Goal: Information Seeking & Learning: Learn about a topic

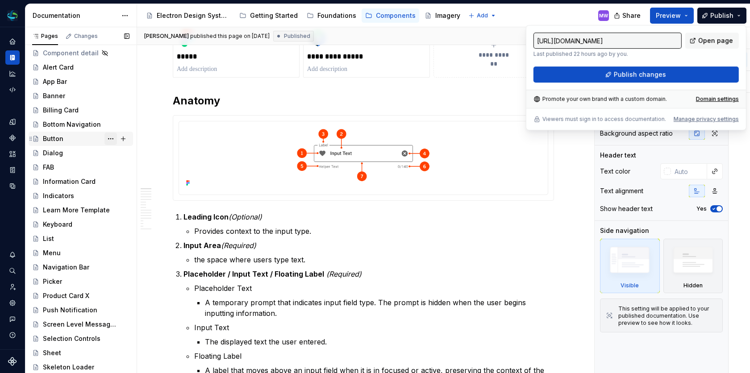
scroll to position [55, 0]
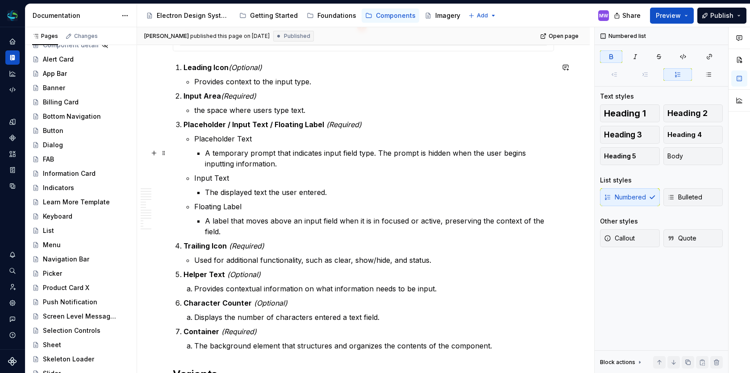
scroll to position [305, 0]
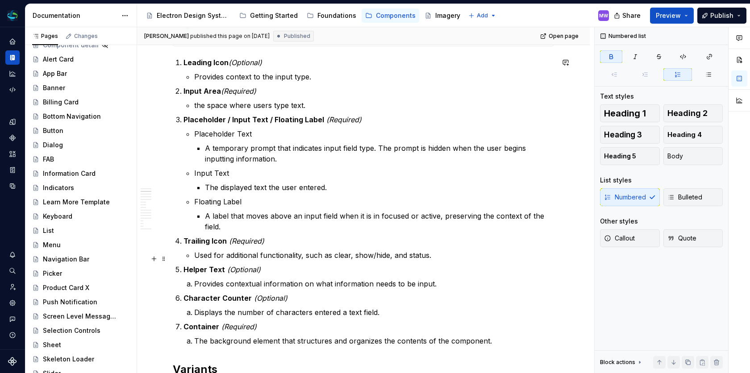
click at [409, 264] on p "Helper Text (Optional)" at bounding box center [369, 269] width 371 height 11
click at [407, 279] on p "Provides contextual information on what information needs to be input." at bounding box center [374, 284] width 360 height 11
click at [418, 279] on p "Provides contextual information on what information needs to be input." at bounding box center [374, 284] width 360 height 11
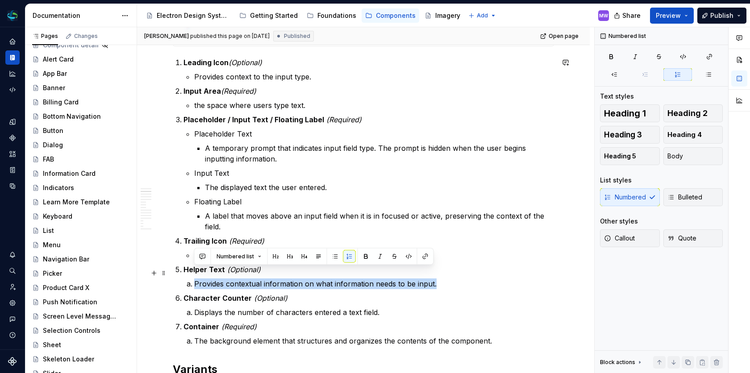
drag, startPoint x: 447, startPoint y: 274, endPoint x: 187, endPoint y: 273, distance: 260.3
click at [194, 279] on li "Provides contextual information on what information needs to be input." at bounding box center [374, 284] width 360 height 11
click at [701, 196] on span "Bulleted" at bounding box center [685, 197] width 35 height 9
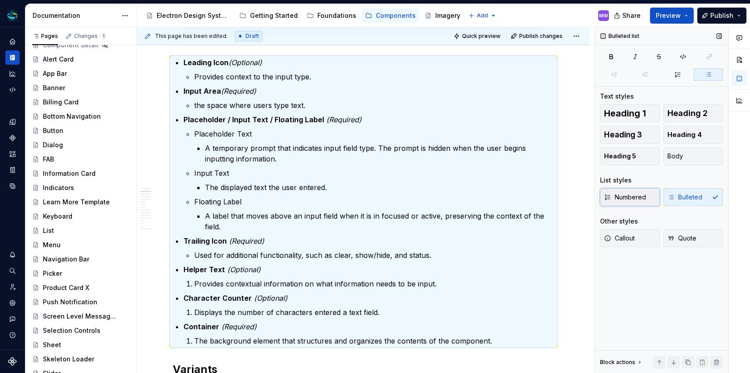
click at [643, 194] on span "Numbered" at bounding box center [625, 197] width 42 height 9
click at [463, 236] on p "Trailing Icon (Required)" at bounding box center [369, 241] width 371 height 11
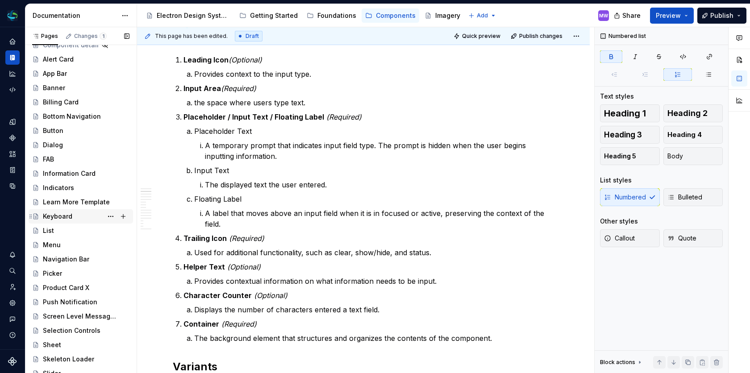
scroll to position [0, 0]
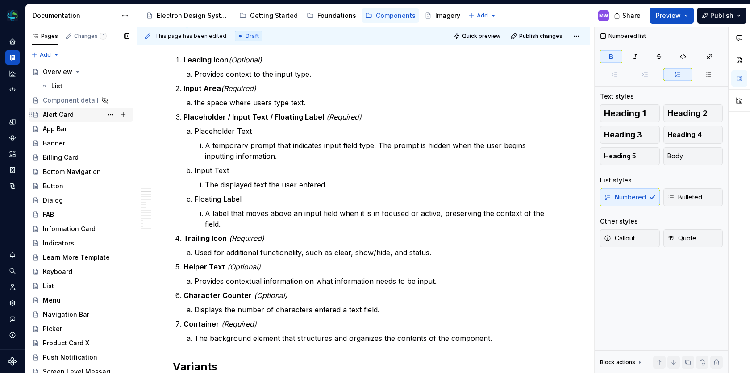
click at [69, 117] on div "Alert Card" at bounding box center [58, 114] width 31 height 9
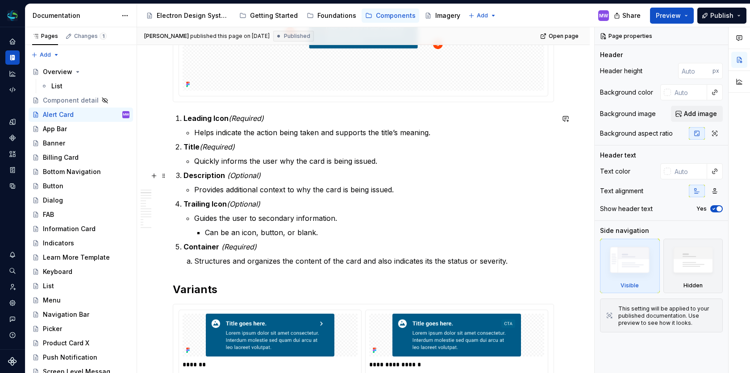
scroll to position [310, 0]
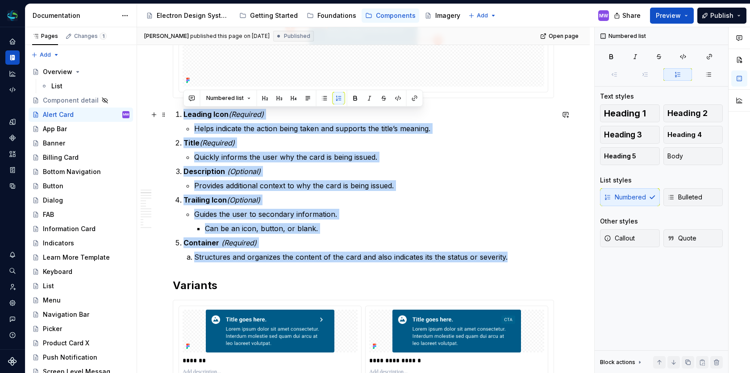
drag, startPoint x: 509, startPoint y: 261, endPoint x: 179, endPoint y: 114, distance: 361.2
click at [184, 114] on ol "Leading Icon (Required) Helps indicate the action being taken and supports the …" at bounding box center [369, 186] width 371 height 154
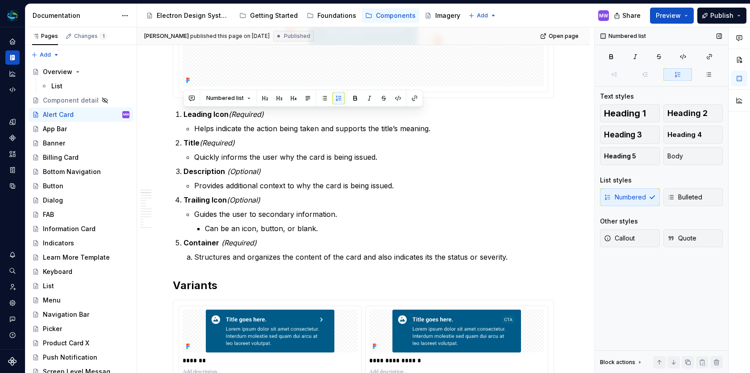
click at [637, 198] on div "Numbered Bulleted" at bounding box center [661, 197] width 123 height 18
click at [681, 200] on span "Bulleted" at bounding box center [685, 197] width 35 height 9
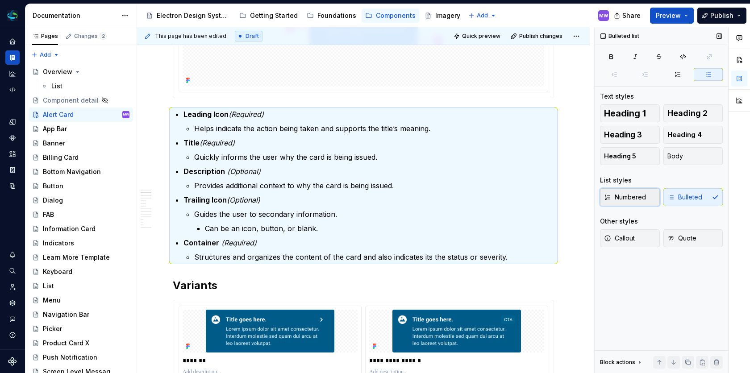
click at [631, 198] on span "Numbered" at bounding box center [625, 197] width 42 height 9
click at [83, 129] on div "App Bar" at bounding box center [86, 129] width 87 height 13
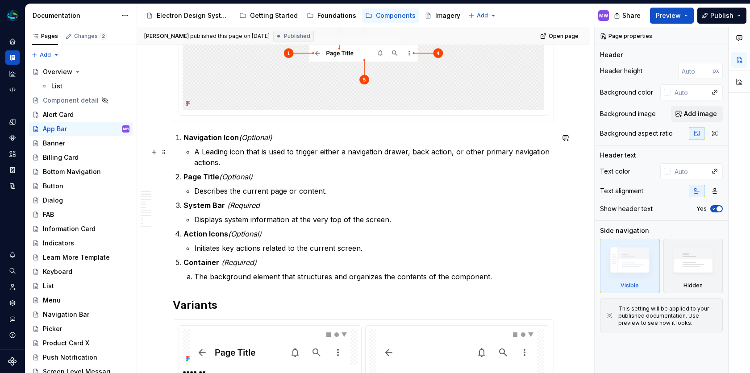
scroll to position [288, 0]
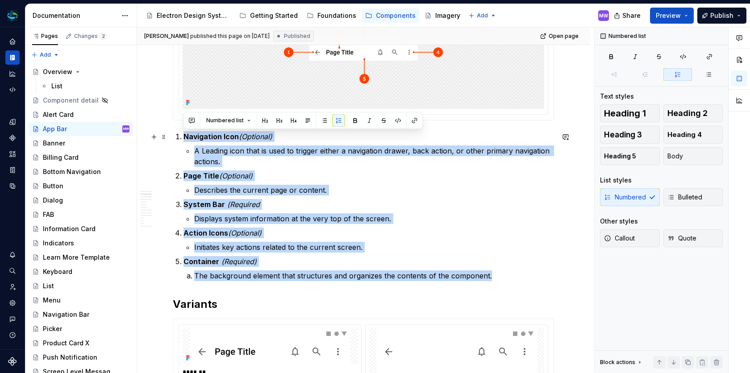
drag, startPoint x: 503, startPoint y: 276, endPoint x: 180, endPoint y: 138, distance: 351.1
click at [184, 138] on ol "Navigation Icon (Optional) A Leading icon that is used to trigger either a navi…" at bounding box center [369, 206] width 371 height 150
click at [681, 200] on span "Bulleted" at bounding box center [685, 197] width 35 height 9
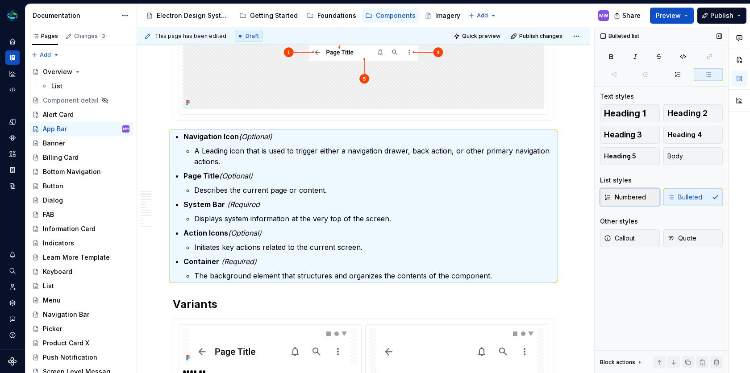
click at [637, 200] on span "Numbered" at bounding box center [625, 197] width 42 height 9
click at [52, 142] on div "Banner" at bounding box center [54, 143] width 22 height 9
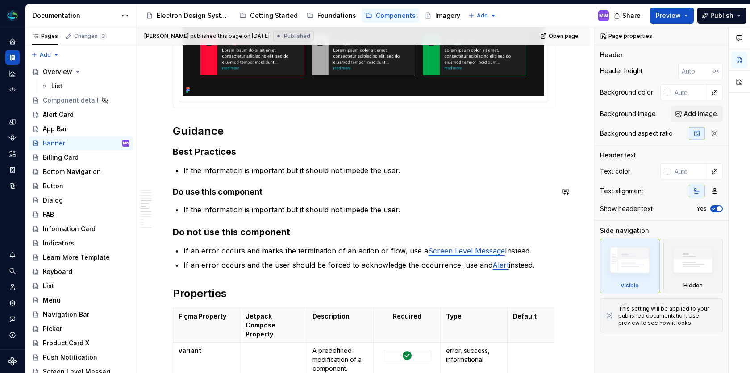
scroll to position [929, 0]
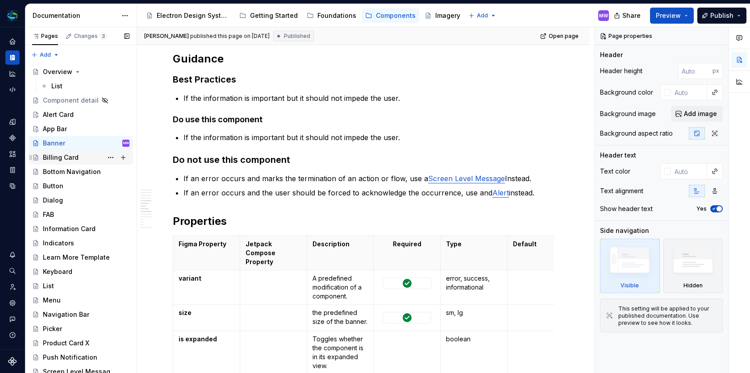
click at [66, 163] on div "Billing Card" at bounding box center [86, 157] width 87 height 13
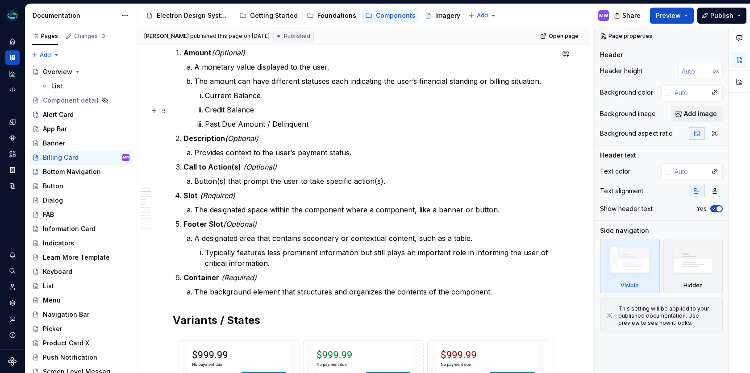
scroll to position [412, 0]
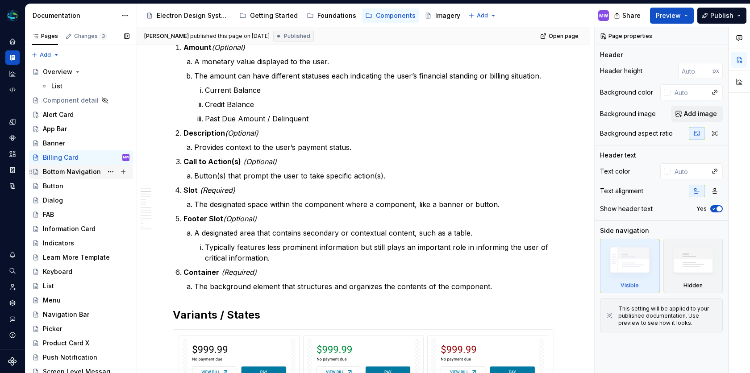
click at [75, 169] on div "Bottom Navigation" at bounding box center [72, 171] width 58 height 9
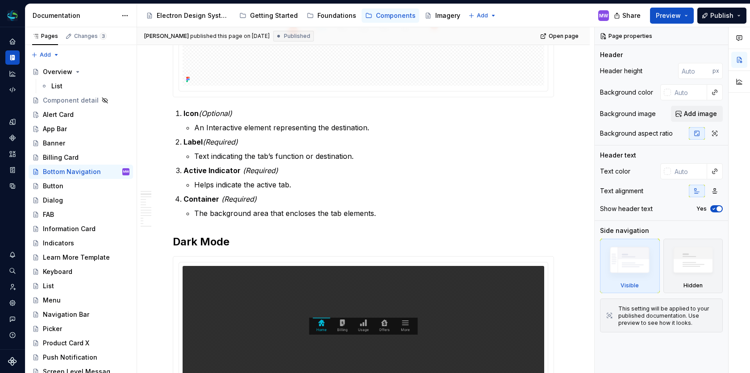
scroll to position [313, 0]
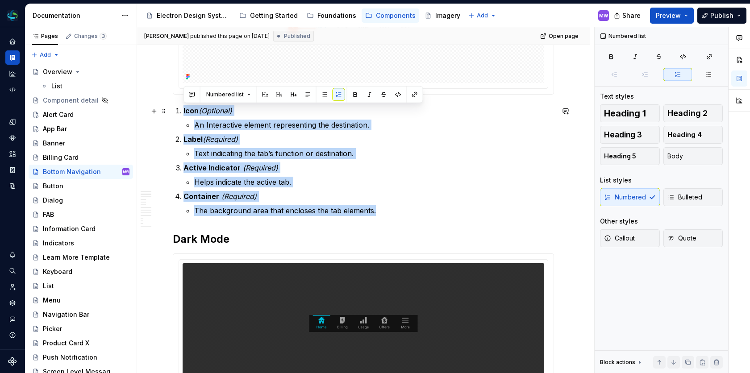
drag, startPoint x: 378, startPoint y: 213, endPoint x: 181, endPoint y: 109, distance: 221.9
click at [184, 109] on ol "Icon (Optional) An Interactive element representing the destination. Label (Req…" at bounding box center [369, 160] width 371 height 111
click at [701, 195] on span "Bulleted" at bounding box center [685, 197] width 35 height 9
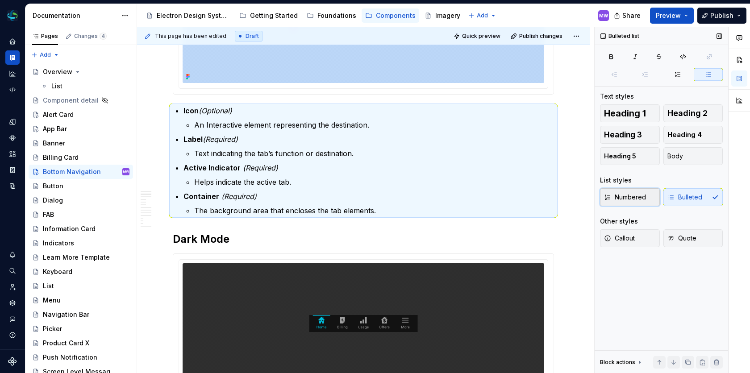
click at [643, 195] on span "Numbered" at bounding box center [625, 197] width 42 height 9
click at [60, 182] on div "Button" at bounding box center [53, 186] width 21 height 9
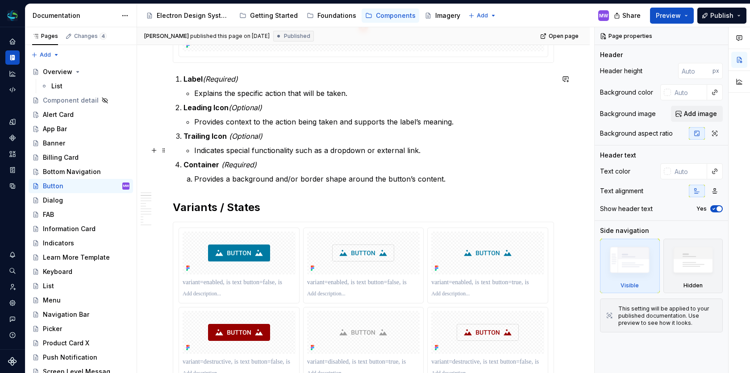
scroll to position [304, 0]
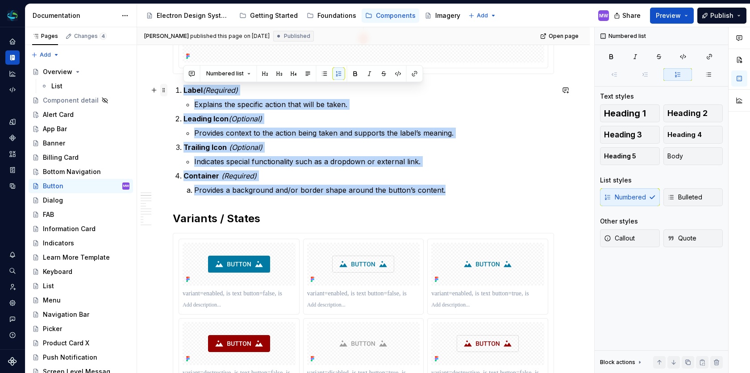
drag, startPoint x: 451, startPoint y: 194, endPoint x: 160, endPoint y: 90, distance: 309.2
click at [700, 196] on span "Bulleted" at bounding box center [685, 197] width 35 height 9
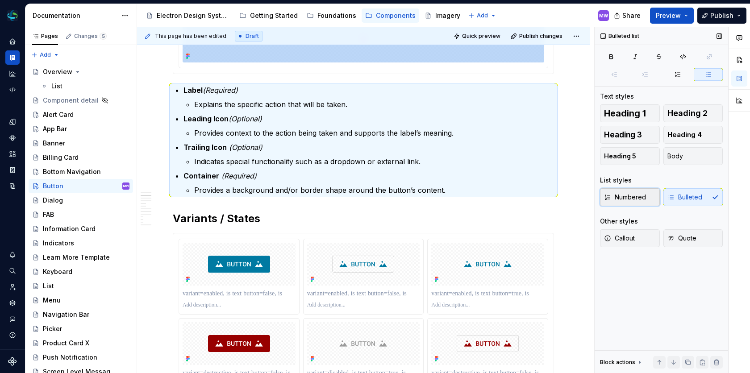
click at [621, 199] on span "Numbered" at bounding box center [625, 197] width 42 height 9
click at [709, 76] on icon "button" at bounding box center [708, 75] width 4 height 4
click at [680, 76] on icon "button" at bounding box center [678, 74] width 5 height 5
click at [58, 199] on div "Dialog" at bounding box center [53, 200] width 20 height 9
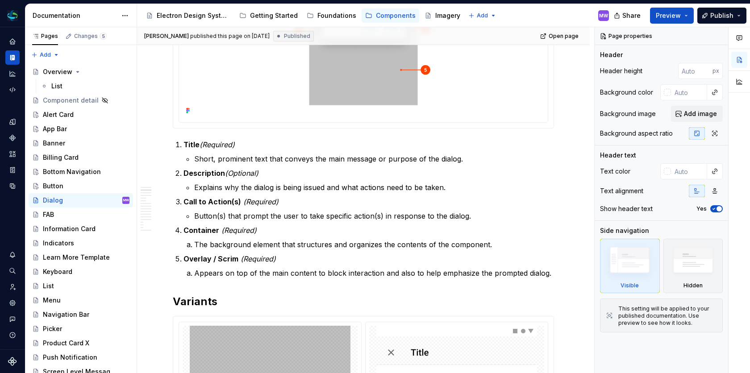
scroll to position [380, 0]
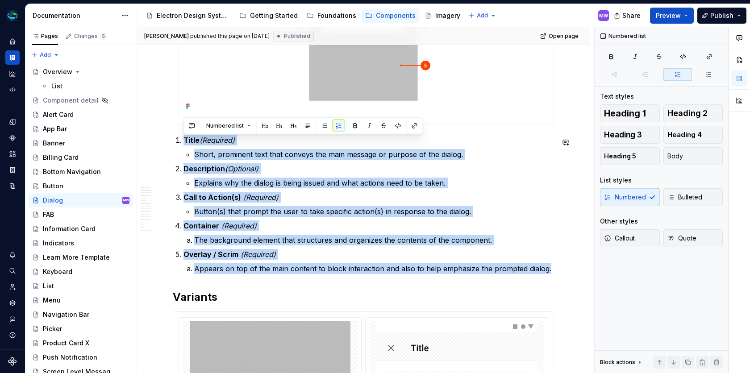
drag, startPoint x: 551, startPoint y: 272, endPoint x: 165, endPoint y: 135, distance: 409.3
click at [711, 200] on button "Bulleted" at bounding box center [694, 197] width 60 height 18
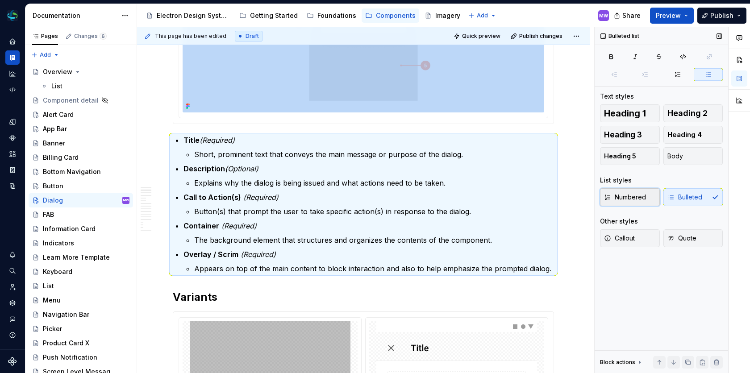
click at [632, 202] on button "Numbered" at bounding box center [630, 197] width 60 height 18
click at [67, 213] on div "FAB" at bounding box center [86, 215] width 87 height 13
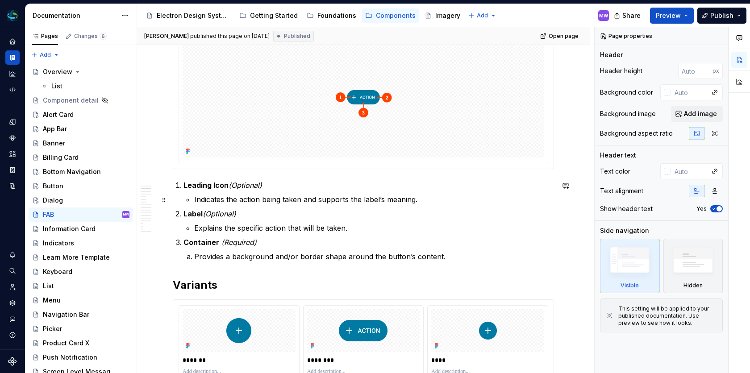
scroll to position [244, 0]
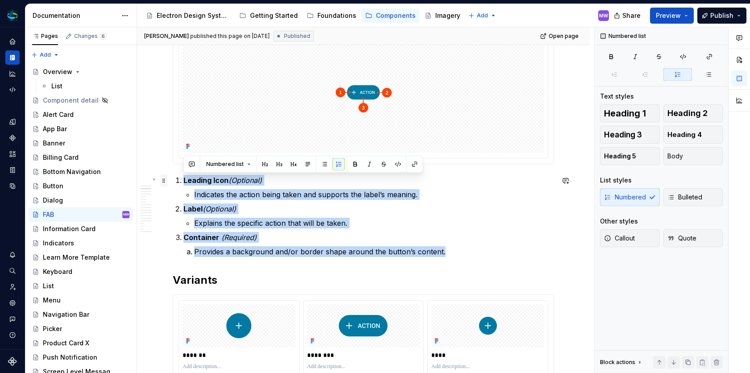
drag, startPoint x: 453, startPoint y: 254, endPoint x: 163, endPoint y: 180, distance: 298.8
click at [685, 199] on span "Bulleted" at bounding box center [685, 197] width 35 height 9
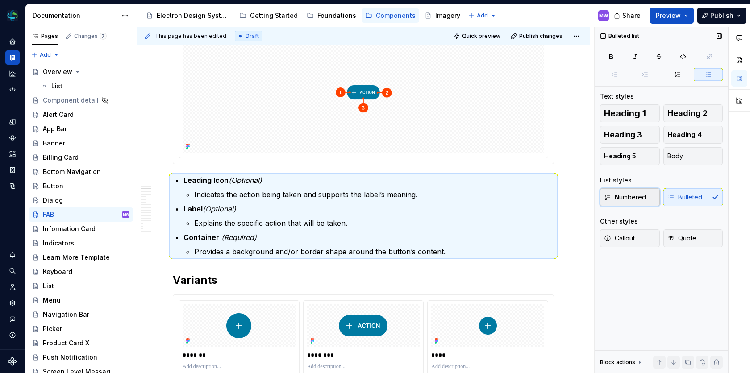
click at [635, 199] on span "Numbered" at bounding box center [625, 197] width 42 height 9
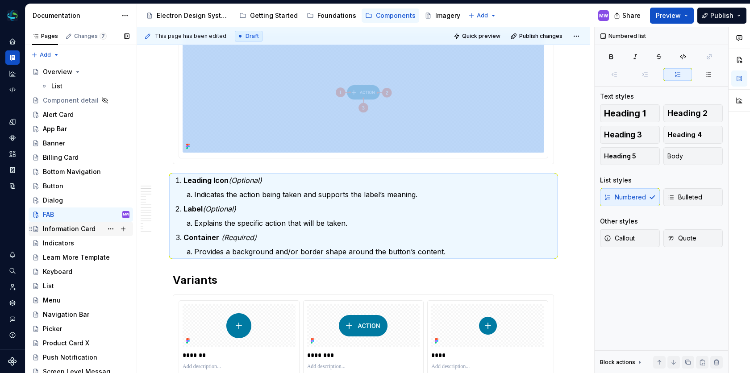
click at [76, 227] on div "Information Card" at bounding box center [69, 229] width 53 height 9
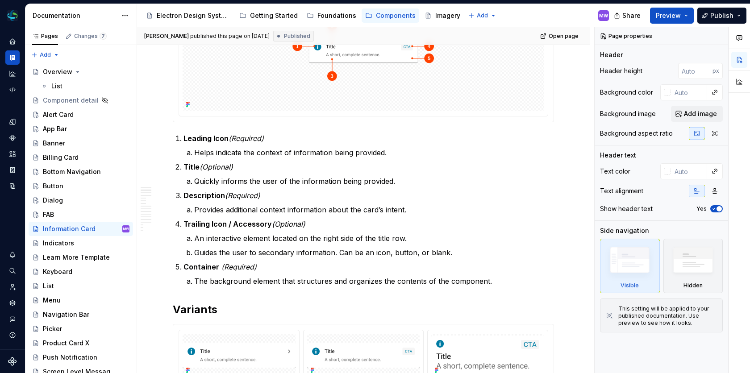
scroll to position [295, 0]
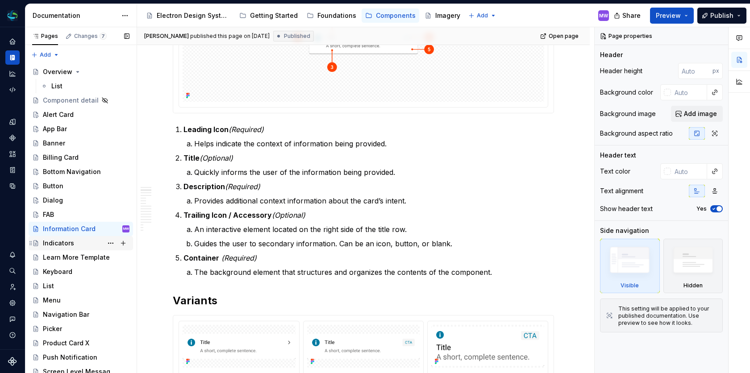
click at [46, 243] on div "Indicators" at bounding box center [58, 243] width 31 height 9
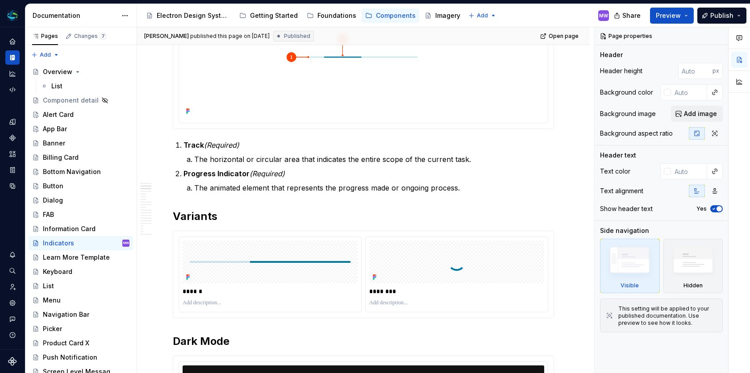
scroll to position [305, 0]
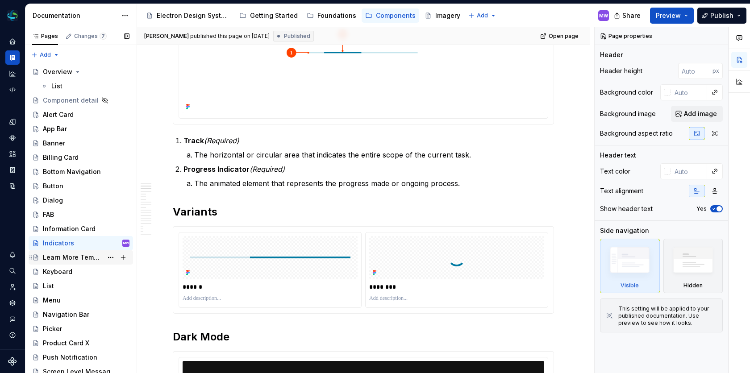
click at [77, 258] on div "Learn More Template" at bounding box center [73, 257] width 60 height 9
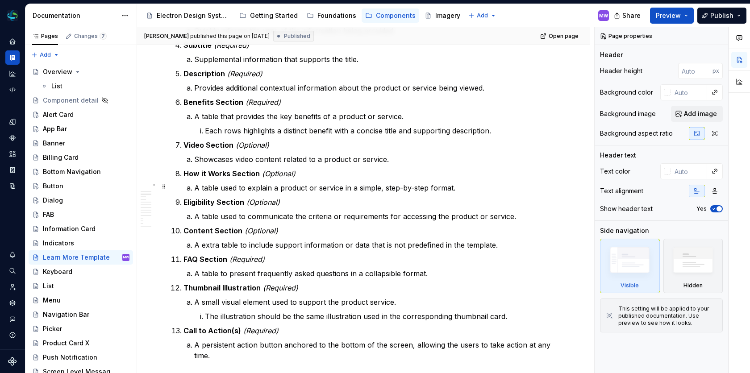
scroll to position [1328, 0]
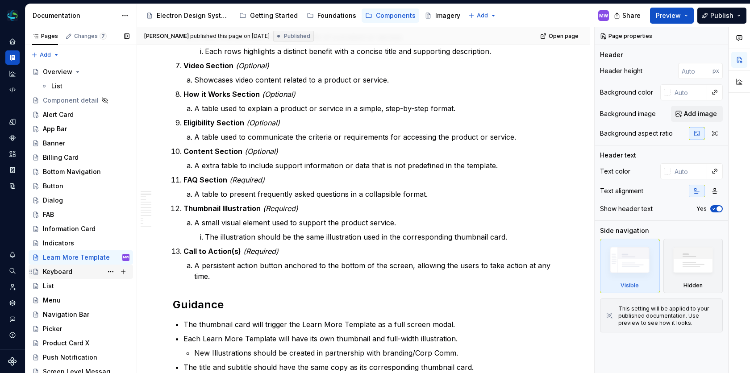
click at [62, 271] on div "Keyboard" at bounding box center [57, 271] width 29 height 9
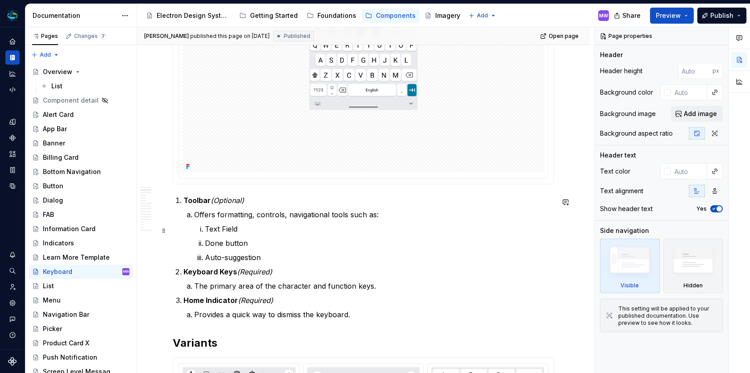
scroll to position [412, 0]
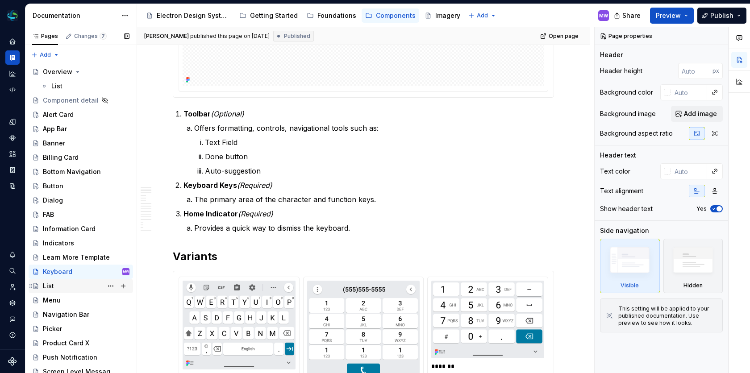
click at [65, 284] on div "List" at bounding box center [86, 286] width 87 height 13
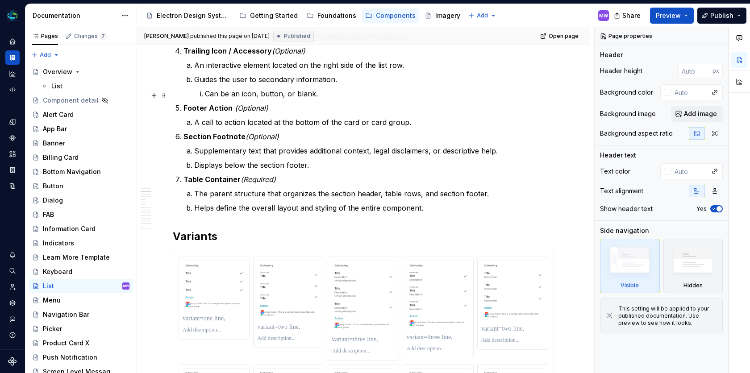
scroll to position [577, 0]
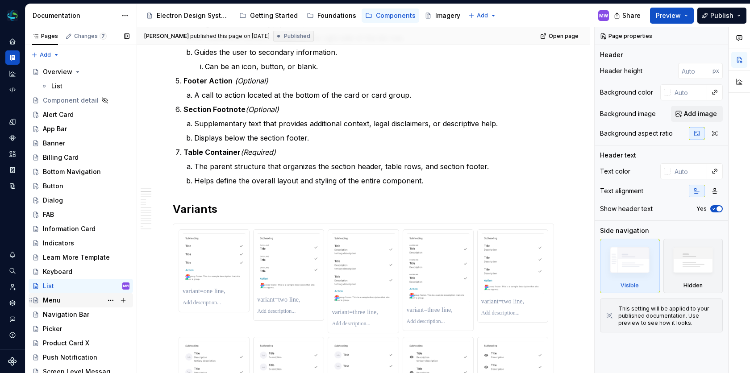
click at [58, 297] on div "Menu" at bounding box center [52, 300] width 18 height 9
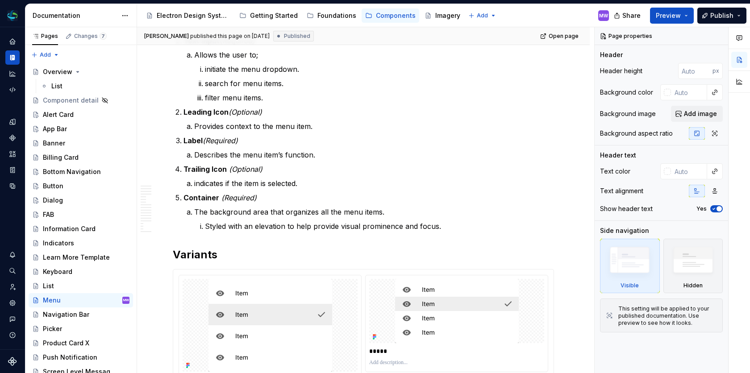
scroll to position [505, 0]
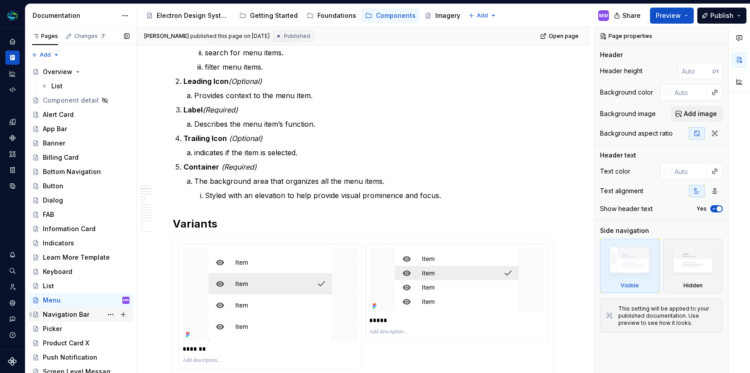
click at [73, 314] on div "Navigation Bar" at bounding box center [66, 314] width 46 height 9
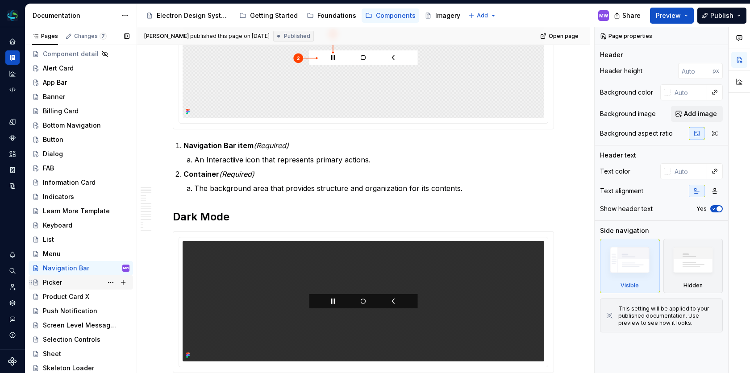
scroll to position [54, 0]
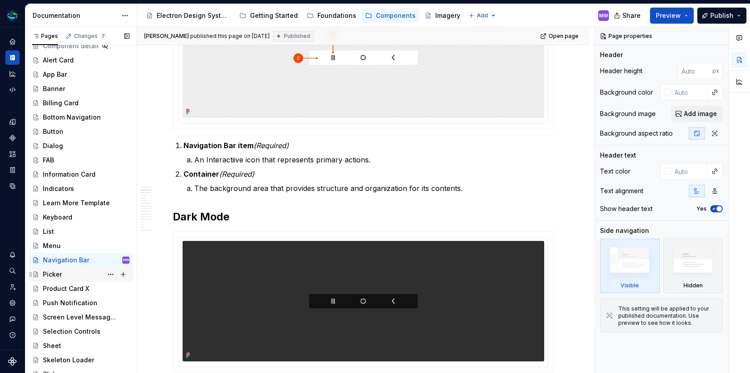
click at [49, 271] on div "Picker" at bounding box center [52, 274] width 19 height 9
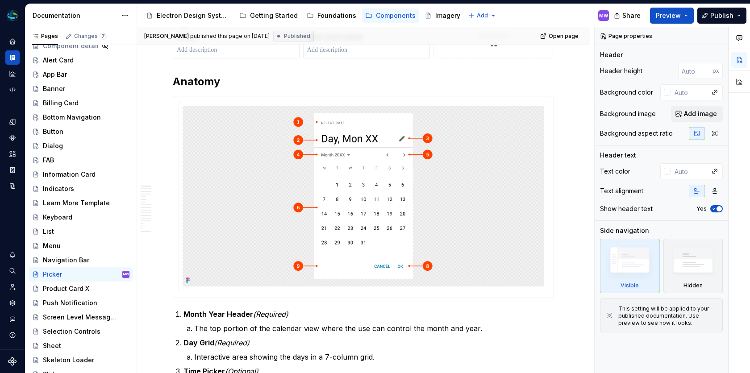
scroll to position [287, 0]
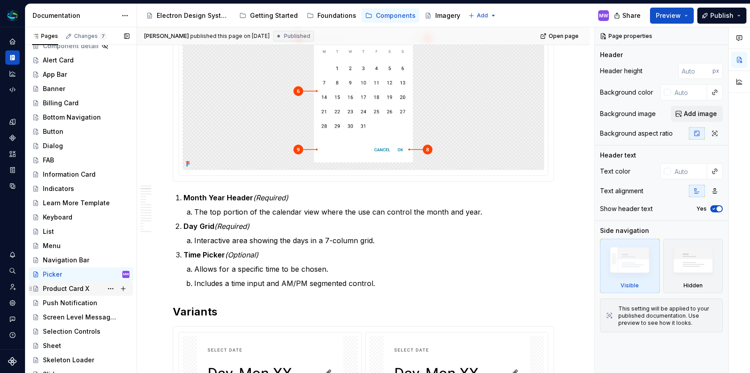
click at [68, 291] on div "Product Card X" at bounding box center [66, 288] width 46 height 9
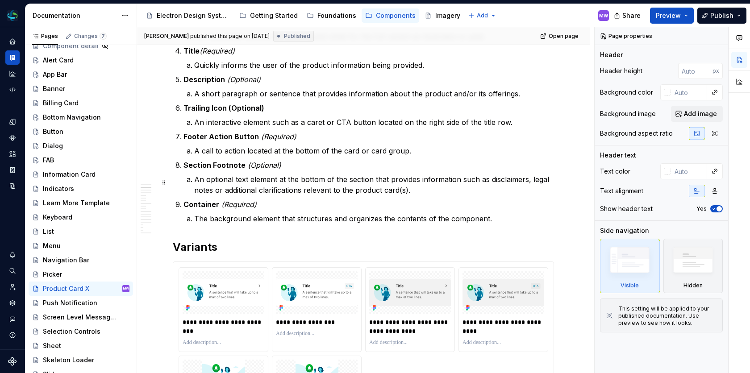
scroll to position [698, 0]
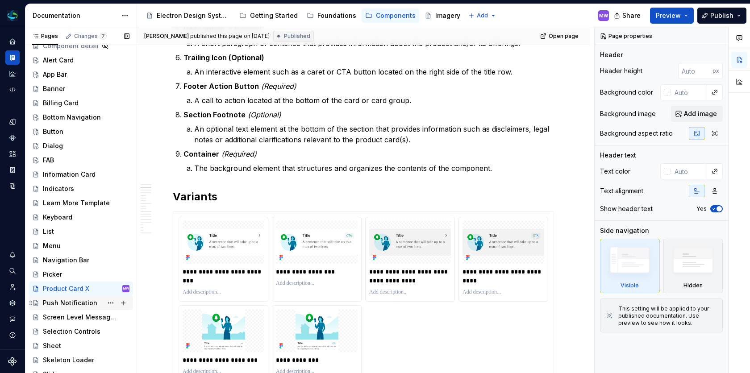
click at [73, 301] on div "Push Notification" at bounding box center [70, 303] width 54 height 9
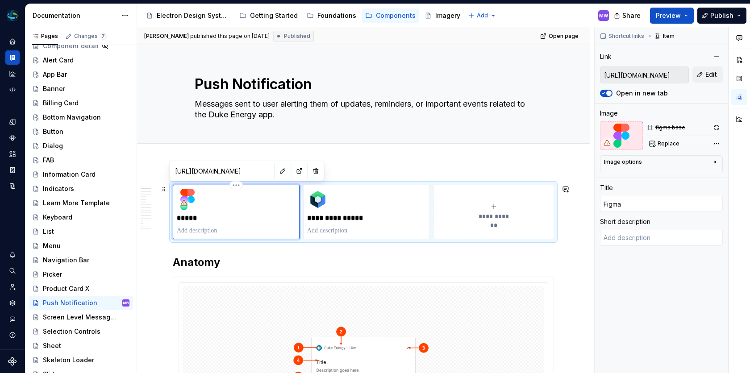
click at [209, 211] on div "*****" at bounding box center [236, 212] width 119 height 46
click at [665, 142] on span "Replace" at bounding box center [669, 143] width 22 height 7
type textarea "*"
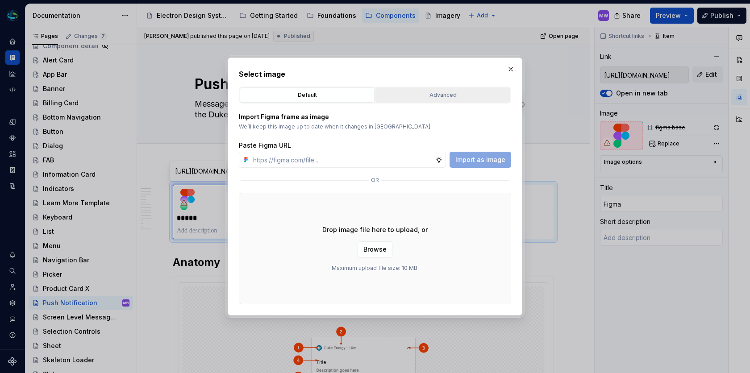
click at [405, 100] on button "Advanced" at bounding box center [443, 95] width 135 height 15
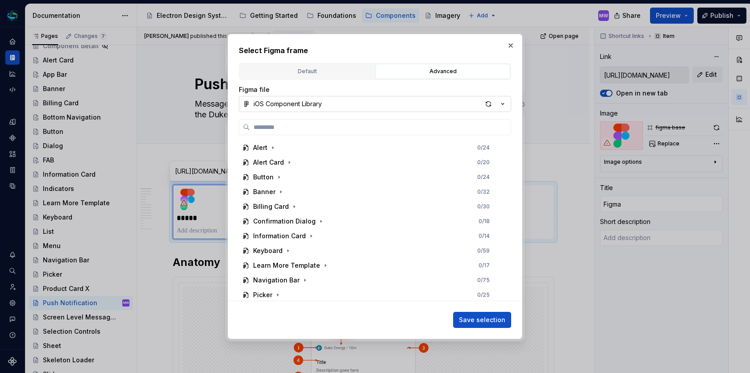
click at [499, 108] on icon "button" at bounding box center [502, 104] width 9 height 9
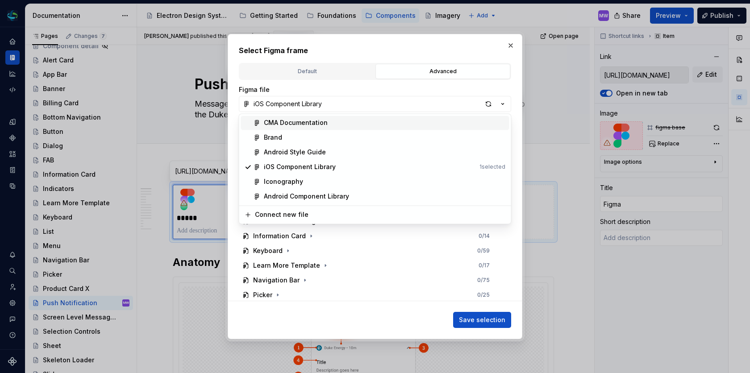
click at [450, 125] on div "CMA Documentation" at bounding box center [385, 122] width 242 height 9
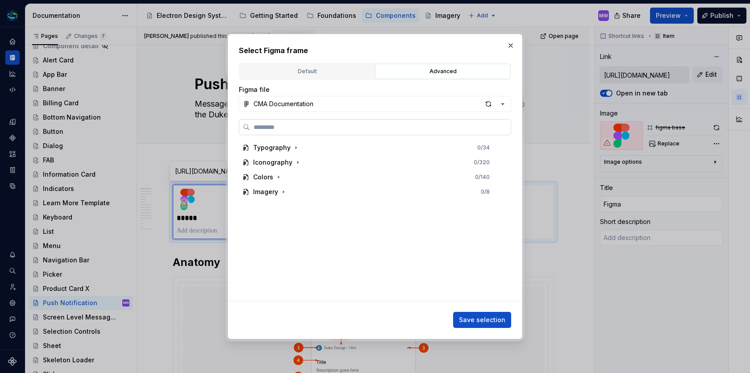
click at [382, 126] on input "search" at bounding box center [380, 127] width 261 height 9
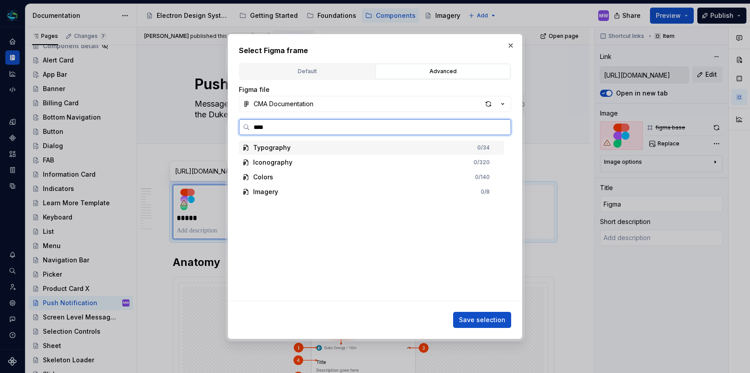
type input "*****"
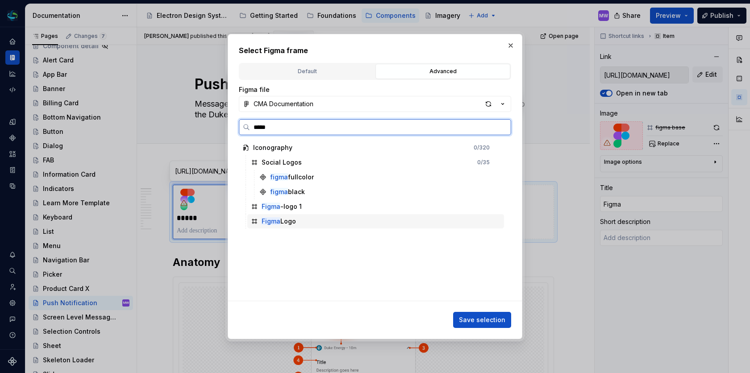
click at [320, 219] on div "Figma Logo" at bounding box center [375, 221] width 257 height 14
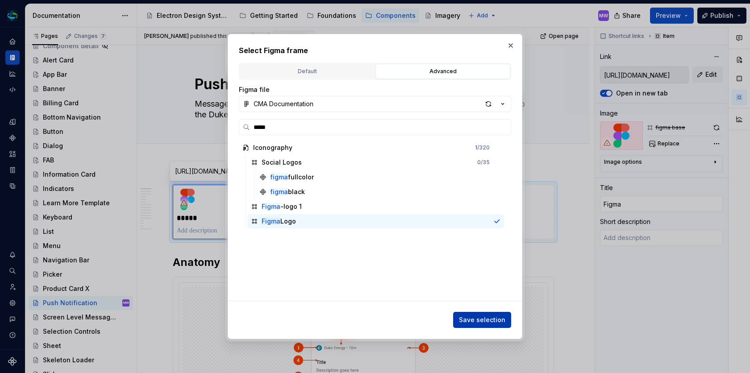
click at [472, 320] on span "Save selection" at bounding box center [482, 320] width 46 height 9
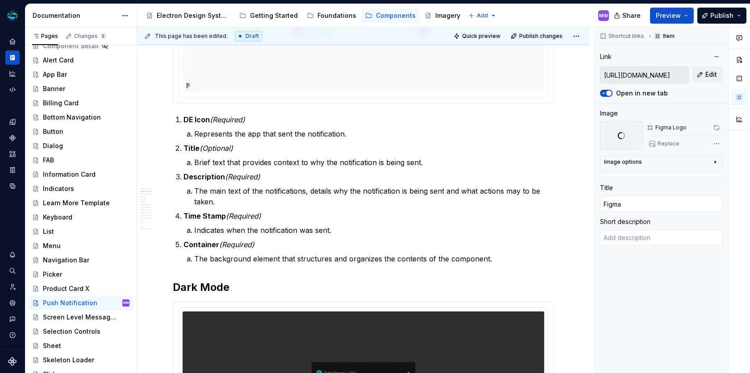
scroll to position [381, 0]
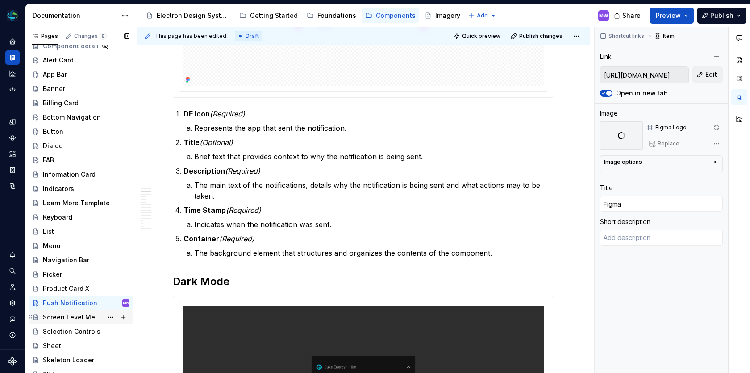
click at [92, 317] on div "Screen Level Message X" at bounding box center [73, 317] width 60 height 9
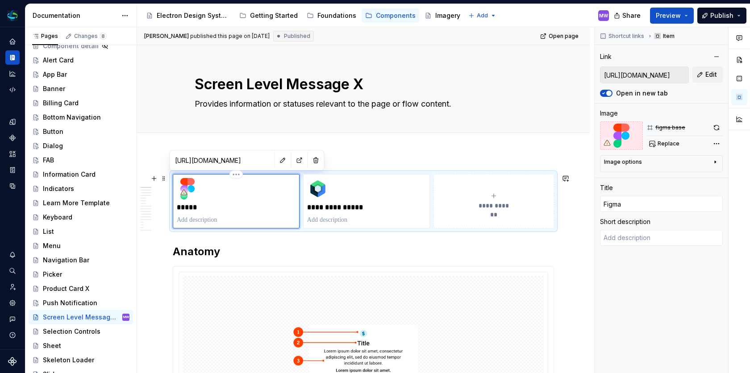
click at [190, 188] on div at bounding box center [184, 192] width 14 height 14
click at [666, 142] on span "Replace" at bounding box center [669, 143] width 22 height 7
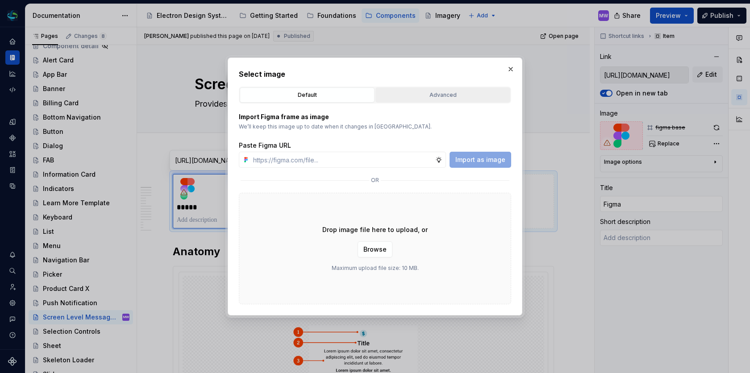
click at [444, 96] on div "Advanced" at bounding box center [443, 95] width 129 height 9
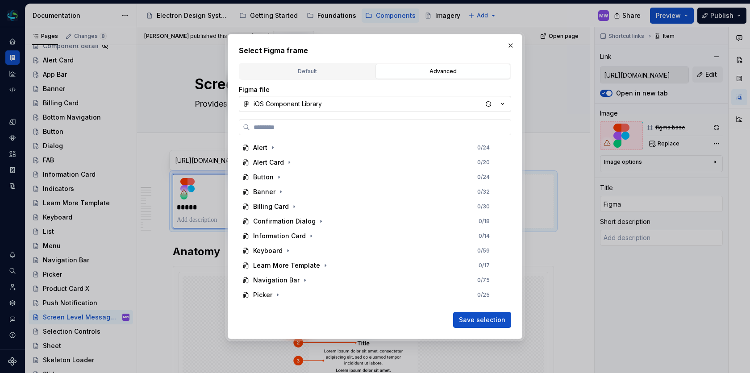
click at [395, 105] on button "iOS Component Library" at bounding box center [375, 104] width 272 height 16
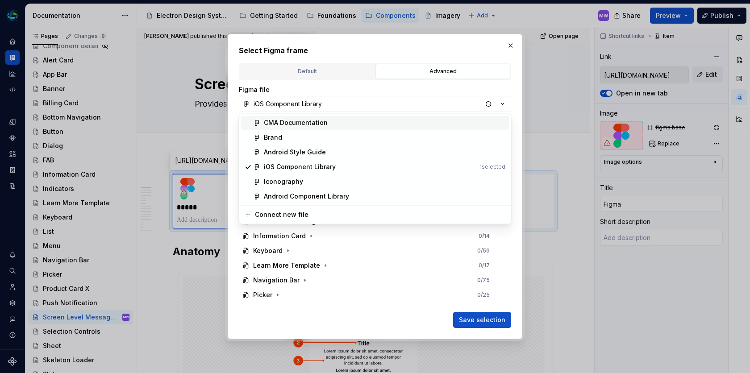
click at [356, 123] on div "CMA Documentation" at bounding box center [385, 122] width 242 height 9
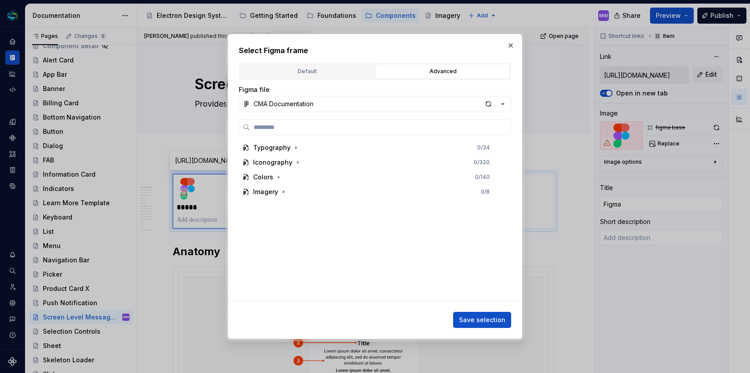
type textarea "*"
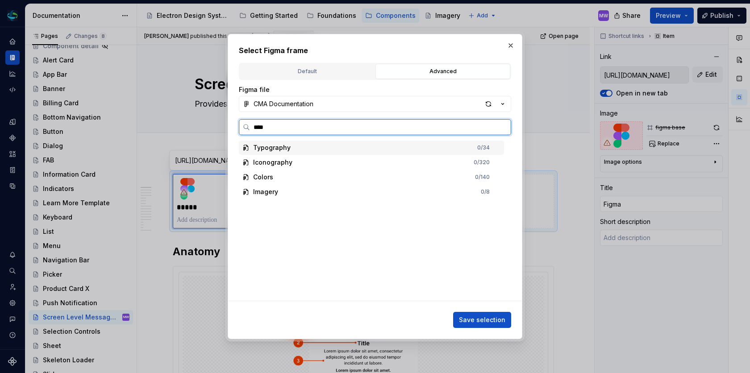
type input "*****"
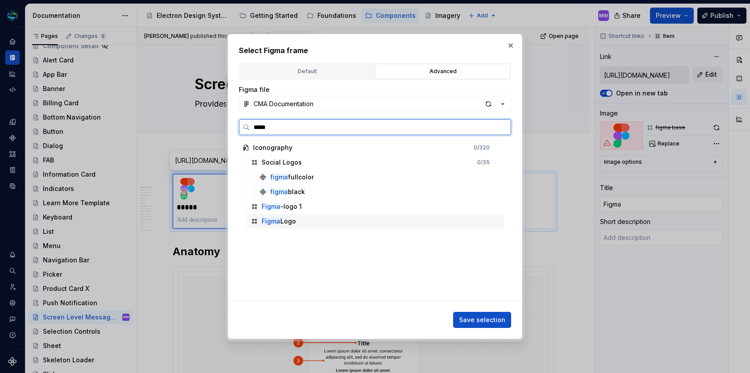
click at [298, 218] on div "Figma Logo" at bounding box center [375, 221] width 257 height 14
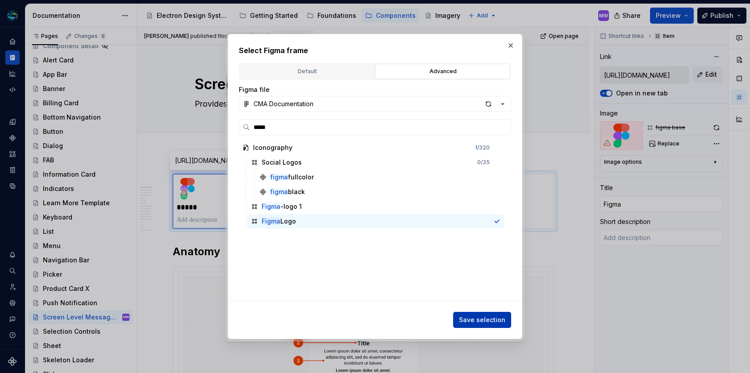
click at [483, 321] on span "Save selection" at bounding box center [482, 320] width 46 height 9
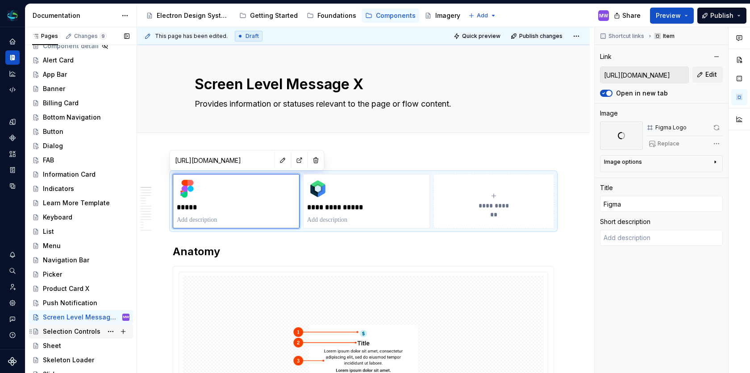
click at [75, 330] on div "Selection Controls" at bounding box center [72, 331] width 58 height 9
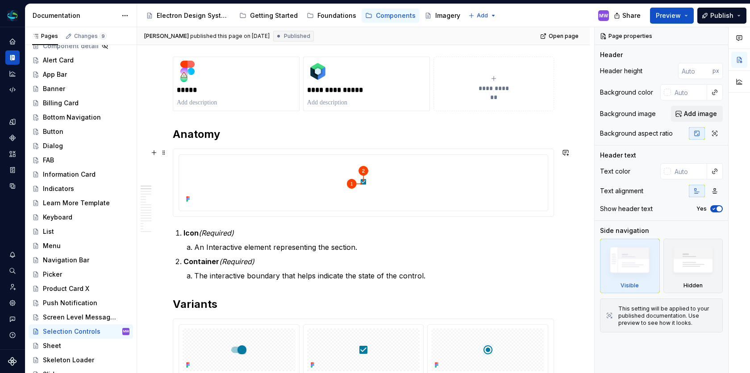
scroll to position [118, 0]
click at [249, 75] on div "*****" at bounding box center [236, 83] width 119 height 46
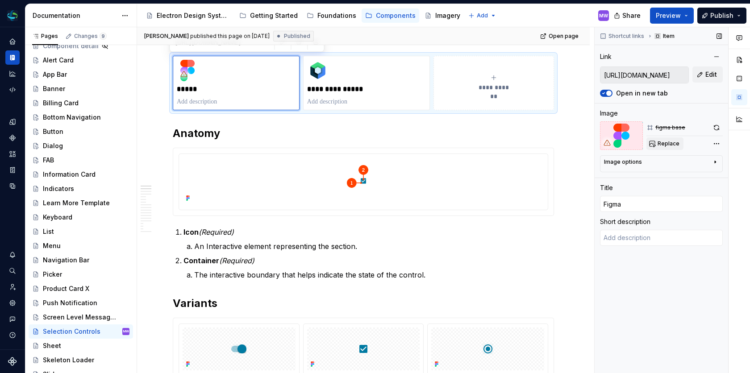
click at [663, 145] on span "Replace" at bounding box center [669, 143] width 22 height 7
type textarea "*"
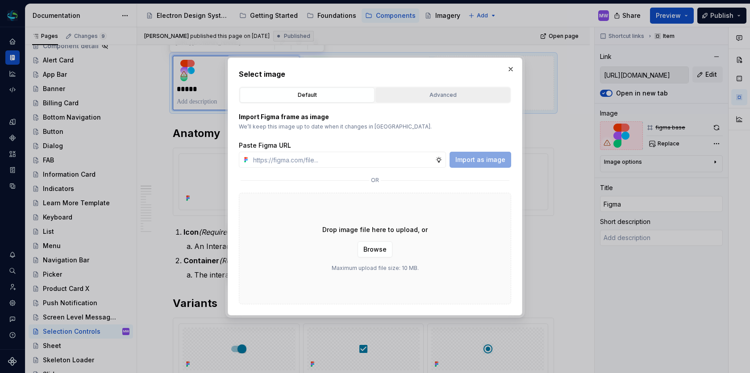
click at [440, 91] on div "Advanced" at bounding box center [443, 95] width 129 height 9
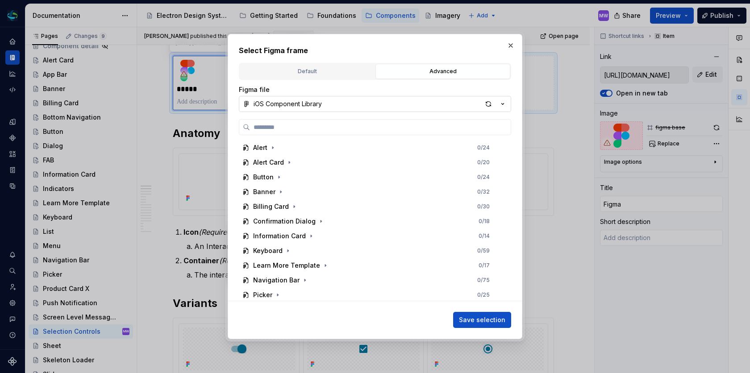
click at [380, 104] on button "iOS Component Library" at bounding box center [375, 104] width 272 height 16
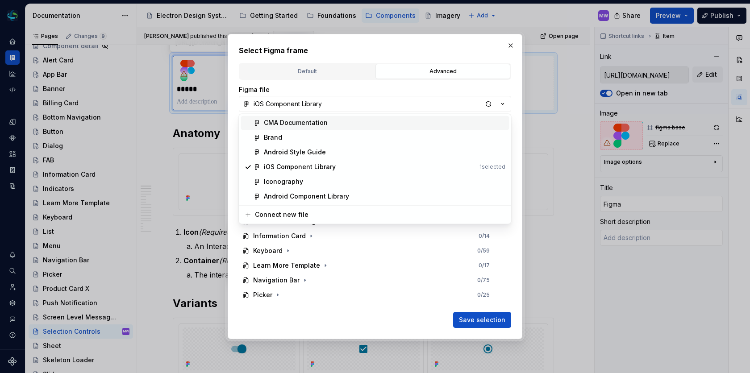
click at [327, 126] on div "CMA Documentation" at bounding box center [385, 122] width 242 height 9
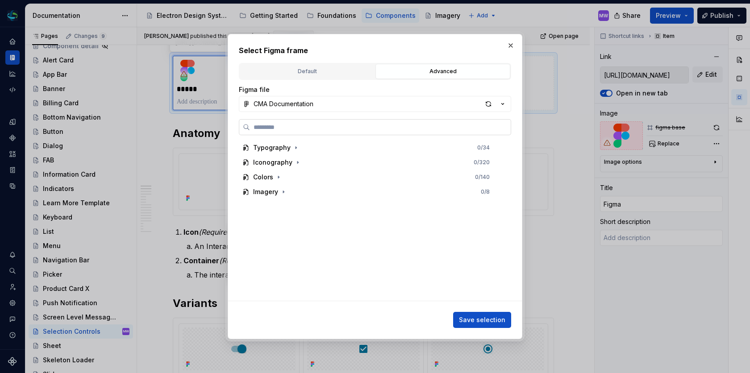
click at [316, 132] on label at bounding box center [375, 127] width 272 height 16
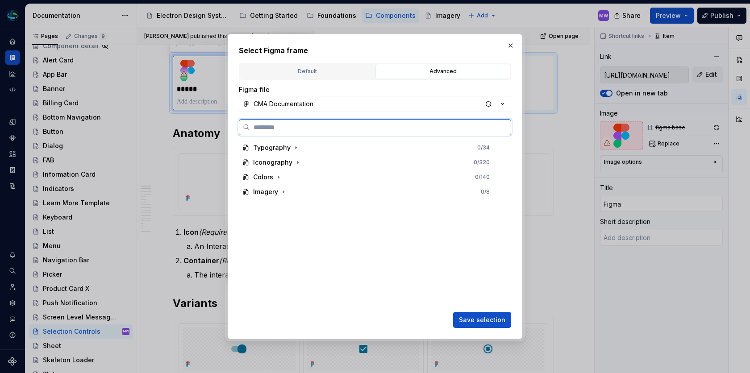
click at [316, 132] on input "search" at bounding box center [380, 127] width 261 height 9
type input "*****"
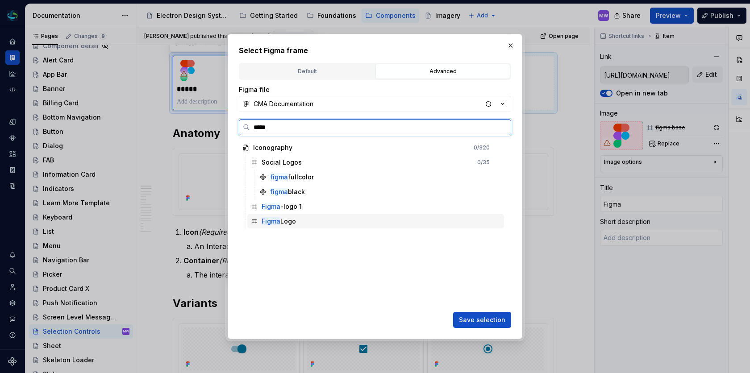
click at [283, 217] on div "Figma Logo" at bounding box center [279, 221] width 34 height 9
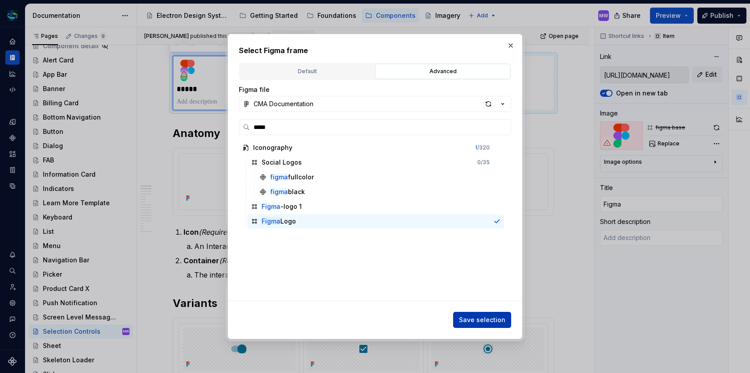
click at [481, 314] on button "Save selection" at bounding box center [482, 320] width 58 height 16
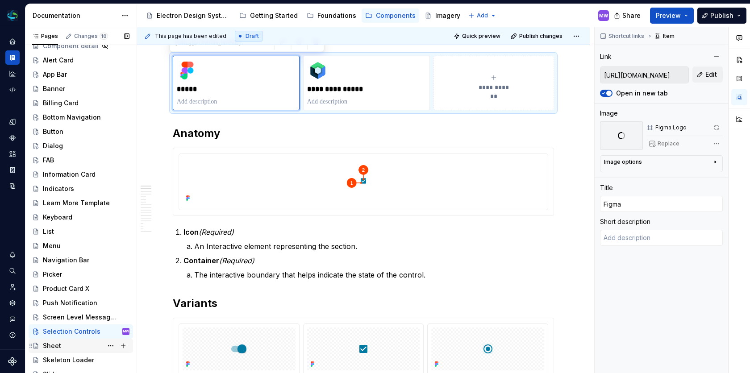
click at [54, 345] on div "Sheet" at bounding box center [52, 346] width 18 height 9
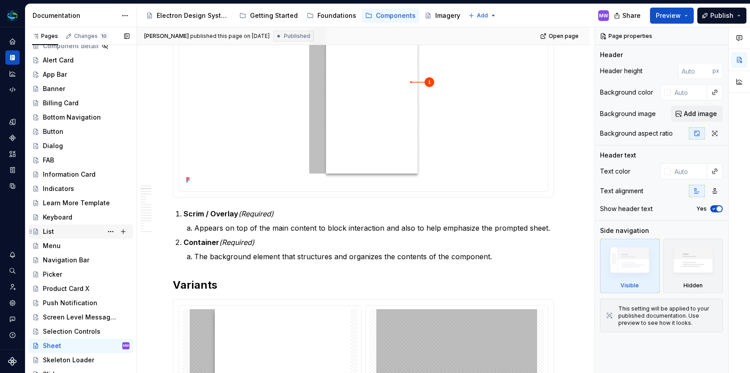
scroll to position [132, 0]
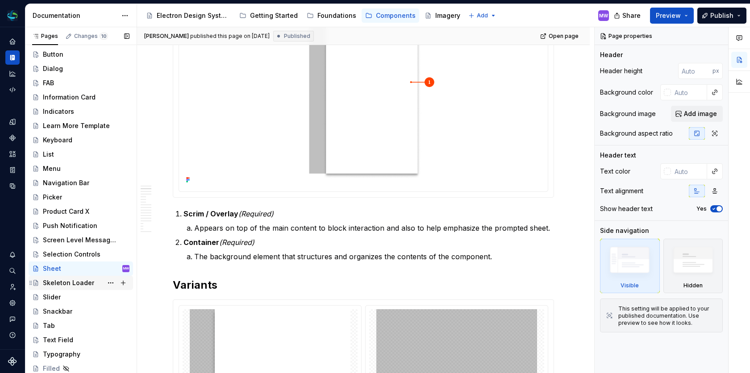
click at [69, 279] on div "Skeleton Loader" at bounding box center [68, 283] width 51 height 9
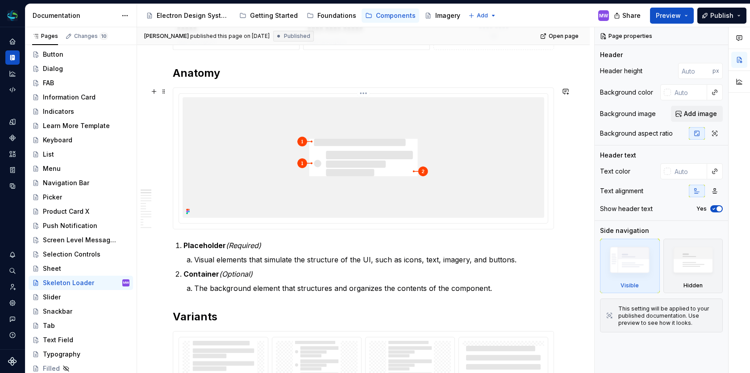
scroll to position [222, 0]
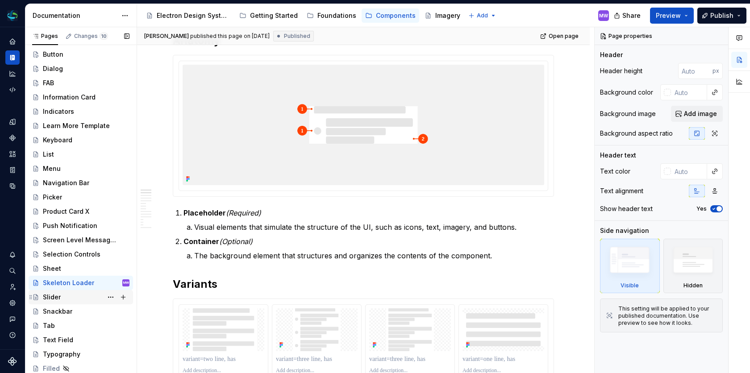
click at [44, 294] on div "Slider" at bounding box center [52, 297] width 18 height 9
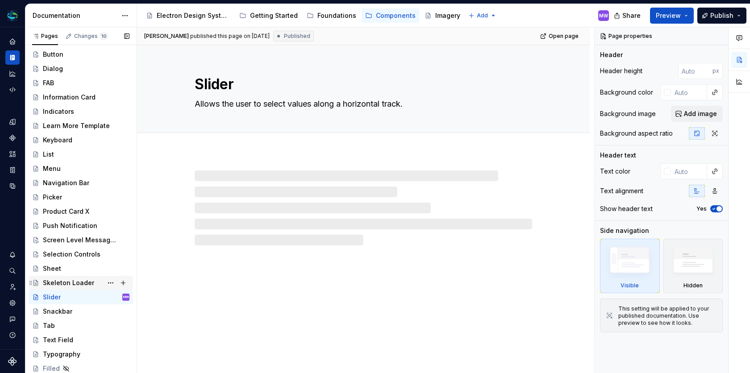
click at [70, 281] on div "Skeleton Loader" at bounding box center [68, 283] width 51 height 9
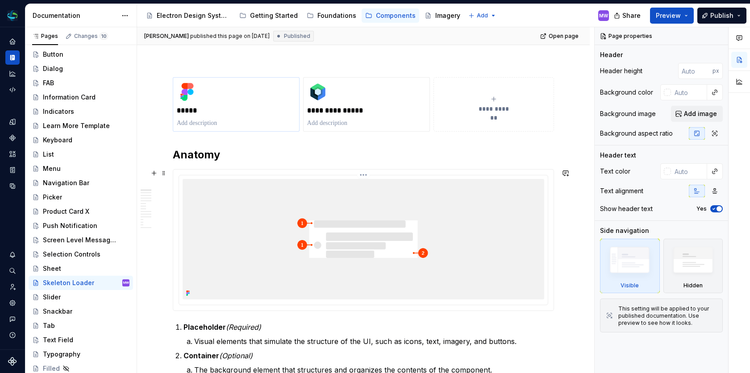
scroll to position [110, 0]
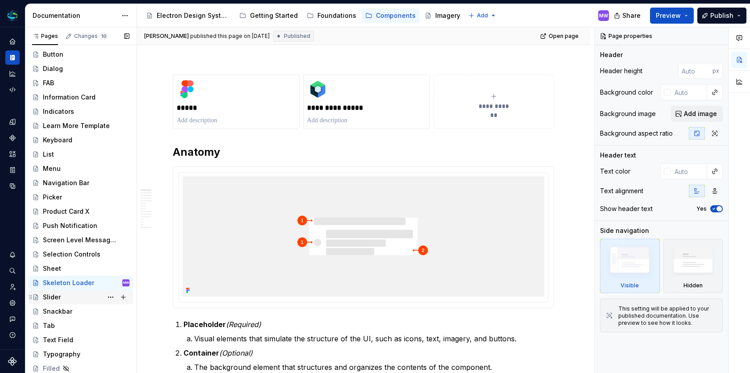
click at [51, 300] on div "Slider" at bounding box center [52, 297] width 18 height 9
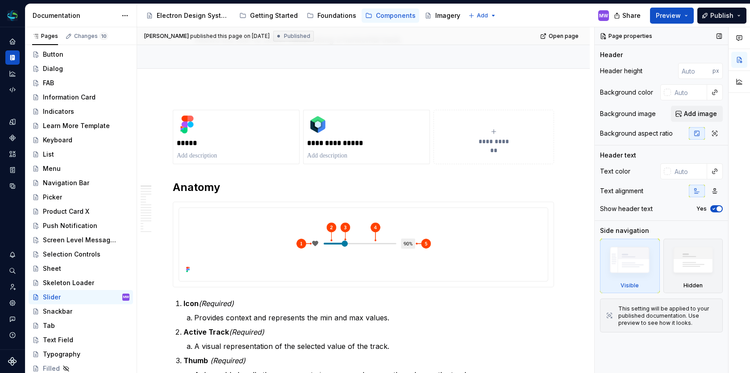
scroll to position [64, 0]
click at [79, 312] on div "Snackbar" at bounding box center [86, 311] width 87 height 13
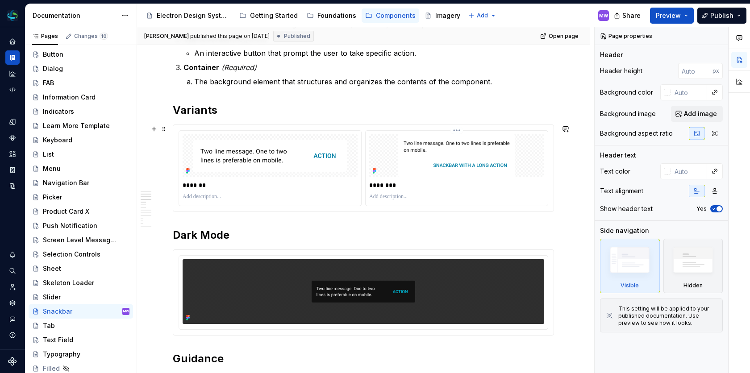
scroll to position [452, 0]
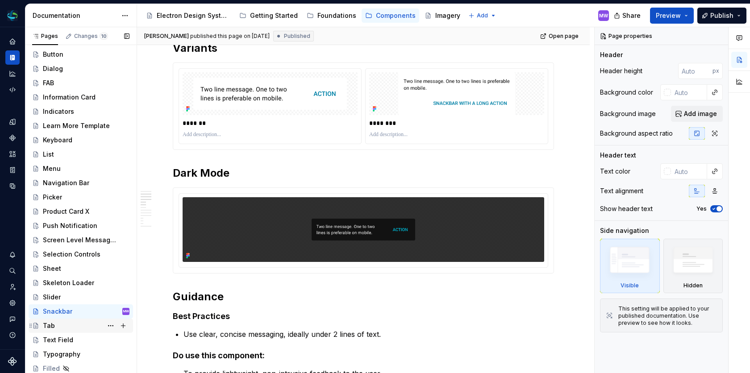
click at [98, 322] on div "Tab" at bounding box center [86, 326] width 87 height 13
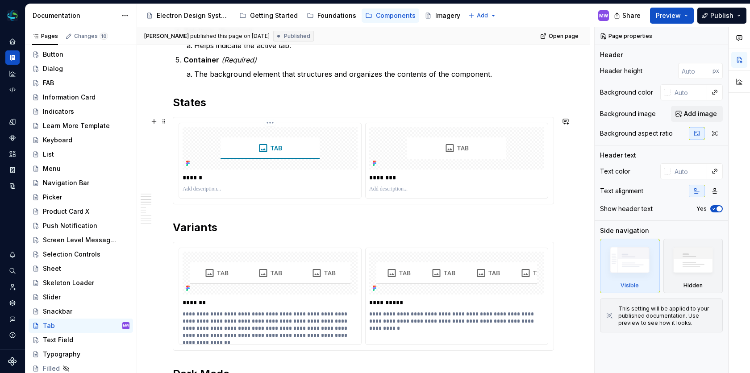
scroll to position [441, 0]
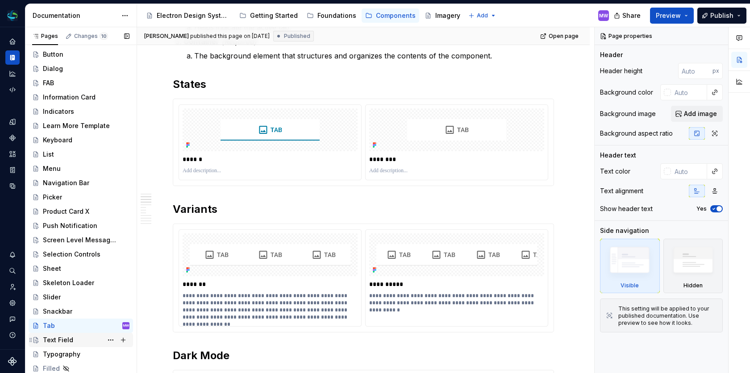
click at [57, 342] on div "Text Field" at bounding box center [58, 340] width 30 height 9
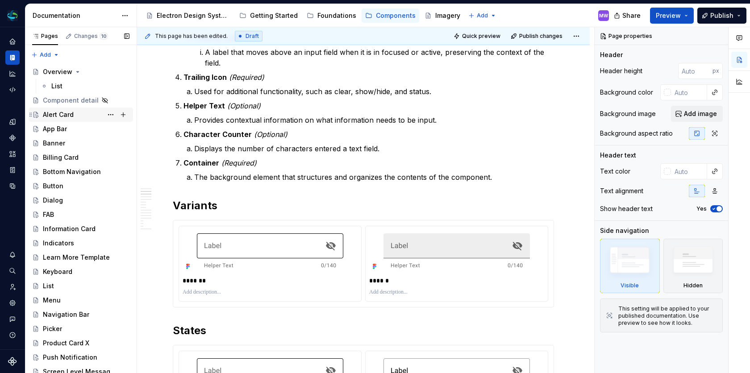
click at [72, 114] on div "Alert Card" at bounding box center [58, 114] width 31 height 9
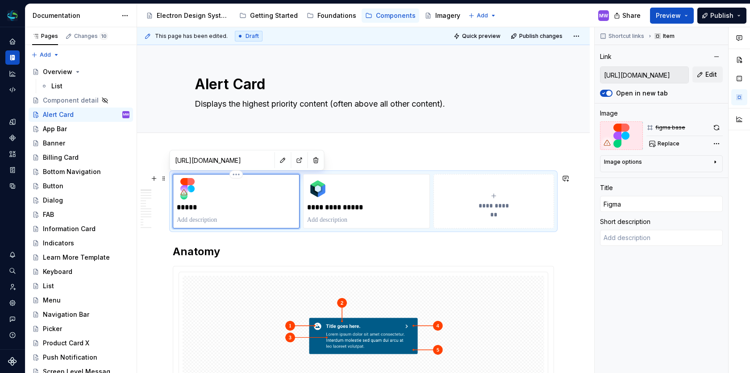
click at [228, 192] on div "*****" at bounding box center [236, 201] width 119 height 46
click at [674, 142] on span "Replace" at bounding box center [669, 143] width 22 height 7
type textarea "*"
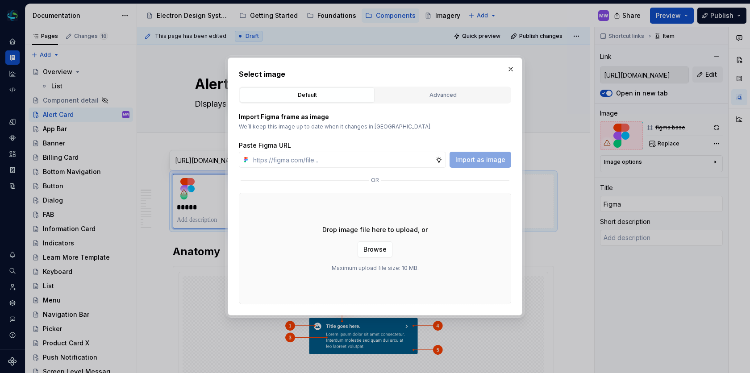
click at [439, 85] on div "Select image Default Advanced Import Figma frame as image We’ll keep this image…" at bounding box center [375, 187] width 272 height 236
click at [437, 92] on div "Advanced" at bounding box center [443, 95] width 129 height 9
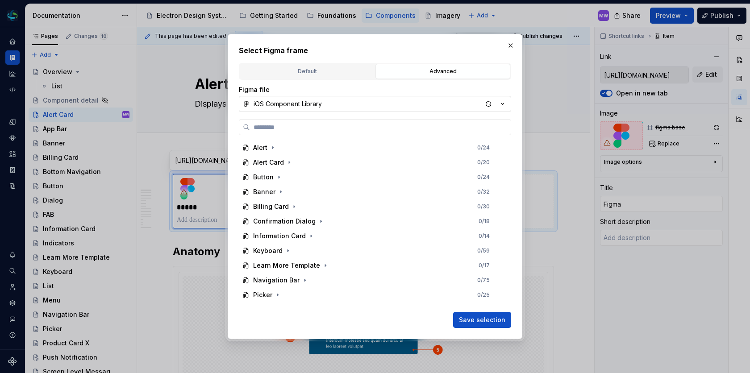
click at [338, 104] on button "iOS Component Library" at bounding box center [375, 104] width 272 height 16
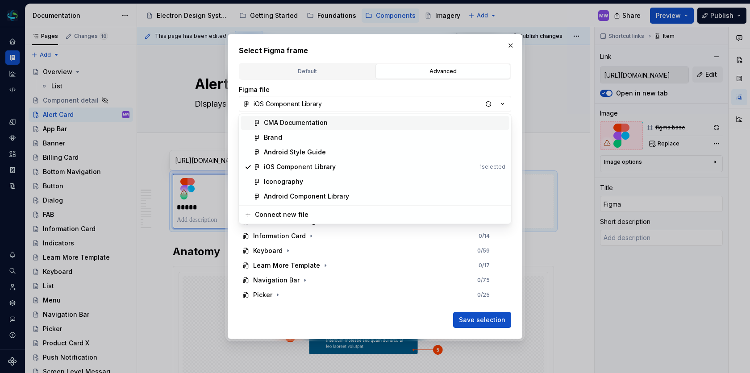
click at [321, 125] on div "CMA Documentation" at bounding box center [296, 122] width 64 height 9
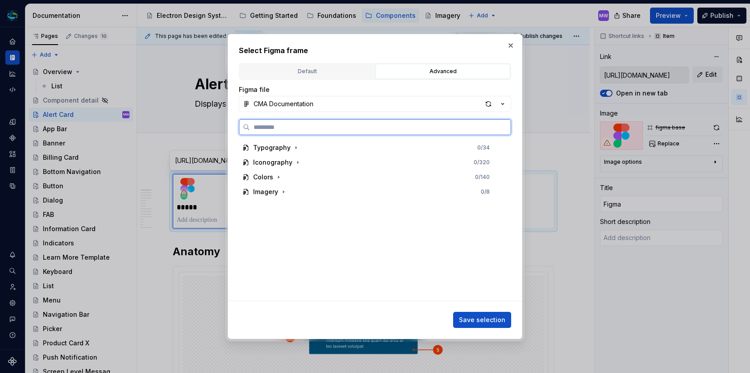
click at [321, 125] on input "search" at bounding box center [380, 127] width 261 height 9
type input "*****"
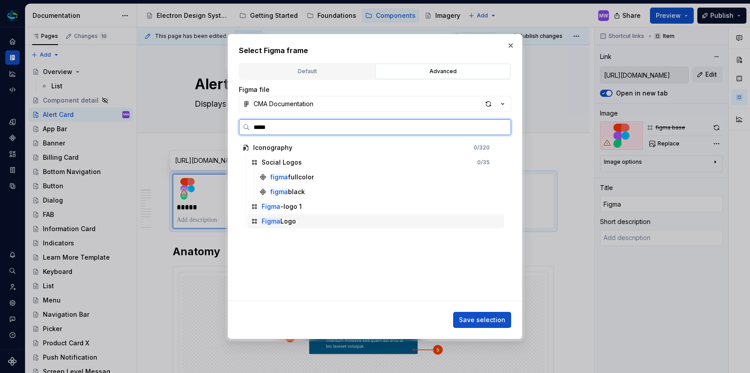
click at [289, 221] on div "Figma Logo" at bounding box center [279, 221] width 34 height 9
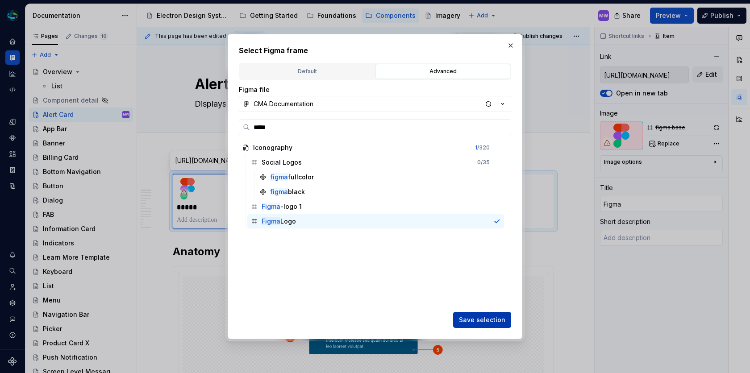
click at [480, 312] on button "Save selection" at bounding box center [482, 320] width 58 height 16
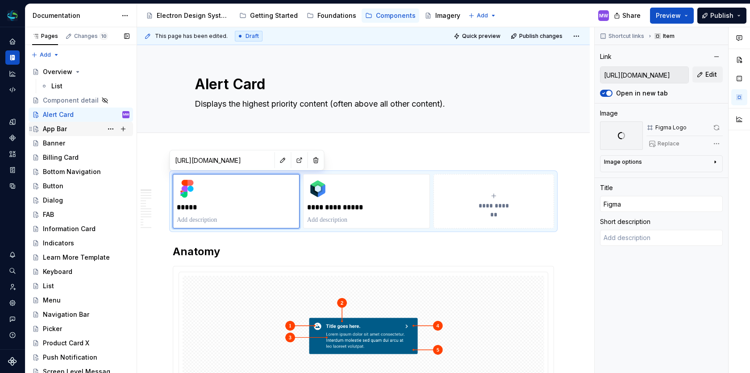
click at [80, 131] on div "App Bar" at bounding box center [86, 129] width 87 height 13
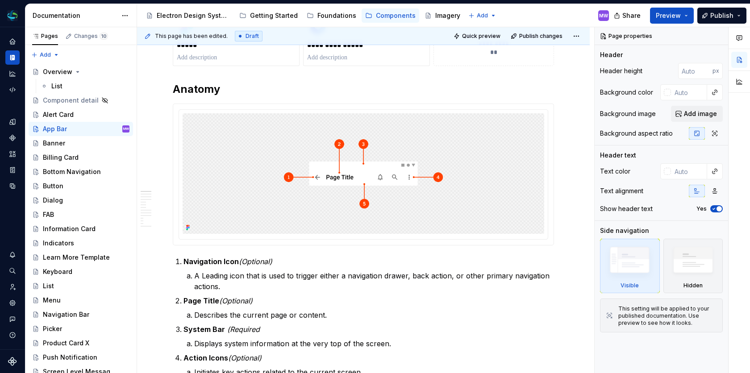
scroll to position [235, 0]
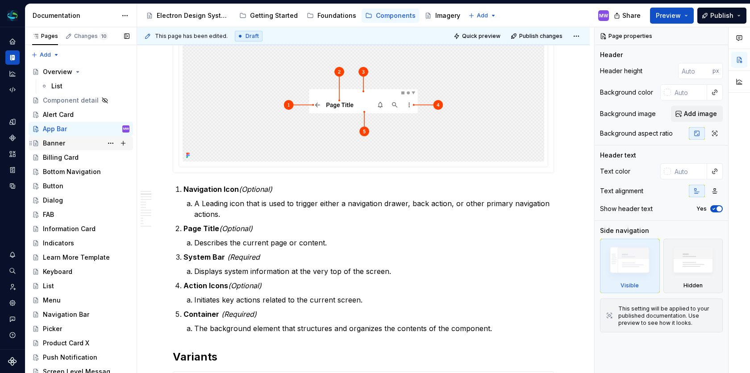
click at [64, 141] on div "Banner" at bounding box center [86, 143] width 87 height 13
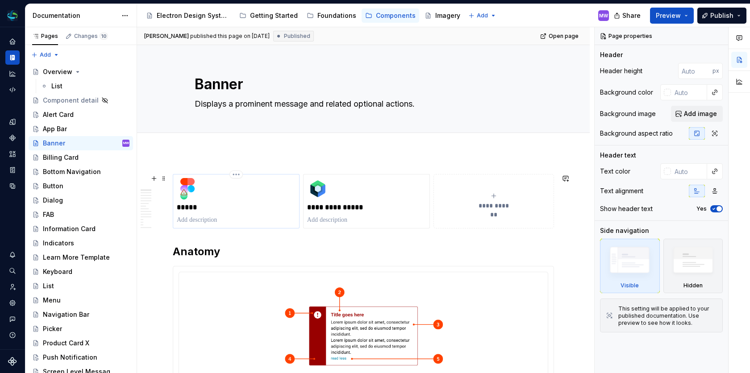
click at [215, 209] on p "*****" at bounding box center [236, 207] width 119 height 9
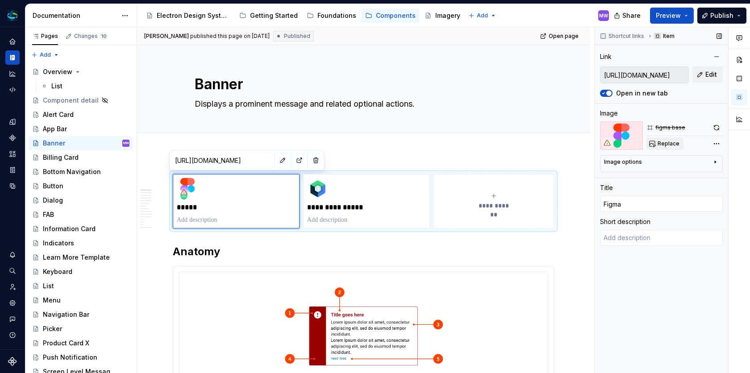
click at [668, 142] on span "Replace" at bounding box center [669, 143] width 22 height 7
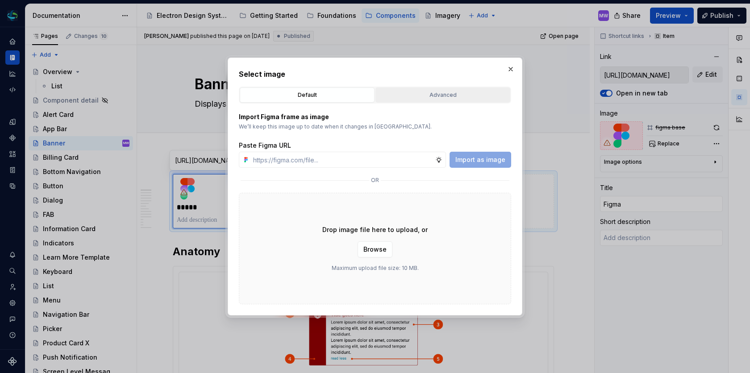
type textarea "*"
click at [464, 99] on div "Advanced" at bounding box center [443, 95] width 129 height 9
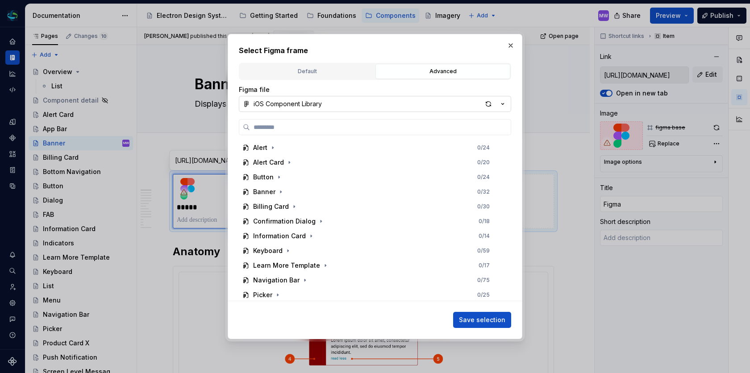
click at [500, 107] on icon "button" at bounding box center [502, 104] width 9 height 9
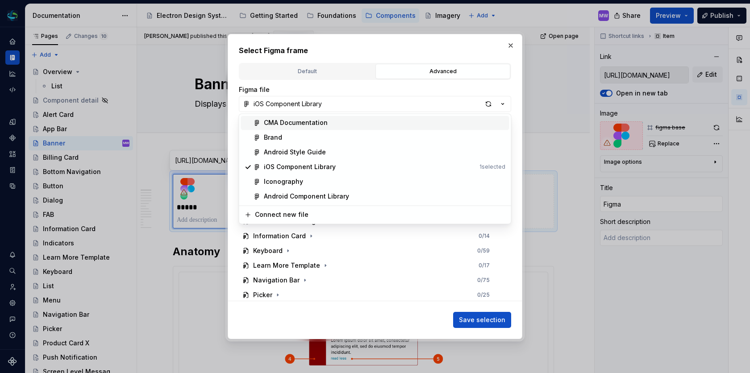
click at [372, 125] on div "CMA Documentation" at bounding box center [385, 122] width 242 height 9
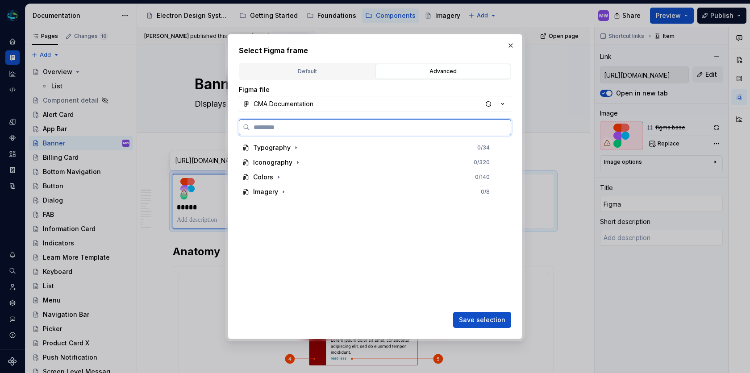
click at [349, 125] on input "search" at bounding box center [380, 127] width 261 height 9
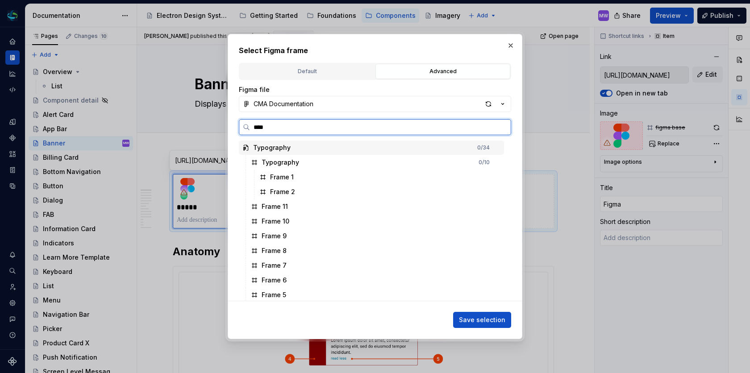
type input "*****"
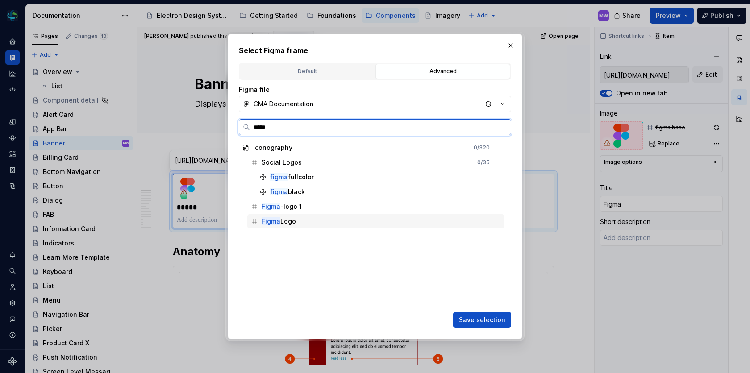
click at [288, 220] on div "Figma Logo" at bounding box center [279, 221] width 34 height 9
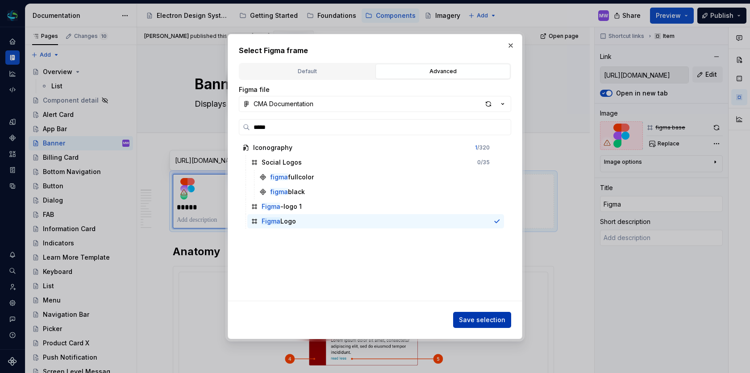
click at [500, 326] on button "Save selection" at bounding box center [482, 320] width 58 height 16
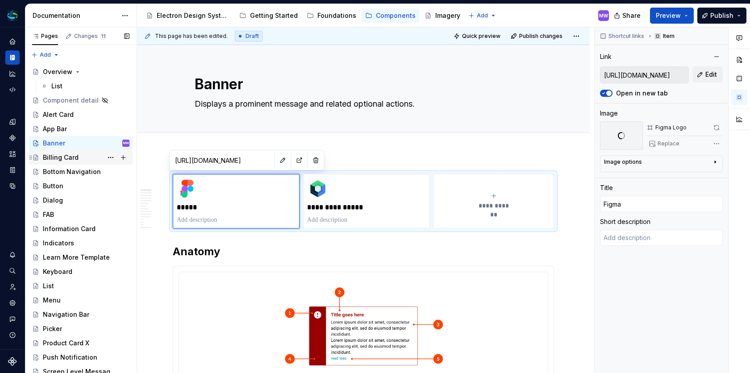
click at [73, 156] on div "Billing Card" at bounding box center [61, 157] width 36 height 9
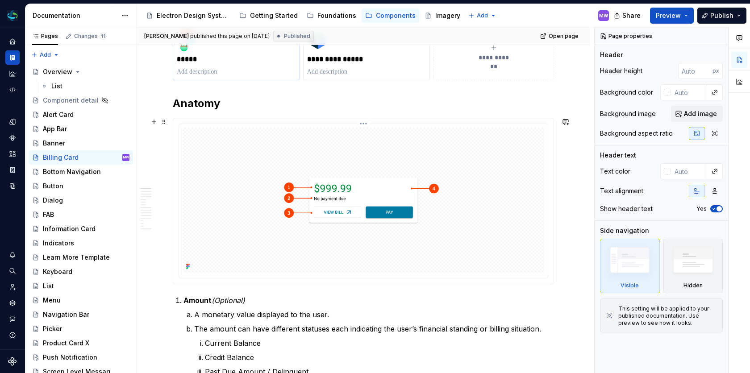
scroll to position [143, 0]
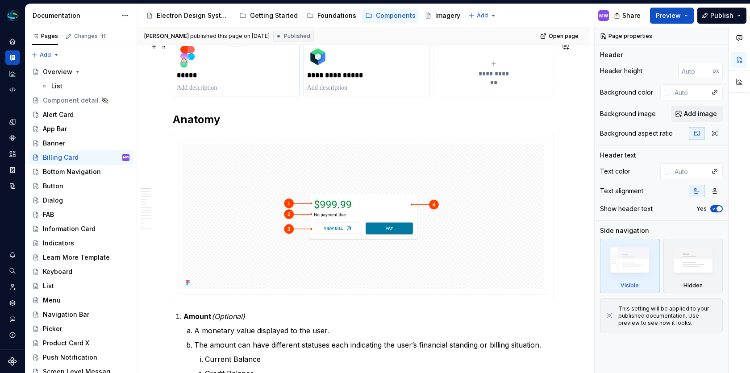
click at [272, 63] on div "*****" at bounding box center [236, 69] width 119 height 46
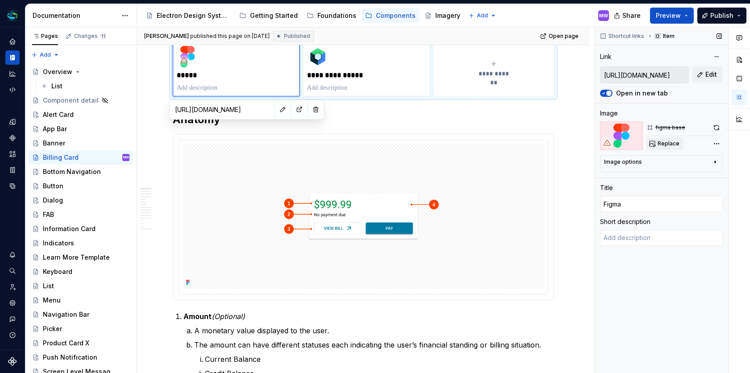
click at [665, 148] on button "Replace" at bounding box center [665, 144] width 37 height 13
type textarea "*"
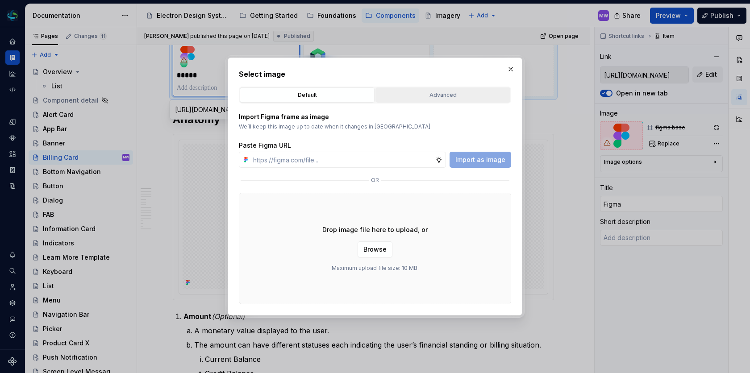
click at [430, 100] on button "Advanced" at bounding box center [443, 95] width 135 height 15
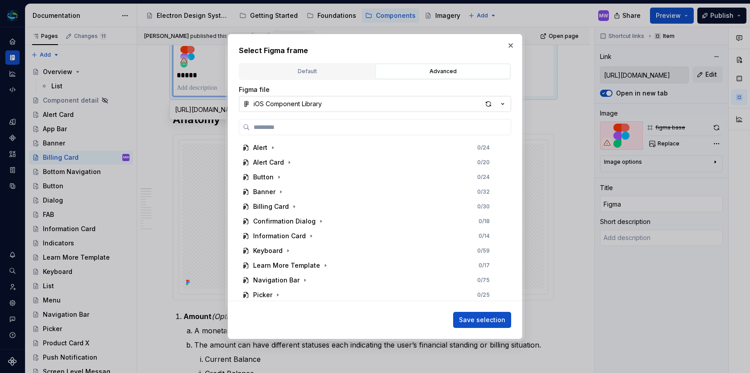
click at [436, 101] on button "iOS Component Library" at bounding box center [375, 104] width 272 height 16
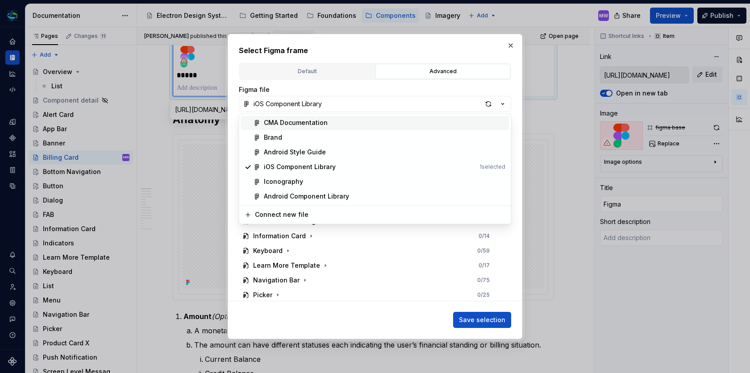
click at [418, 126] on div "CMA Documentation" at bounding box center [385, 122] width 242 height 9
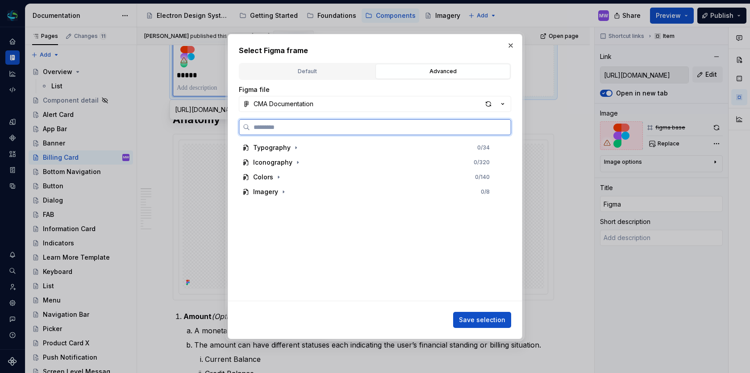
click at [373, 126] on input "search" at bounding box center [380, 127] width 261 height 9
type input "*****"
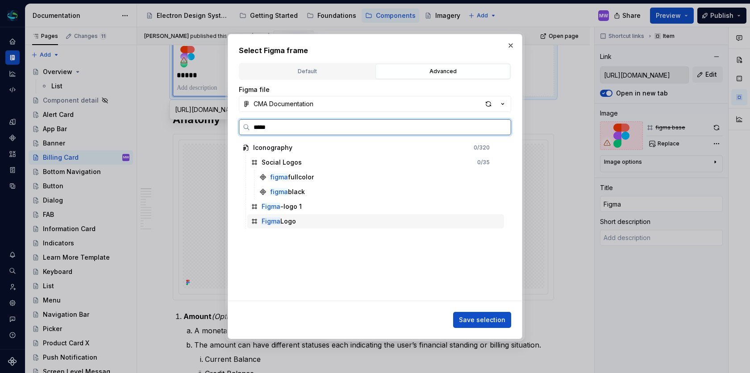
click at [342, 217] on div "Figma Logo" at bounding box center [375, 221] width 257 height 14
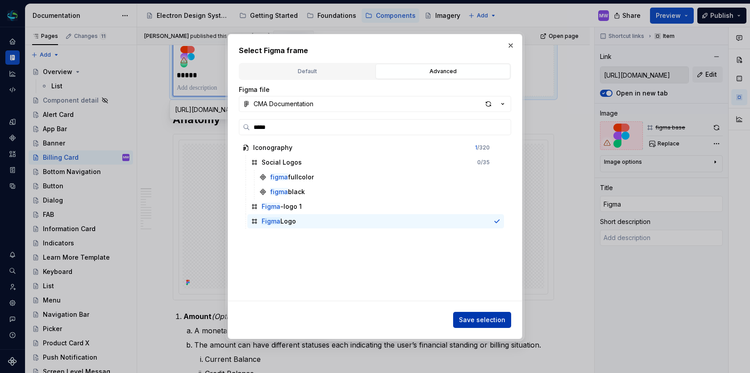
click at [476, 322] on span "Save selection" at bounding box center [482, 320] width 46 height 9
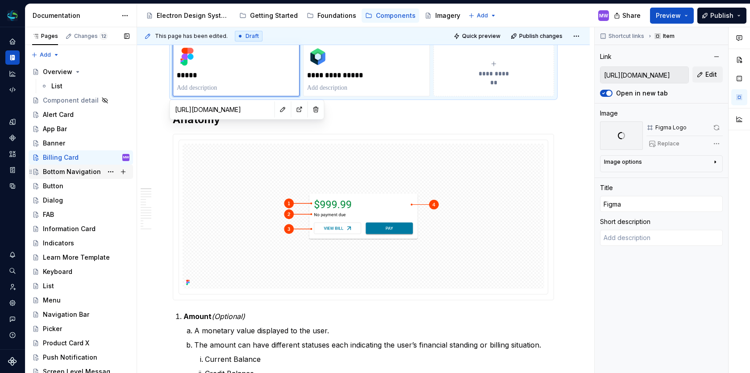
click at [89, 173] on div "Bottom Navigation" at bounding box center [72, 171] width 58 height 9
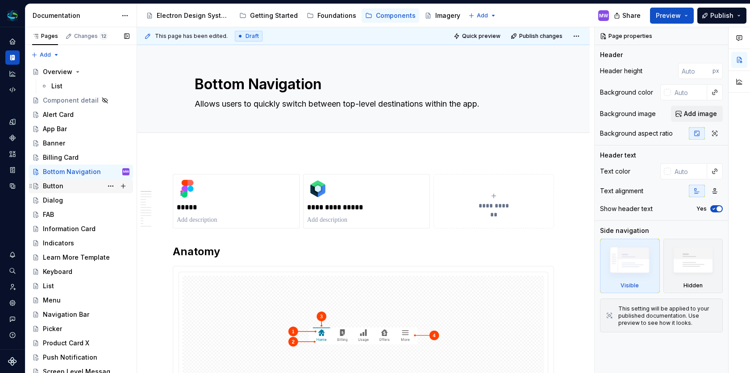
click at [66, 185] on div "Button" at bounding box center [86, 186] width 87 height 13
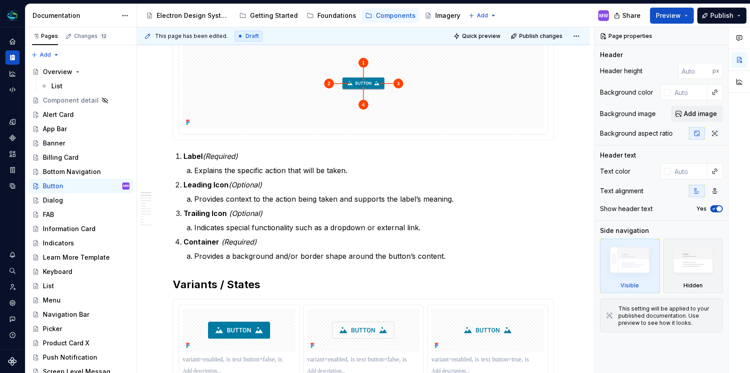
scroll to position [322, 0]
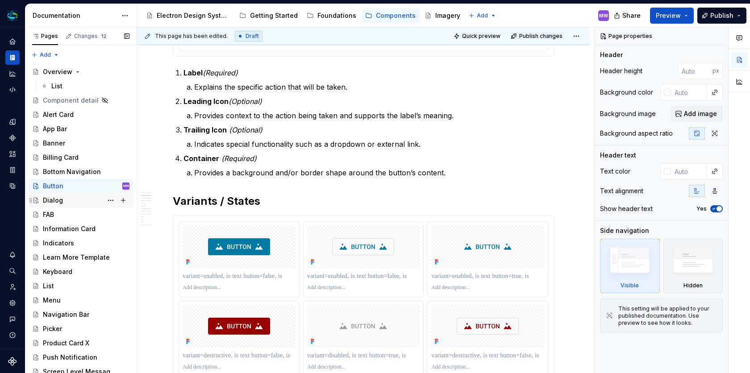
click at [58, 204] on div "Dialog" at bounding box center [53, 200] width 20 height 9
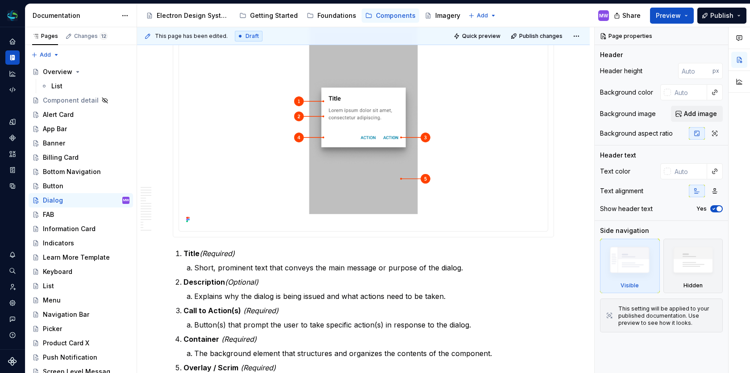
scroll to position [67, 0]
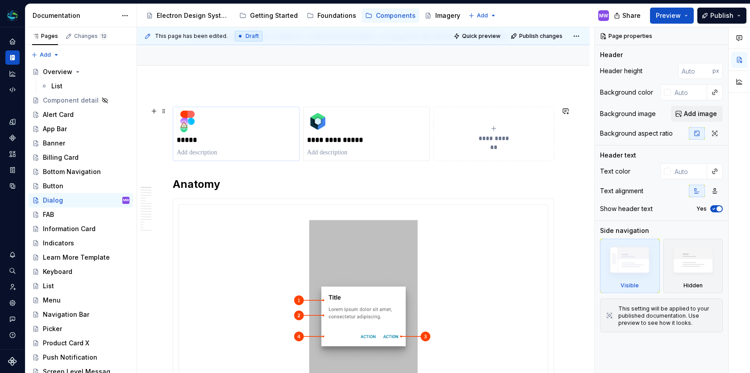
click at [246, 148] on p at bounding box center [236, 152] width 119 height 9
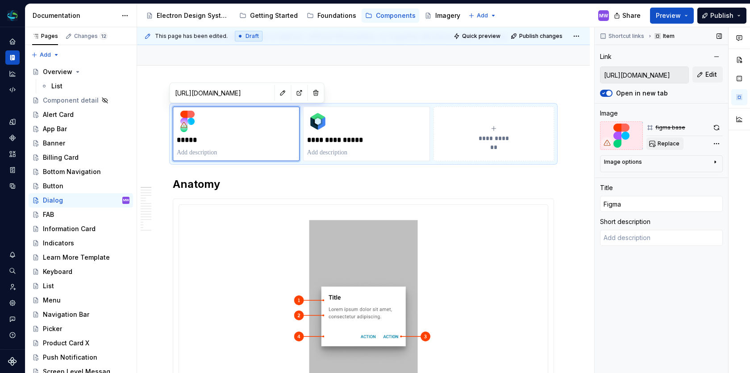
click at [679, 146] on button "Replace" at bounding box center [665, 144] width 37 height 13
type textarea "*"
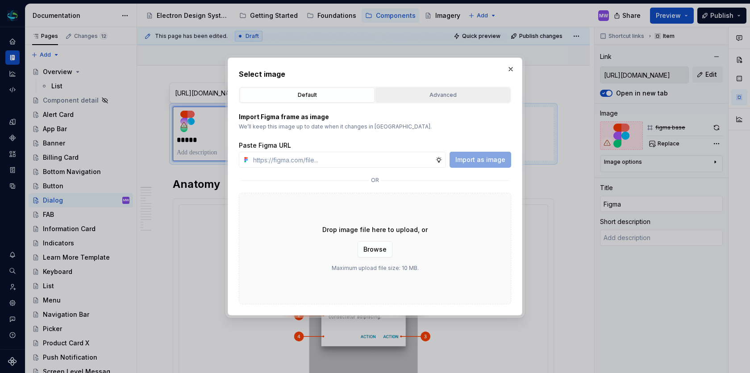
click at [426, 88] on button "Advanced" at bounding box center [443, 95] width 135 height 15
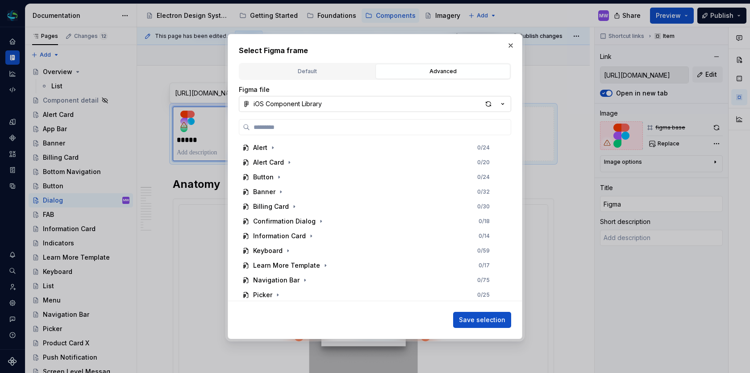
click at [505, 104] on icon "button" at bounding box center [502, 104] width 9 height 9
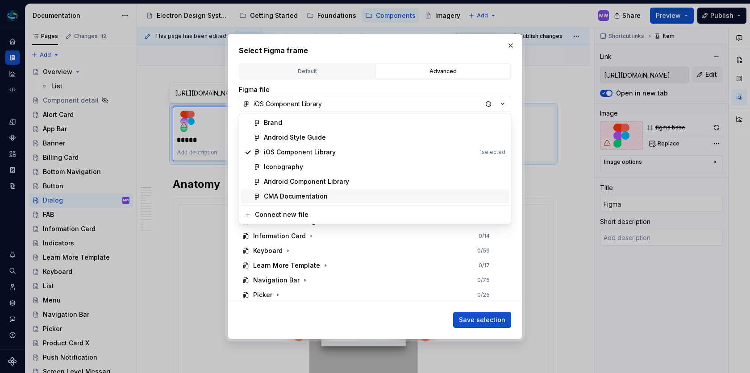
click at [332, 194] on div "CMA Documentation" at bounding box center [385, 196] width 242 height 9
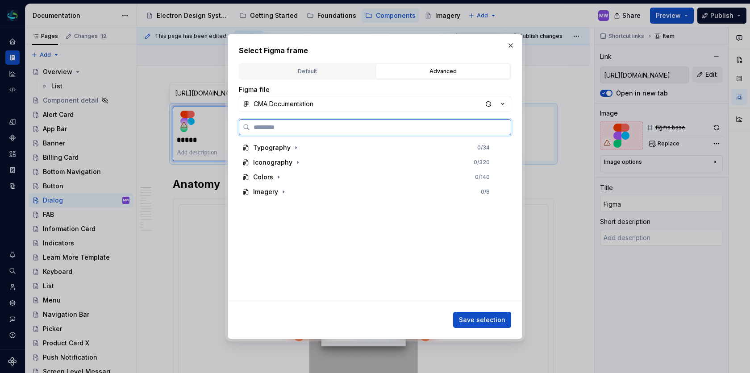
click at [369, 124] on input "search" at bounding box center [380, 127] width 261 height 9
type input "*****"
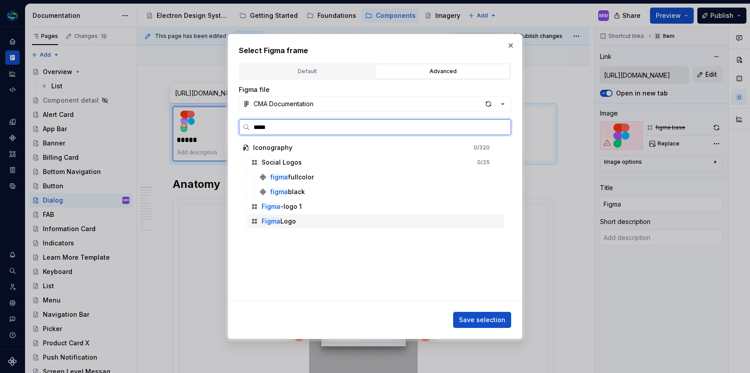
click at [292, 218] on div "Figma Logo" at bounding box center [279, 221] width 34 height 9
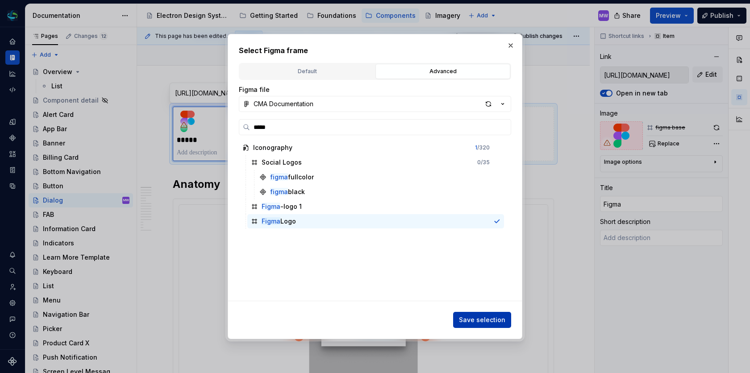
click at [477, 315] on button "Save selection" at bounding box center [482, 320] width 58 height 16
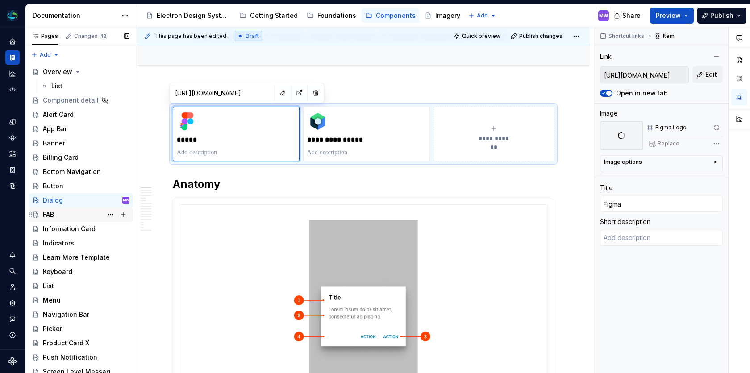
click at [60, 216] on div "FAB" at bounding box center [86, 215] width 87 height 13
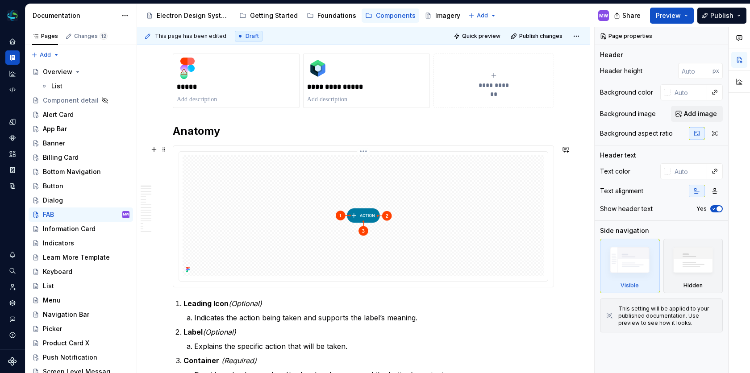
scroll to position [119, 0]
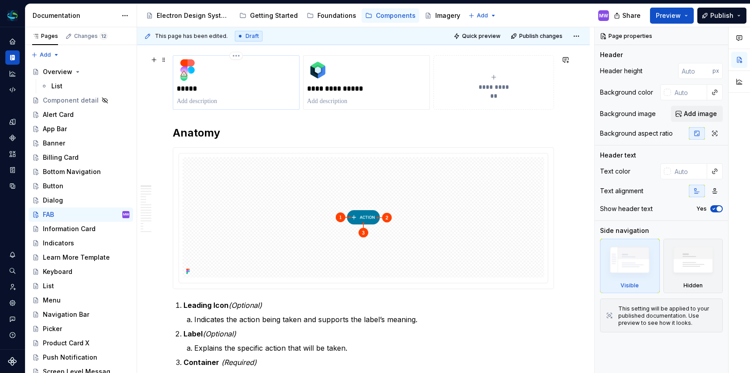
click at [245, 79] on div "*****" at bounding box center [236, 82] width 119 height 46
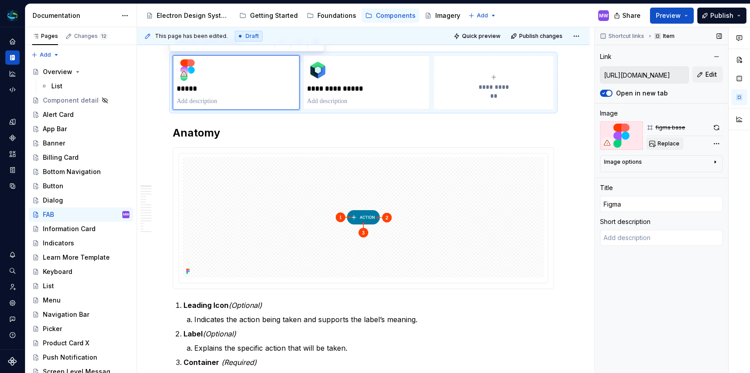
click at [673, 146] on span "Replace" at bounding box center [669, 143] width 22 height 7
type textarea "*"
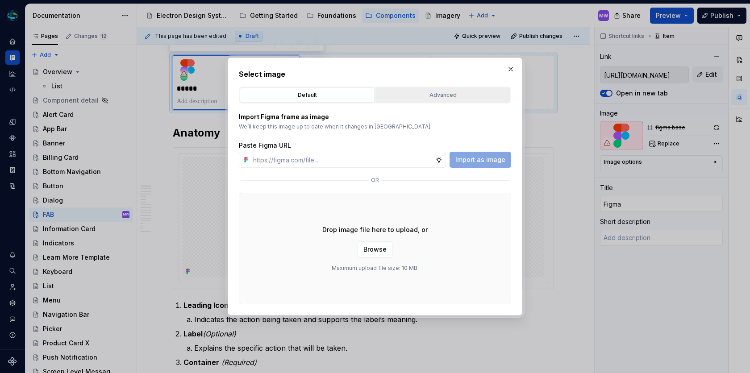
click at [447, 96] on div "Advanced" at bounding box center [443, 95] width 129 height 9
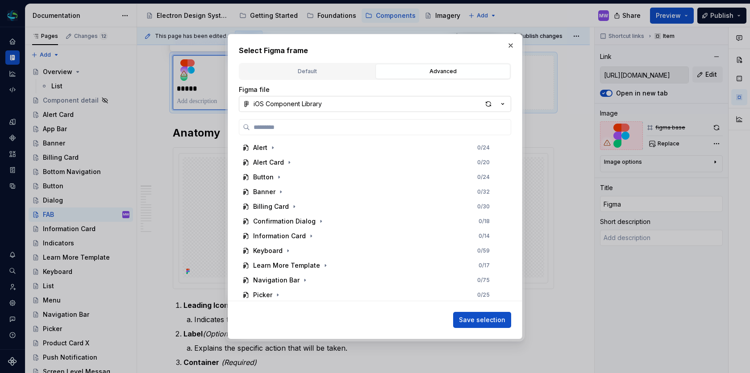
click at [391, 107] on button "iOS Component Library" at bounding box center [375, 104] width 272 height 16
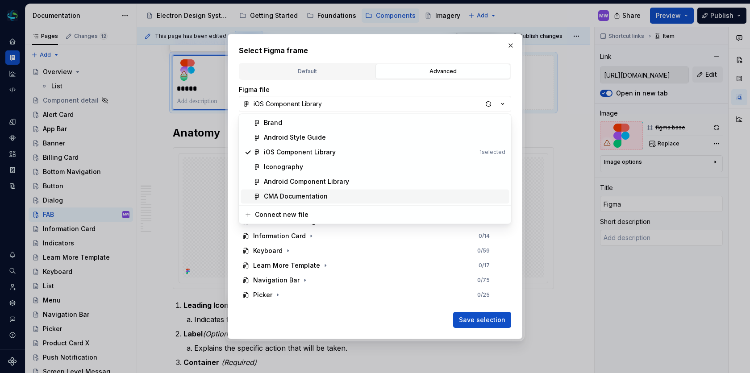
click at [337, 193] on div "CMA Documentation" at bounding box center [385, 196] width 242 height 9
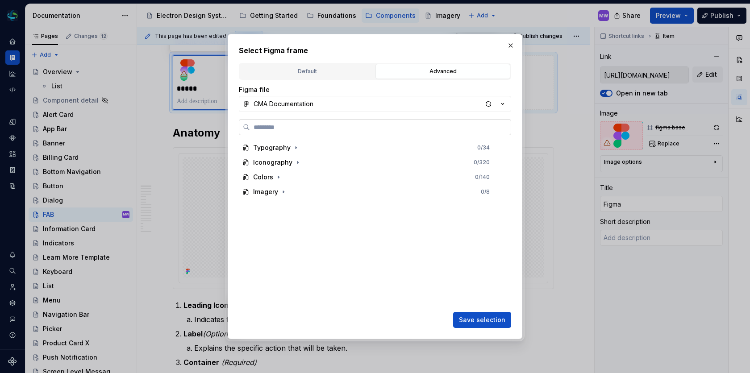
click at [343, 129] on input "search" at bounding box center [380, 127] width 261 height 9
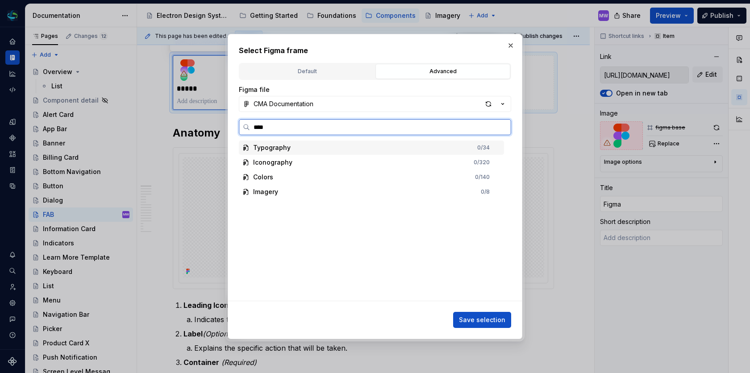
type input "*****"
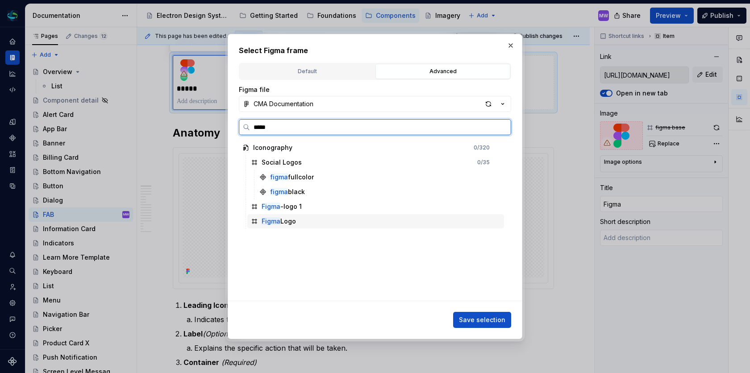
click at [298, 217] on div "Figma Logo" at bounding box center [375, 221] width 257 height 14
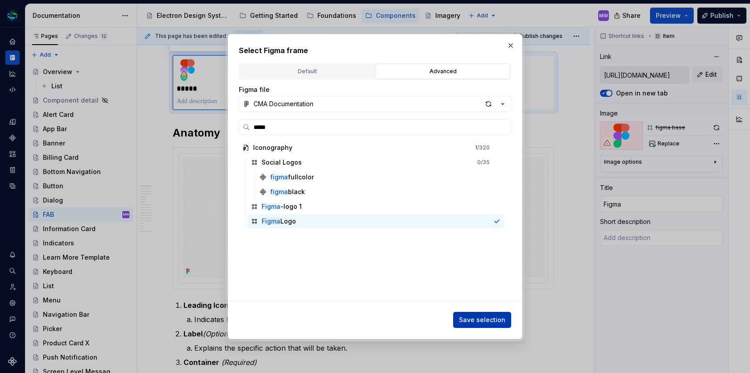
click at [491, 315] on button "Save selection" at bounding box center [482, 320] width 58 height 16
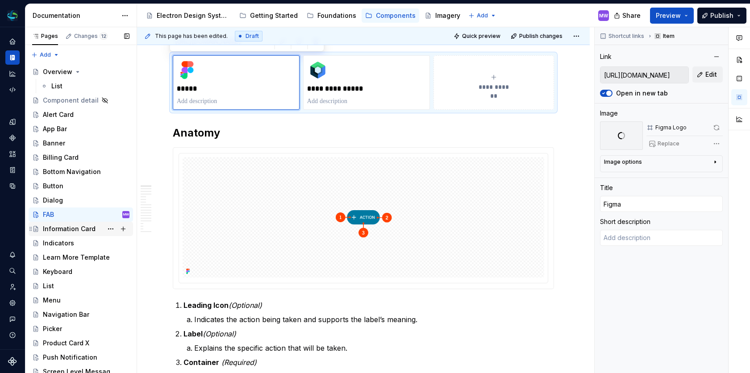
click at [73, 227] on div "Information Card" at bounding box center [69, 229] width 53 height 9
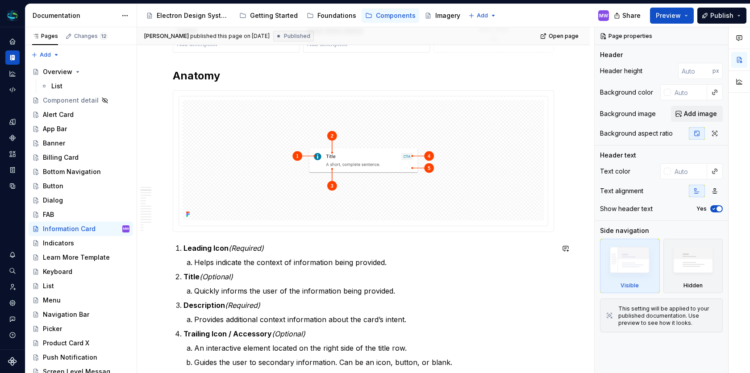
scroll to position [78, 0]
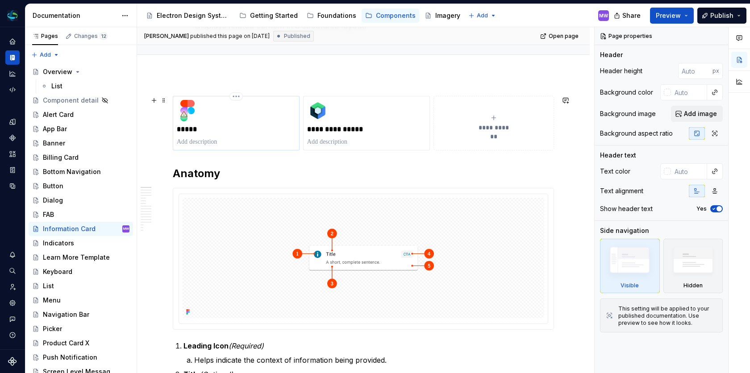
click at [243, 130] on p "*****" at bounding box center [236, 129] width 119 height 9
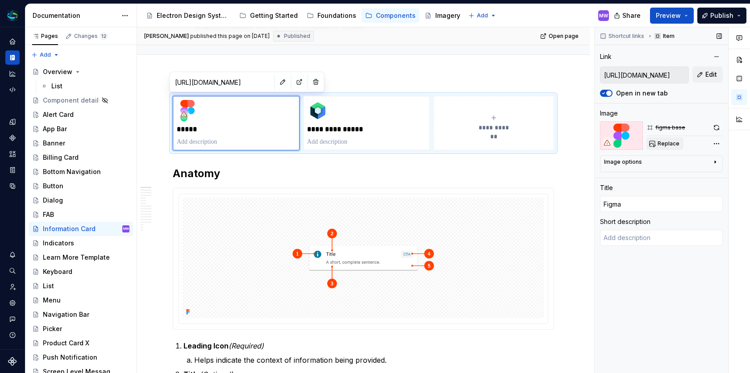
click at [676, 142] on span "Replace" at bounding box center [669, 143] width 22 height 7
type textarea "*"
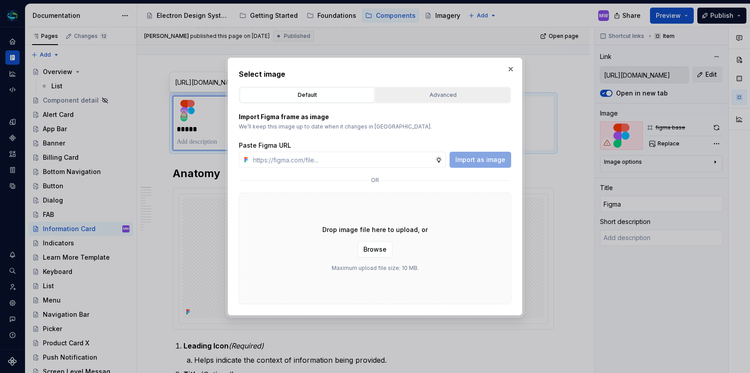
click at [444, 88] on button "Advanced" at bounding box center [443, 95] width 135 height 15
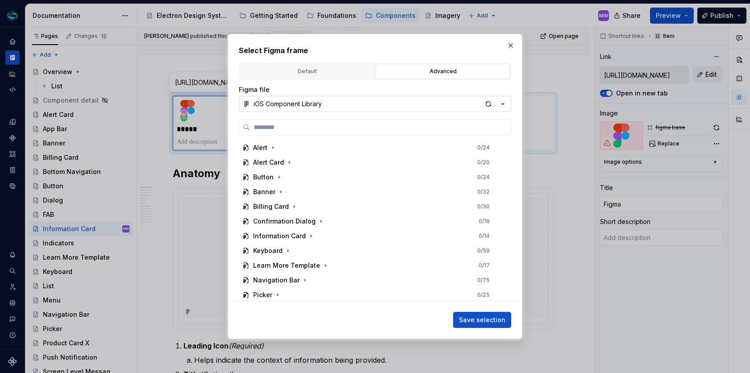
click at [430, 109] on button "iOS Component Library" at bounding box center [375, 104] width 272 height 16
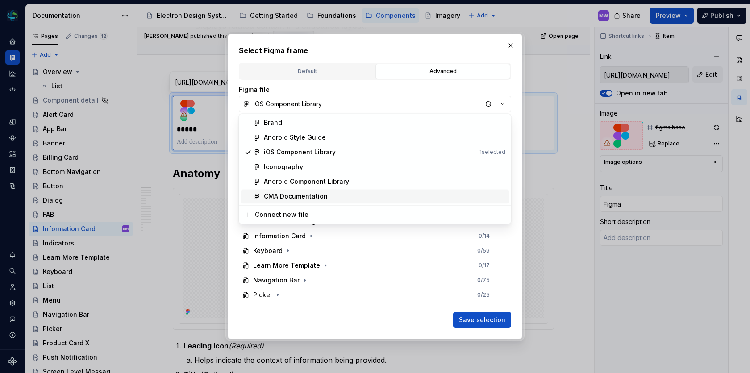
click at [363, 196] on div "CMA Documentation" at bounding box center [385, 196] width 242 height 9
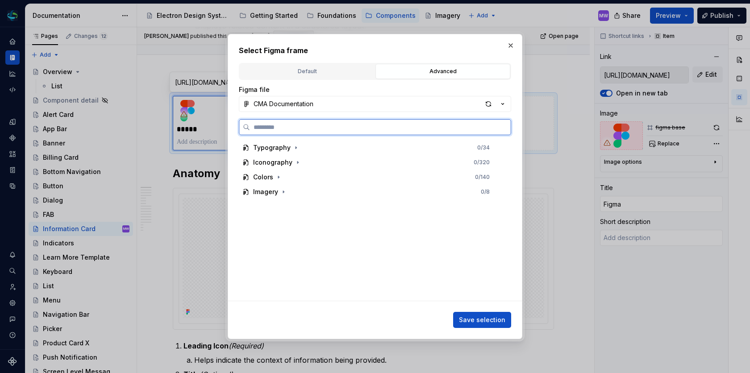
click at [374, 129] on input "search" at bounding box center [380, 127] width 261 height 9
type input "*****"
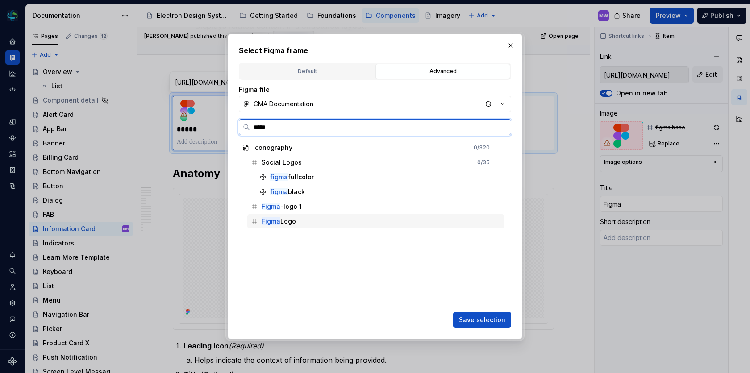
click at [317, 218] on div "Figma Logo" at bounding box center [375, 221] width 257 height 14
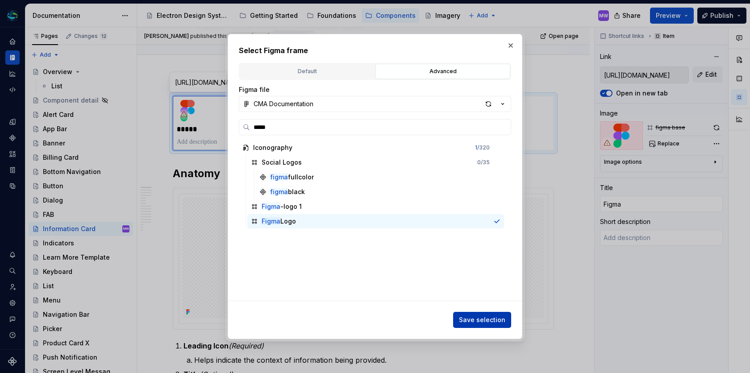
click at [489, 326] on button "Save selection" at bounding box center [482, 320] width 58 height 16
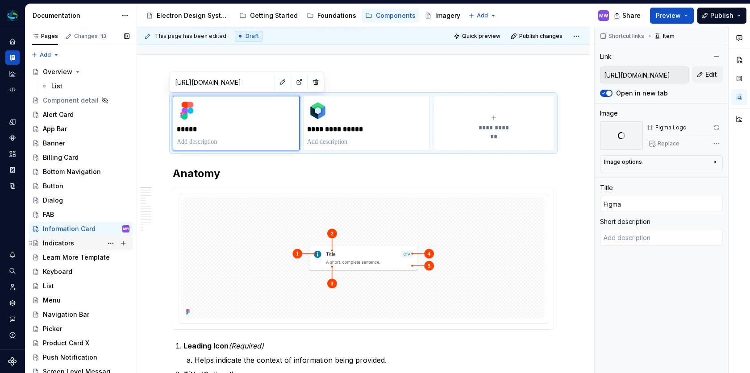
click at [70, 240] on div "Indicators" at bounding box center [58, 243] width 31 height 9
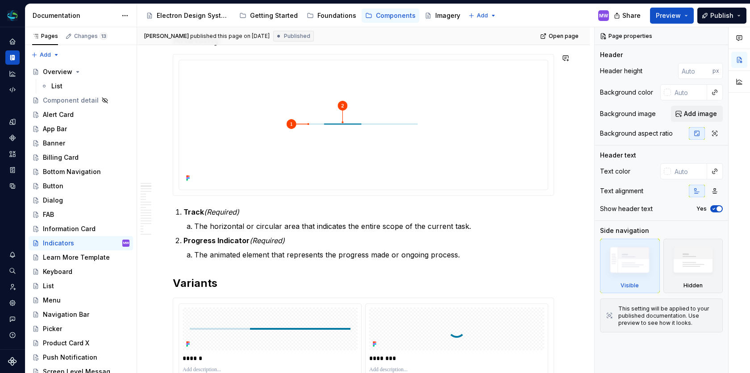
scroll to position [269, 0]
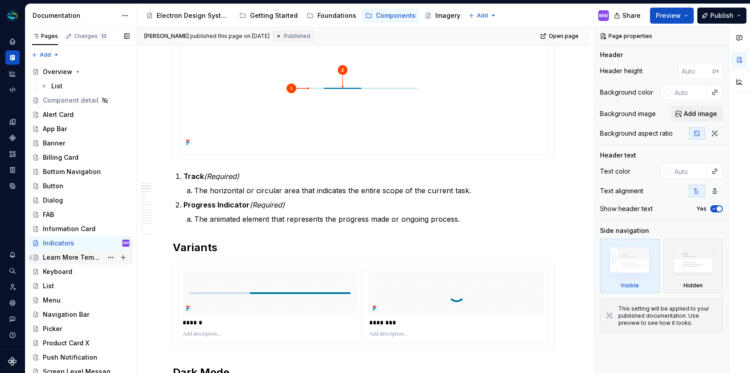
click at [68, 260] on div "Learn More Template" at bounding box center [73, 257] width 60 height 9
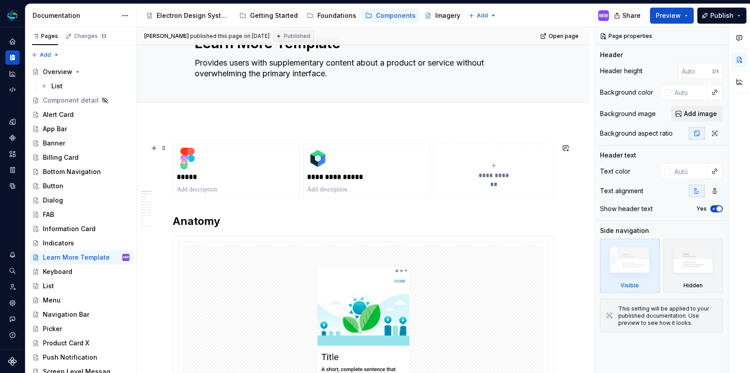
scroll to position [50, 0]
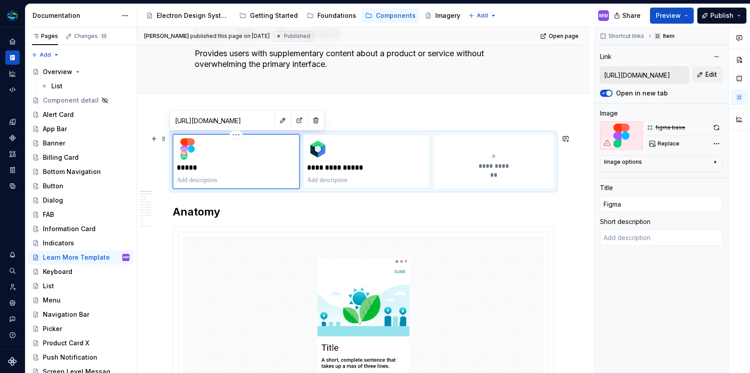
click at [197, 156] on img at bounding box center [187, 148] width 21 height 21
click at [682, 143] on div "Replace" at bounding box center [685, 144] width 76 height 13
click at [677, 143] on span "Replace" at bounding box center [669, 143] width 22 height 7
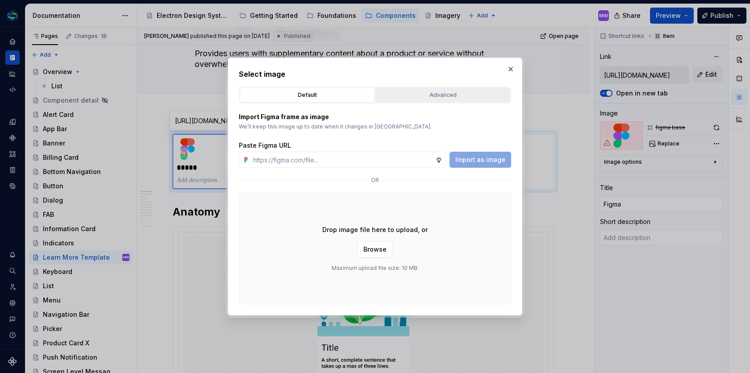
click at [438, 95] on div "Advanced" at bounding box center [443, 95] width 129 height 9
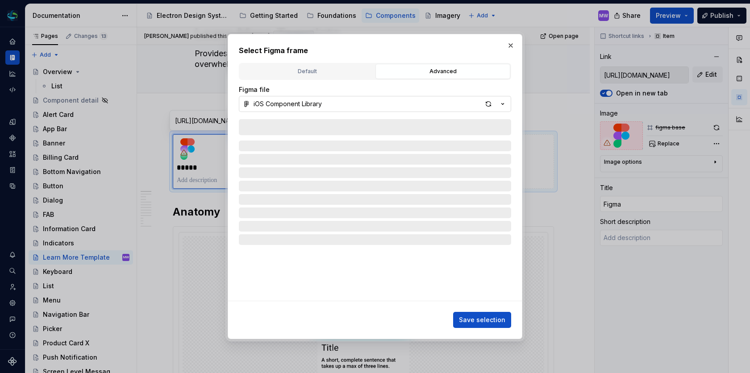
type textarea "*"
click at [413, 100] on button "iOS Component Library" at bounding box center [375, 104] width 272 height 16
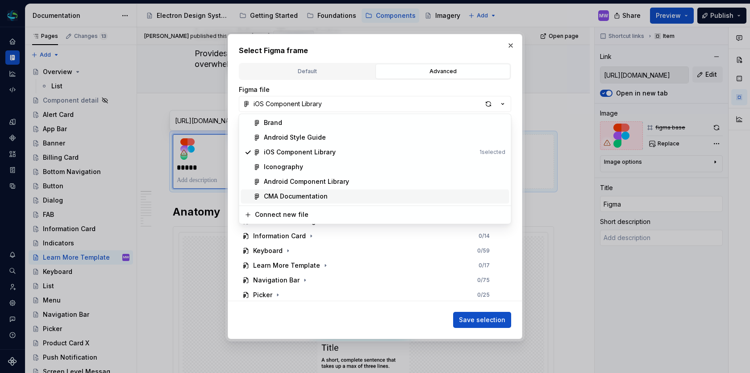
click at [339, 192] on div "CMA Documentation" at bounding box center [385, 196] width 242 height 9
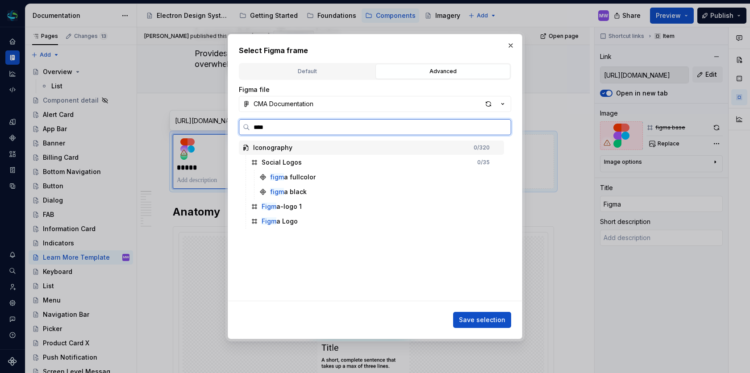
type input "*****"
click at [301, 223] on div "Figma Logo" at bounding box center [375, 221] width 257 height 14
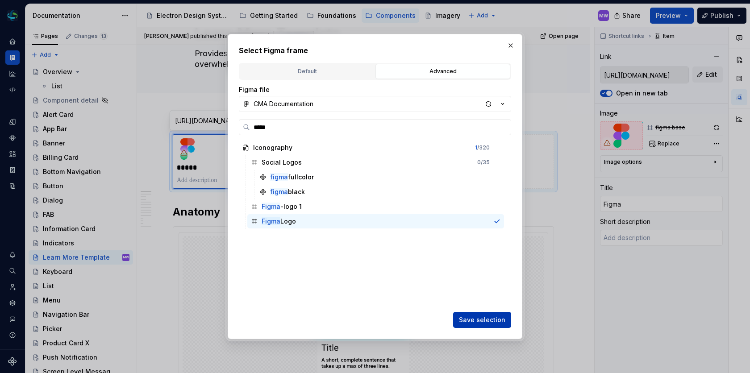
click at [483, 321] on span "Save selection" at bounding box center [482, 320] width 46 height 9
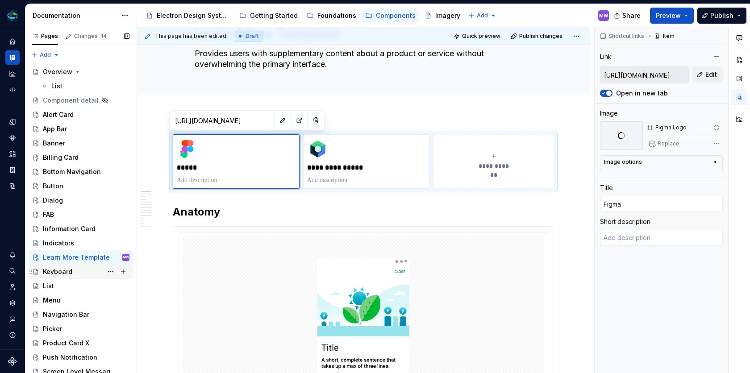
click at [77, 271] on div "Keyboard" at bounding box center [86, 272] width 87 height 13
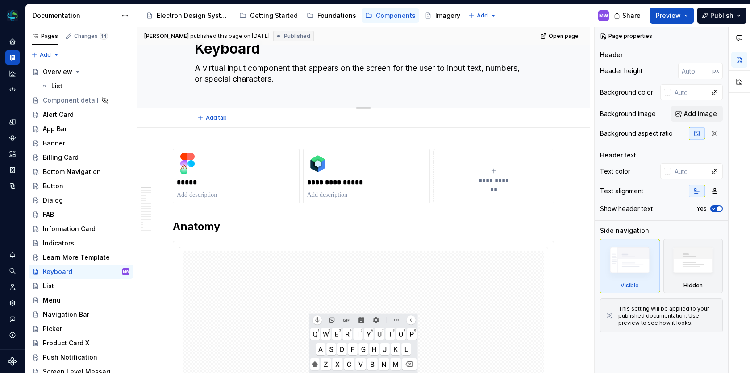
scroll to position [42, 0]
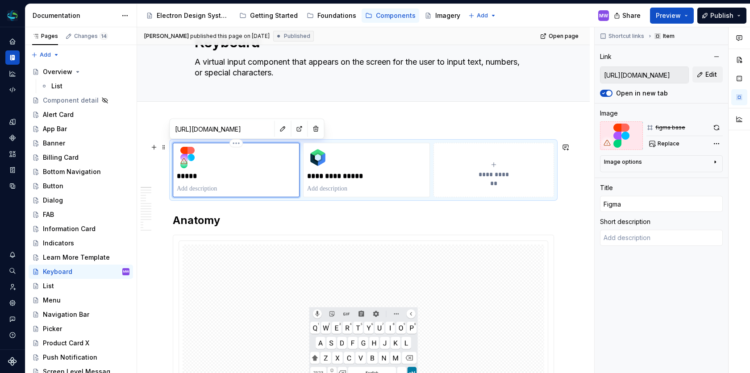
click at [217, 160] on div "*****" at bounding box center [236, 170] width 119 height 46
click at [663, 141] on span "Replace" at bounding box center [669, 143] width 22 height 7
type textarea "*"
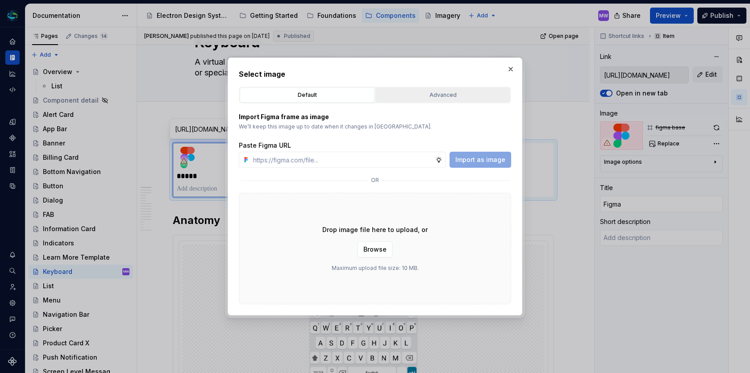
click at [465, 95] on div "Advanced" at bounding box center [443, 95] width 129 height 9
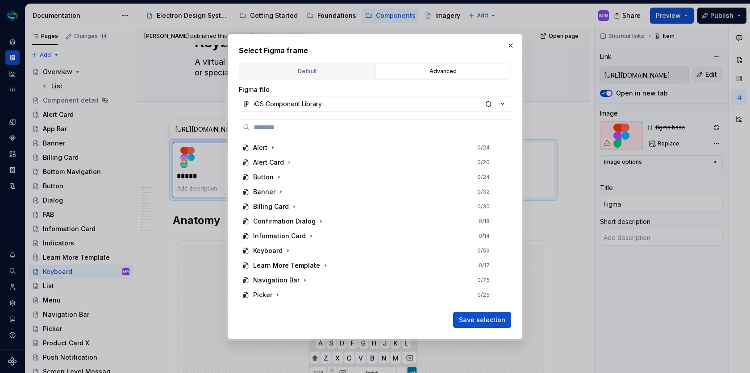
click at [412, 104] on button "iOS Component Library" at bounding box center [375, 104] width 272 height 16
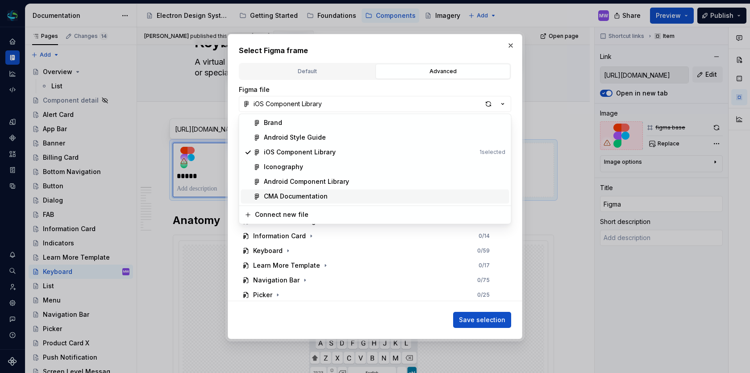
click at [318, 196] on div "CMA Documentation" at bounding box center [296, 196] width 64 height 9
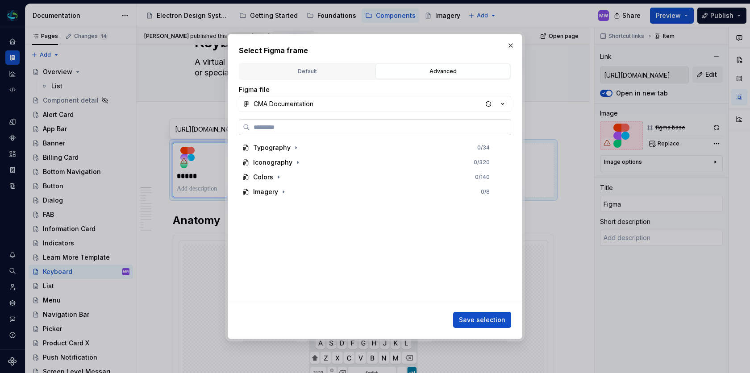
click at [315, 128] on input "search" at bounding box center [380, 127] width 261 height 9
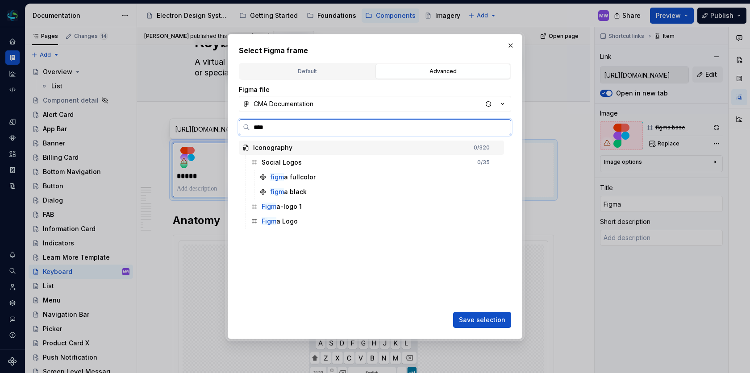
type input "*****"
click at [291, 219] on div "Figma Logo" at bounding box center [279, 221] width 34 height 9
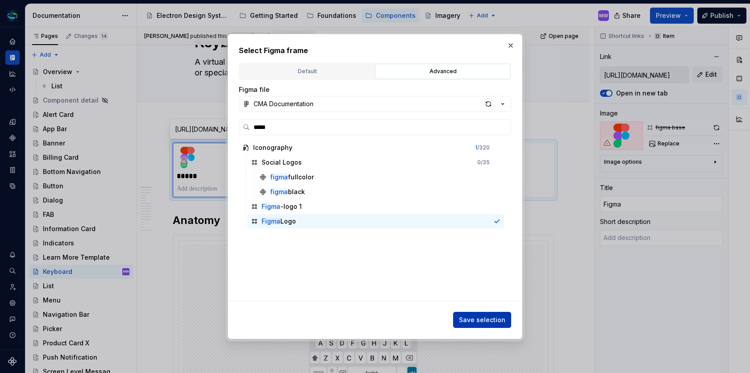
click at [476, 317] on span "Save selection" at bounding box center [482, 320] width 46 height 9
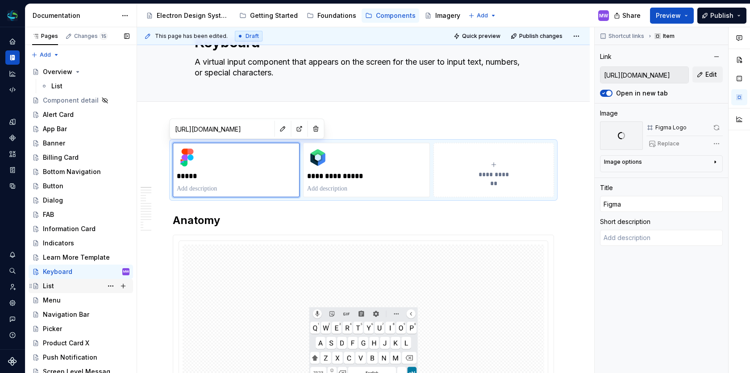
click at [53, 284] on div "List" at bounding box center [86, 286] width 87 height 13
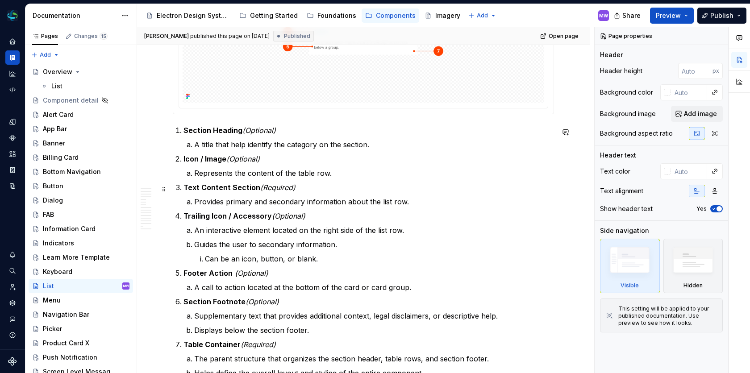
scroll to position [400, 0]
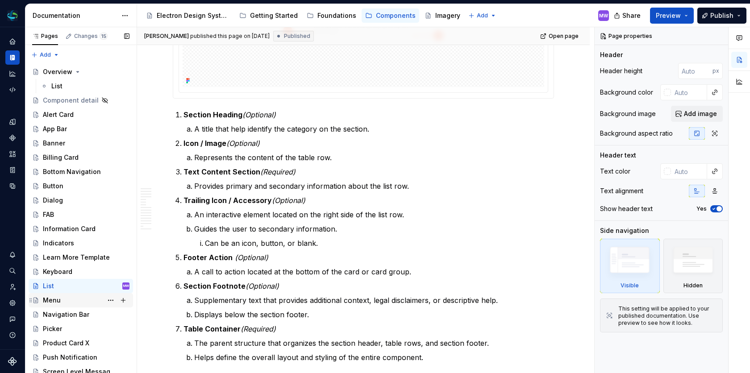
click at [48, 299] on div "Menu" at bounding box center [52, 300] width 18 height 9
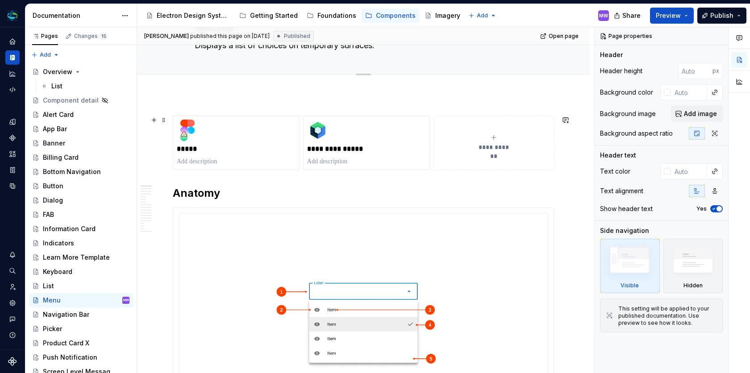
scroll to position [32, 0]
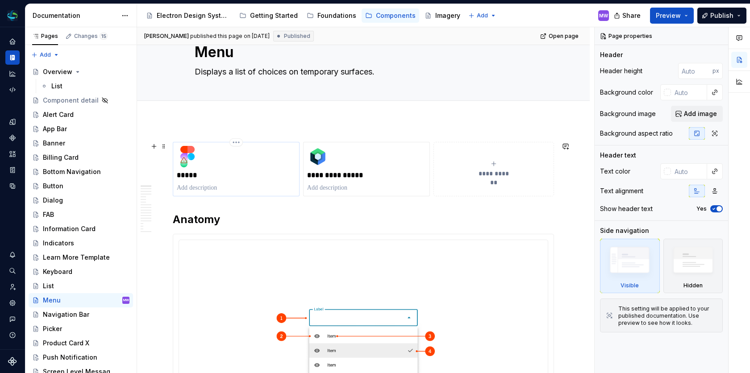
click at [217, 155] on div "*****" at bounding box center [236, 169] width 119 height 46
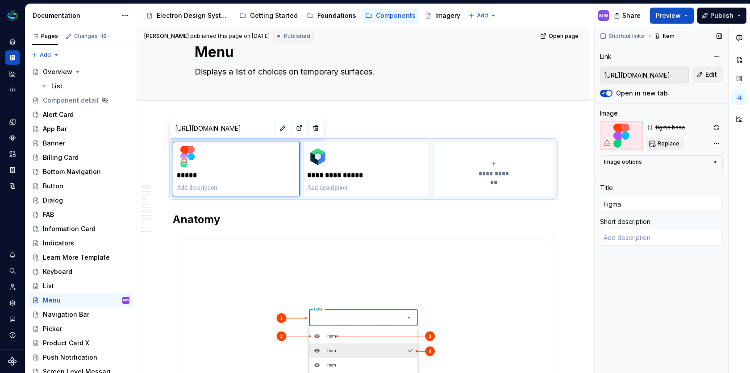
click at [668, 144] on span "Replace" at bounding box center [669, 143] width 22 height 7
type textarea "*"
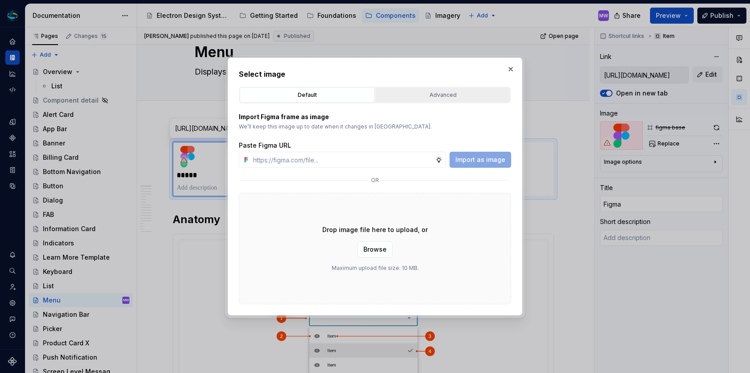
click at [432, 98] on div "Advanced" at bounding box center [443, 95] width 129 height 9
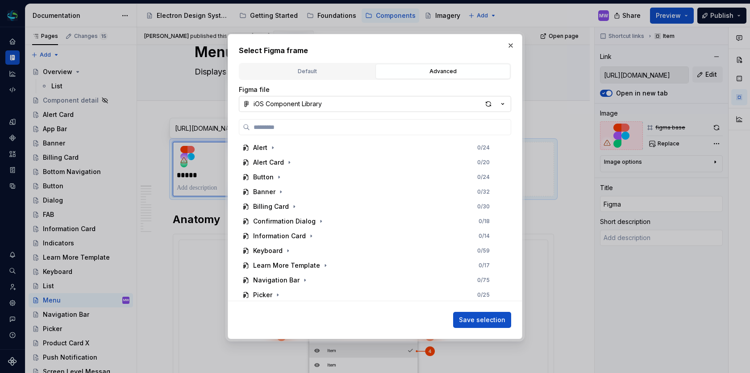
click at [400, 104] on button "iOS Component Library" at bounding box center [375, 104] width 272 height 16
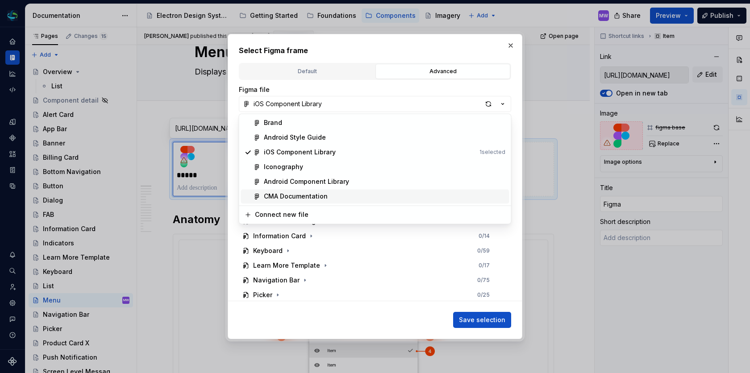
click at [338, 193] on div "CMA Documentation" at bounding box center [385, 196] width 242 height 9
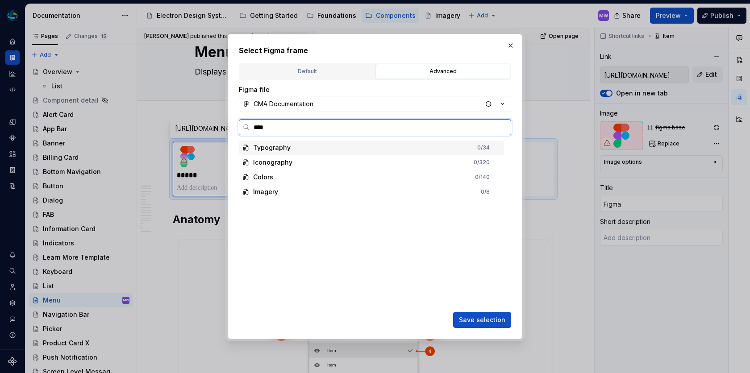
type input "*****"
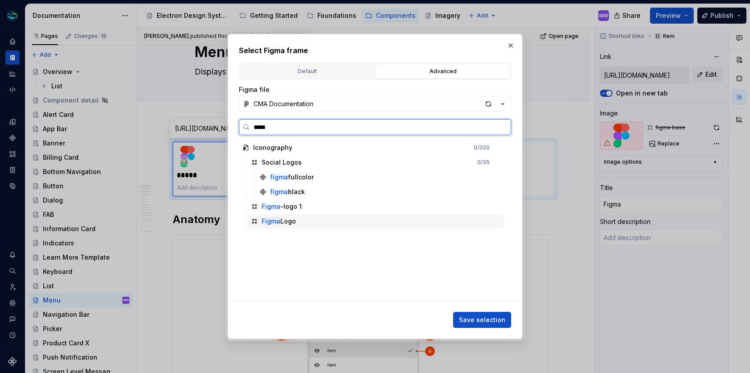
click at [295, 219] on div "Figma Logo" at bounding box center [279, 221] width 34 height 9
click at [305, 225] on div "Figma Logo" at bounding box center [375, 221] width 257 height 14
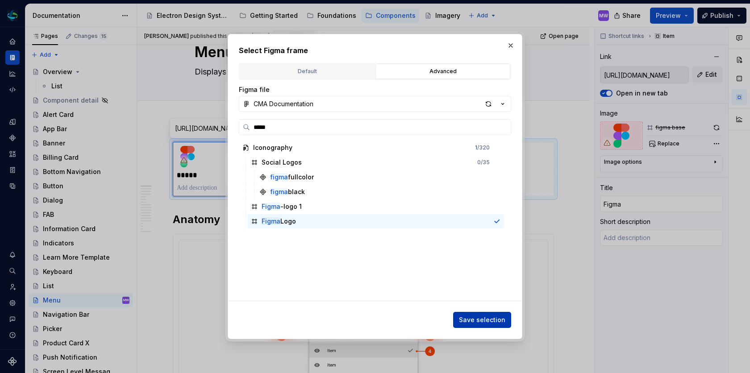
click at [490, 322] on span "Save selection" at bounding box center [482, 320] width 46 height 9
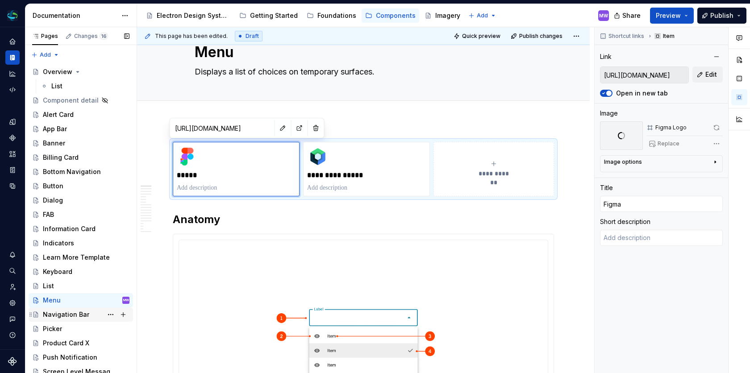
click at [75, 311] on div "Navigation Bar" at bounding box center [66, 314] width 46 height 9
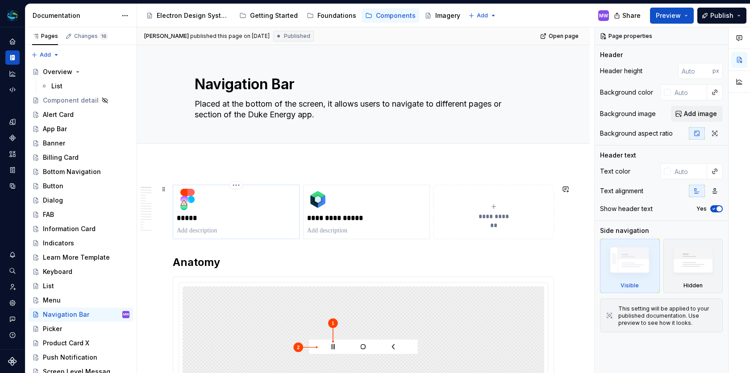
click at [231, 205] on div "*****" at bounding box center [236, 212] width 119 height 46
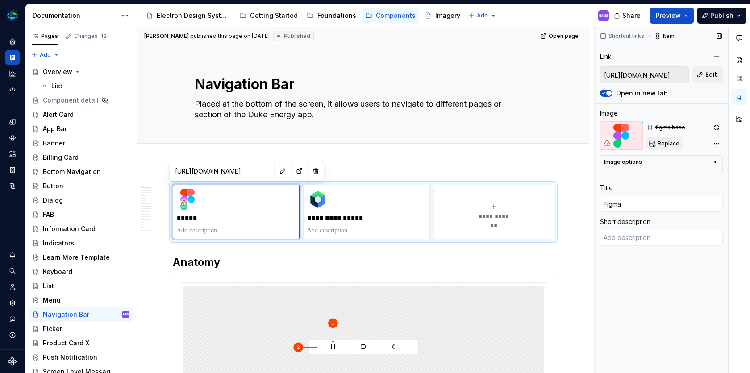
click at [661, 143] on span "Replace" at bounding box center [669, 143] width 22 height 7
type textarea "*"
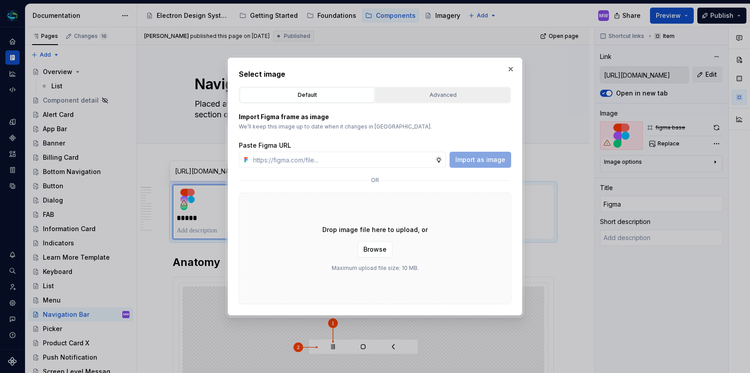
click at [422, 96] on div "Advanced" at bounding box center [443, 95] width 129 height 9
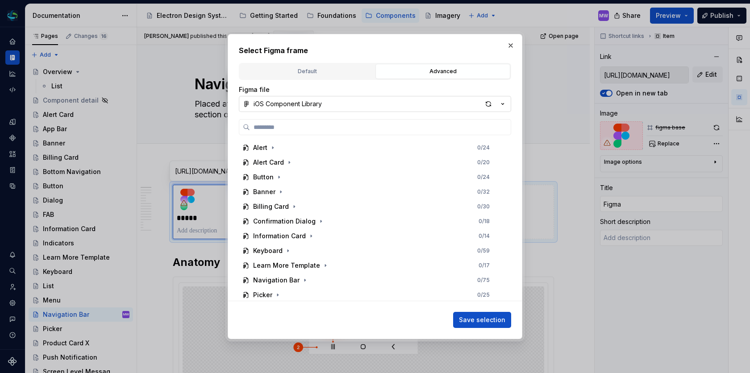
click at [388, 100] on button "iOS Component Library" at bounding box center [375, 104] width 272 height 16
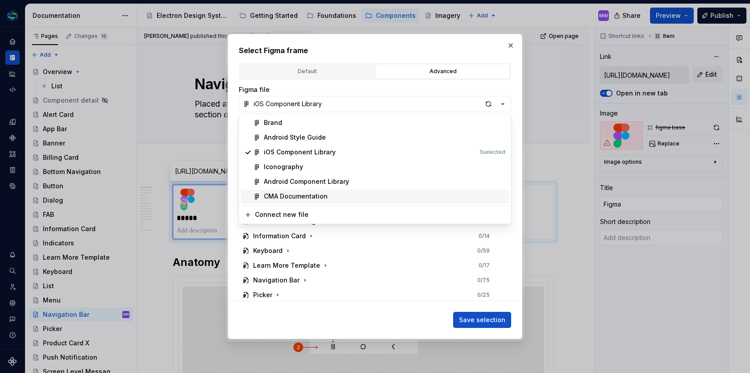
click at [322, 191] on span "CMA Documentation" at bounding box center [375, 196] width 268 height 14
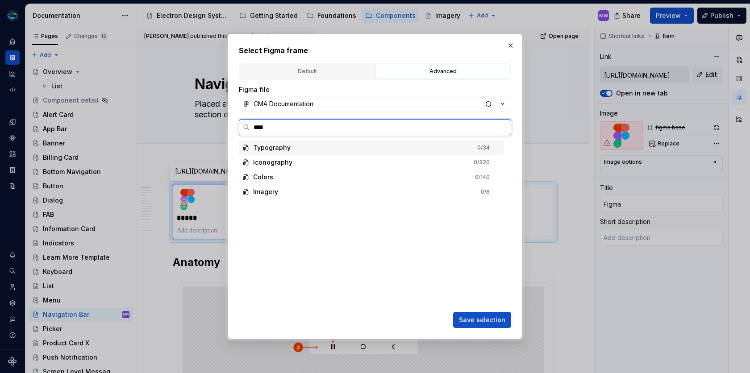
type input "*****"
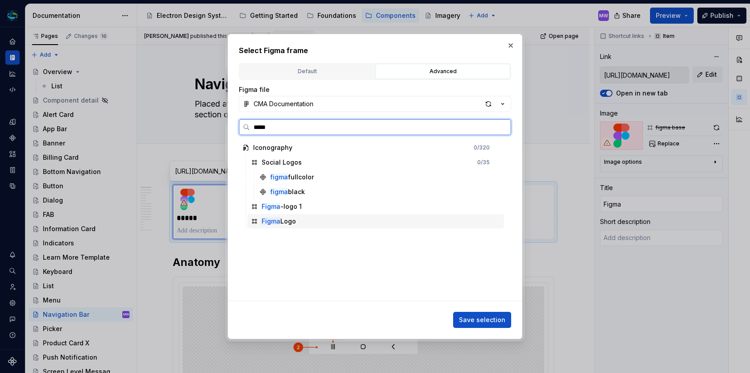
click at [280, 221] on div "Figma Logo" at bounding box center [279, 221] width 34 height 9
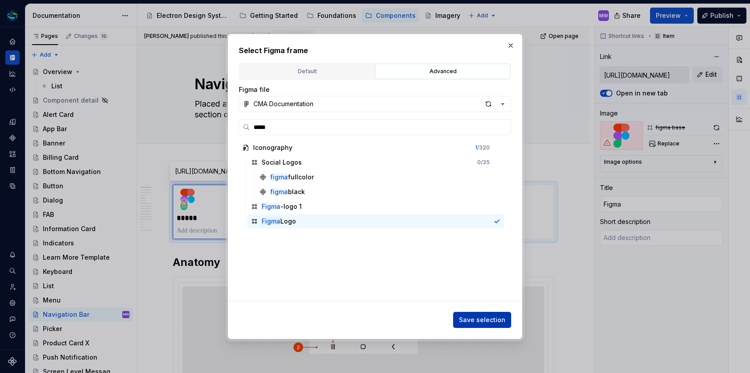
click at [497, 321] on span "Save selection" at bounding box center [482, 320] width 46 height 9
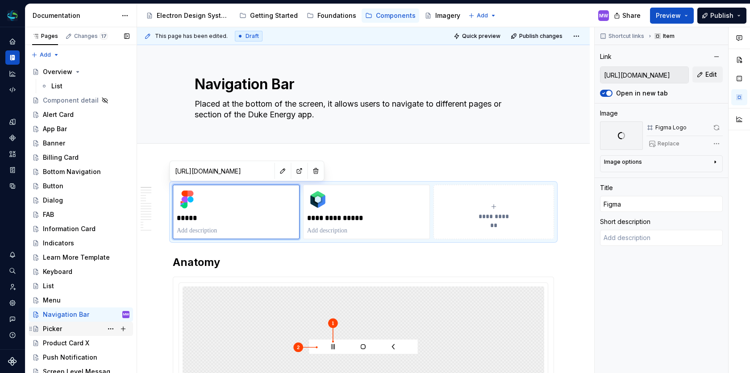
click at [62, 325] on div "Picker" at bounding box center [86, 329] width 87 height 13
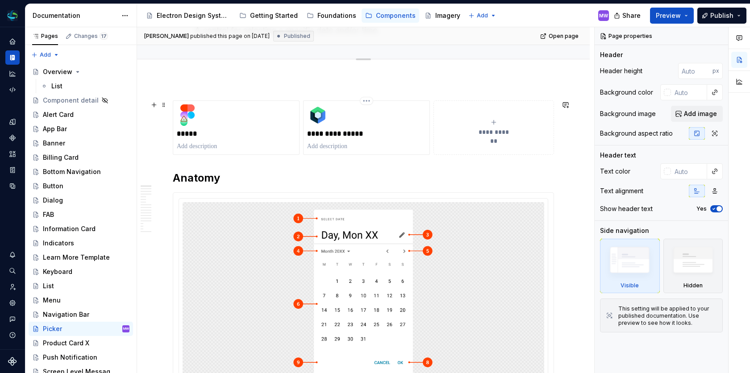
click at [383, 124] on div "**********" at bounding box center [366, 127] width 119 height 46
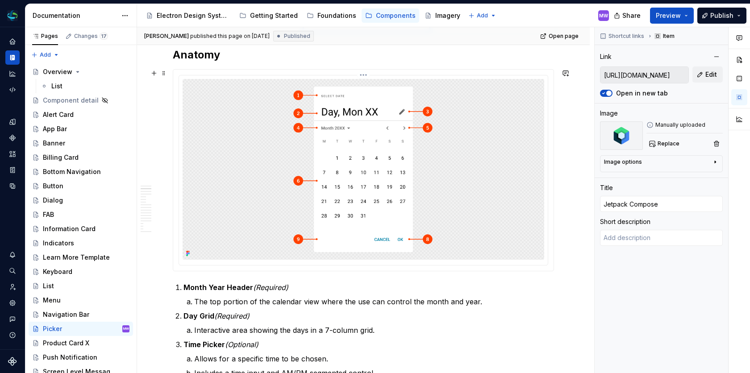
scroll to position [140, 0]
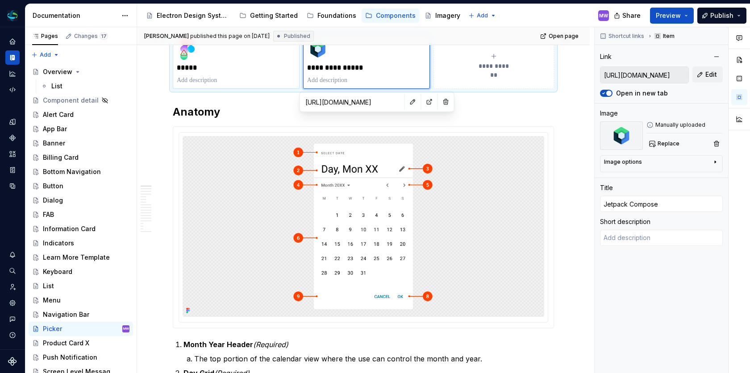
click at [255, 63] on p "*****" at bounding box center [236, 67] width 119 height 9
type textarea "*"
type input "[URL][DOMAIN_NAME]"
type input "Figma"
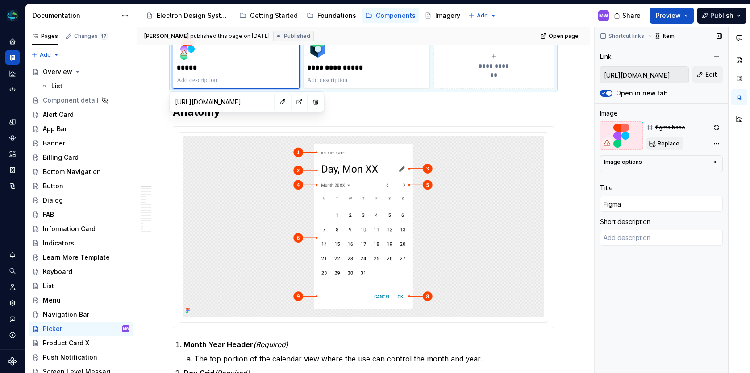
click at [673, 142] on span "Replace" at bounding box center [669, 143] width 22 height 7
type textarea "*"
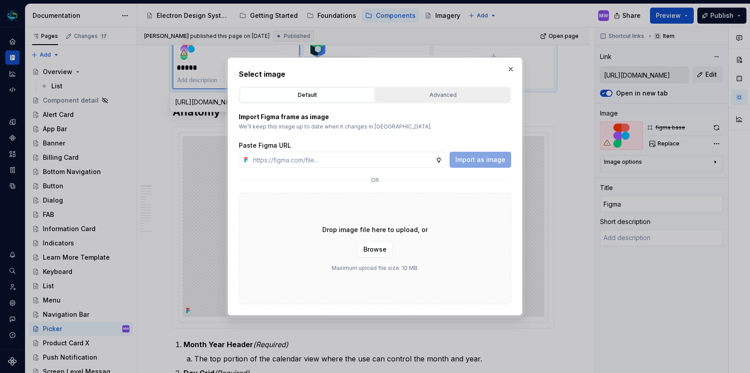
click at [462, 101] on button "Advanced" at bounding box center [443, 95] width 135 height 15
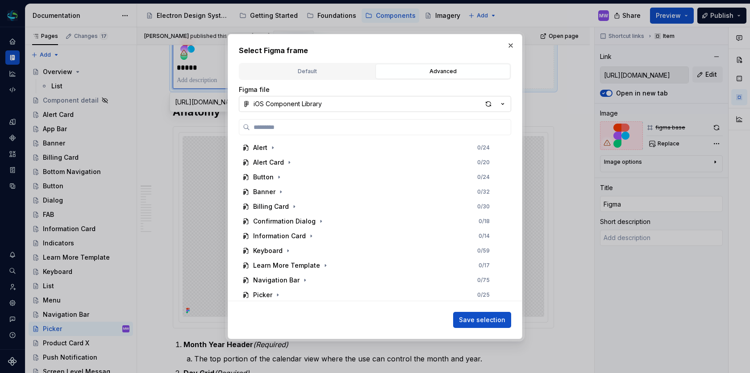
click at [376, 105] on button "iOS Component Library" at bounding box center [375, 104] width 272 height 16
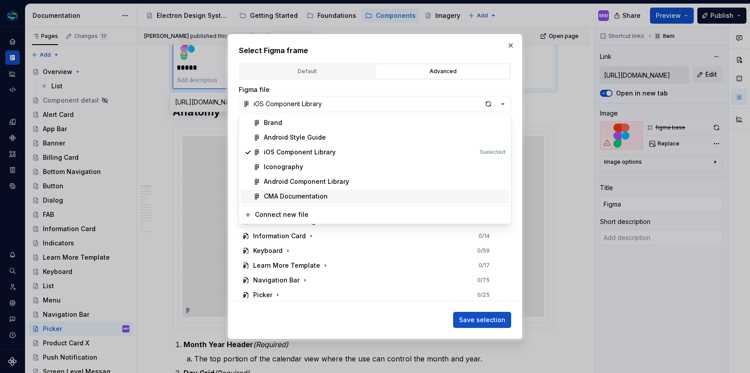
click at [339, 192] on div "CMA Documentation" at bounding box center [385, 196] width 242 height 9
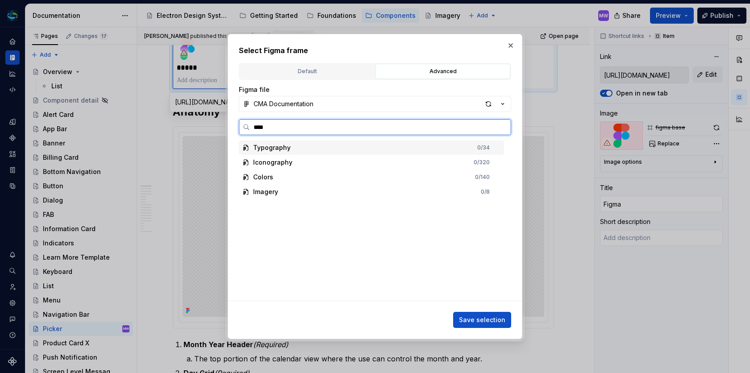
type input "*****"
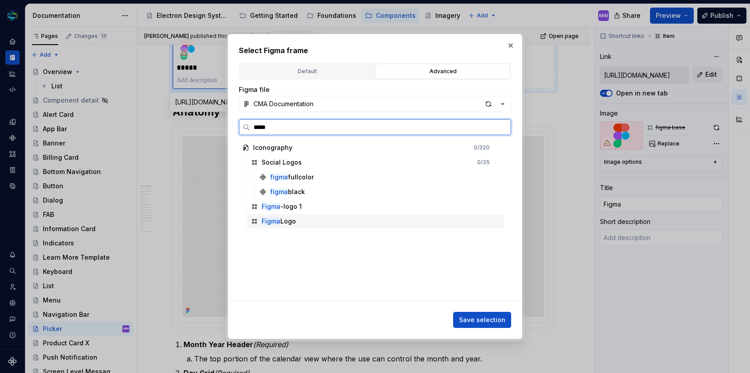
click at [291, 217] on div "Figma Logo" at bounding box center [279, 221] width 34 height 9
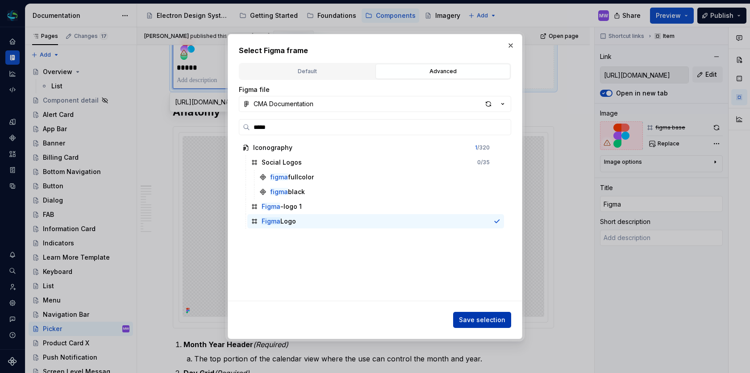
click at [484, 320] on span "Save selection" at bounding box center [482, 320] width 46 height 9
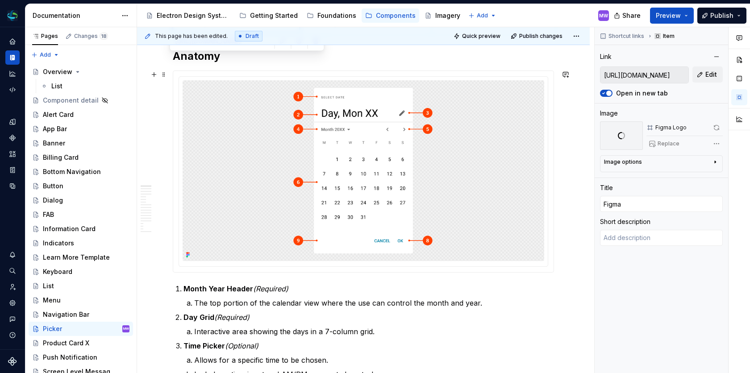
scroll to position [202, 0]
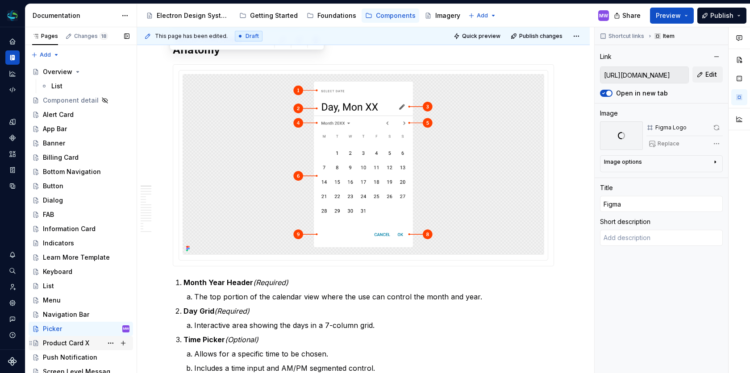
click at [75, 336] on div "Product Card X" at bounding box center [81, 343] width 104 height 14
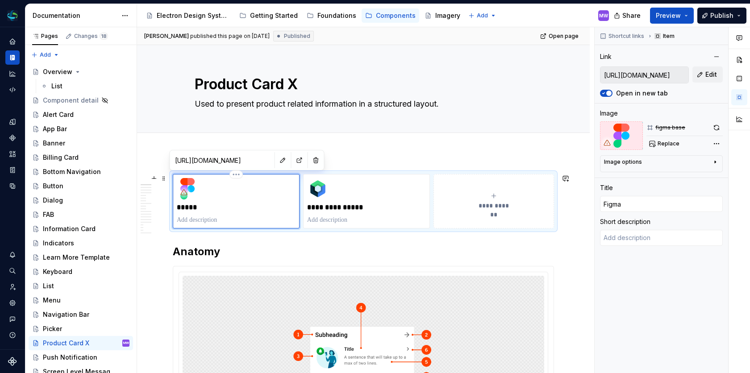
click at [218, 190] on div "*****" at bounding box center [236, 201] width 119 height 46
click at [664, 144] on span "Replace" at bounding box center [669, 143] width 22 height 7
type textarea "*"
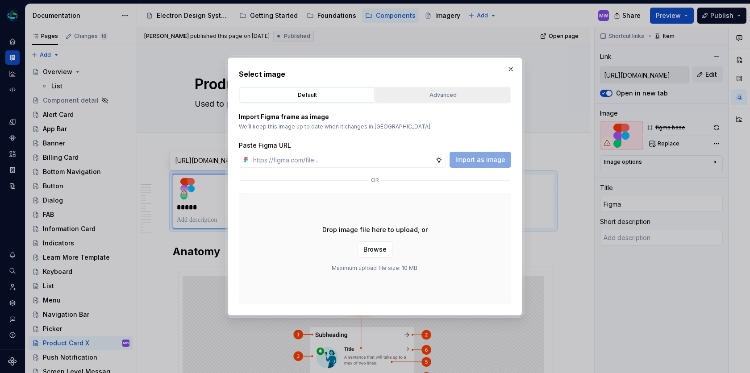
click at [458, 98] on div "Advanced" at bounding box center [443, 95] width 129 height 9
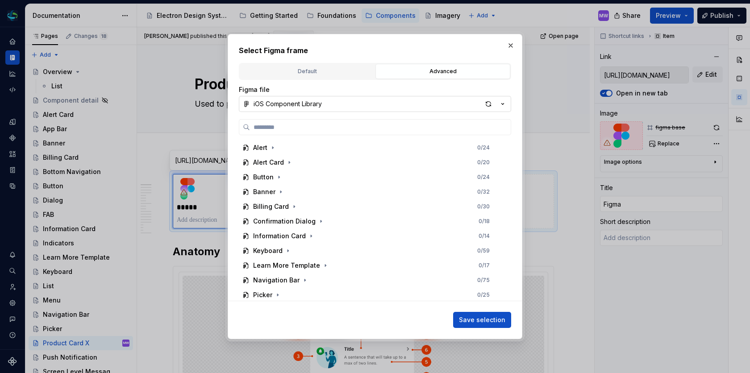
click at [504, 104] on icon "button" at bounding box center [502, 104] width 9 height 9
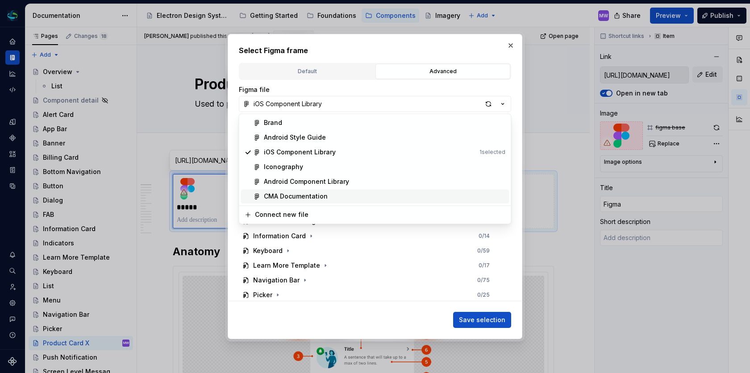
click at [346, 192] on div "CMA Documentation" at bounding box center [385, 196] width 242 height 9
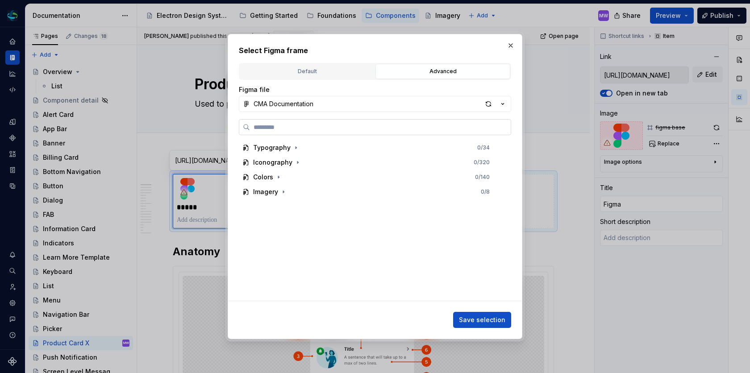
click at [362, 125] on input "search" at bounding box center [380, 127] width 261 height 9
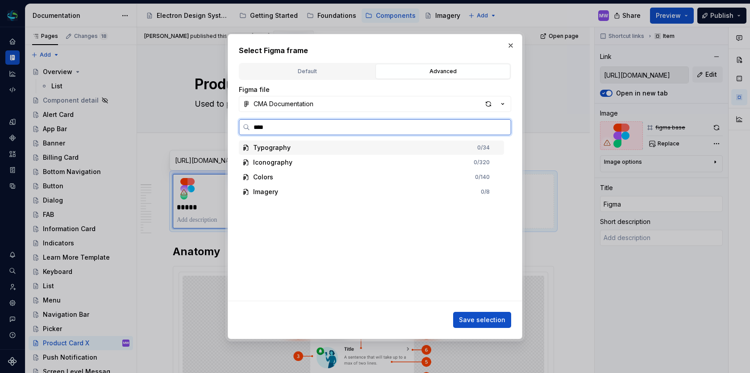
type input "*****"
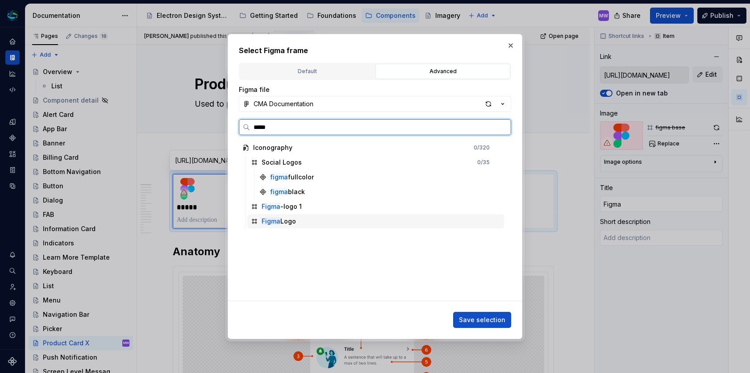
click at [291, 223] on div "Figma Logo" at bounding box center [279, 221] width 34 height 9
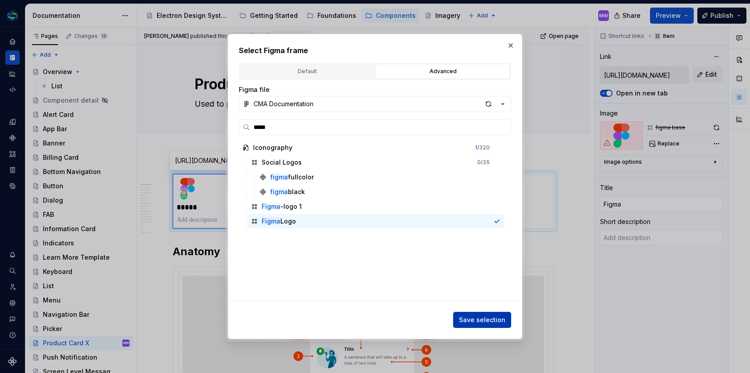
click at [489, 318] on span "Save selection" at bounding box center [482, 320] width 46 height 9
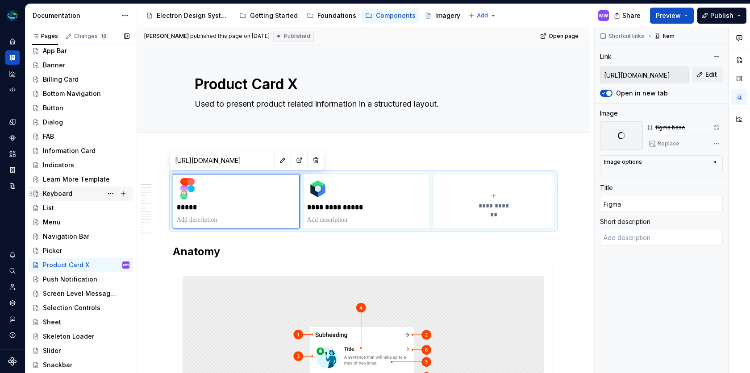
scroll to position [94, 0]
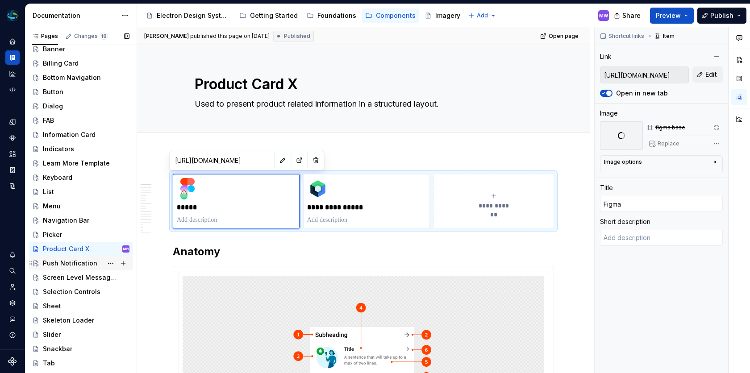
click at [70, 262] on div "Push Notification" at bounding box center [70, 263] width 54 height 9
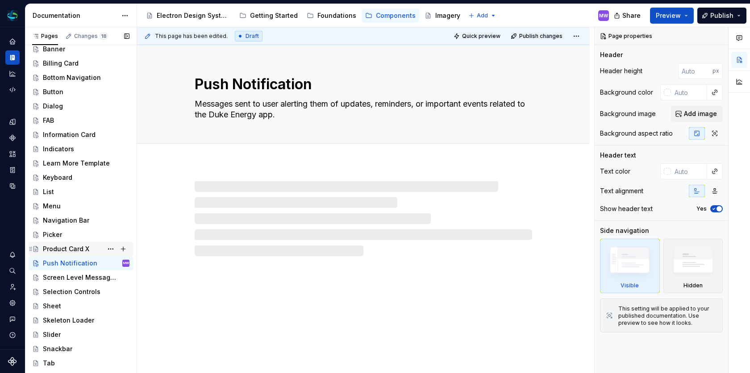
click at [71, 249] on div "Product Card X" at bounding box center [66, 249] width 46 height 9
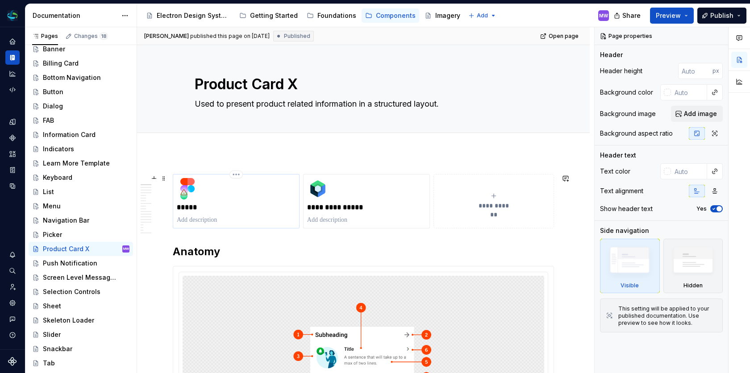
click at [204, 206] on p "*****" at bounding box center [236, 207] width 119 height 9
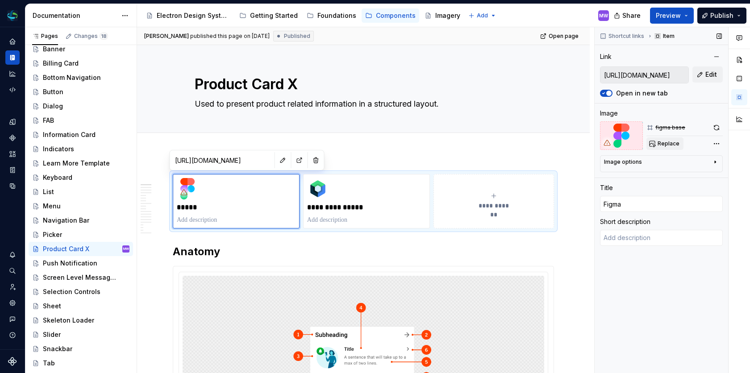
click at [670, 141] on span "Replace" at bounding box center [669, 143] width 22 height 7
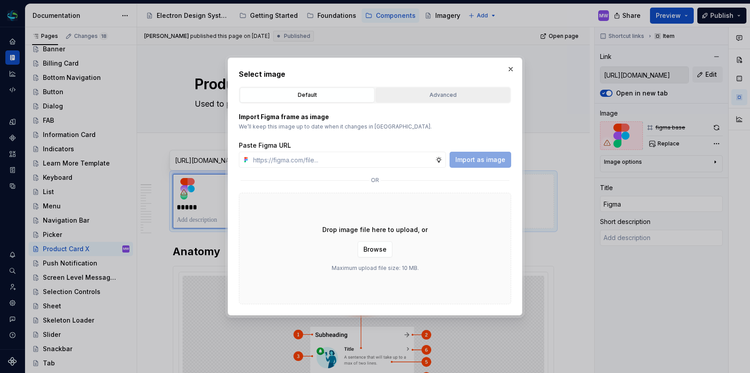
type textarea "*"
click at [432, 94] on div "Advanced" at bounding box center [443, 95] width 129 height 9
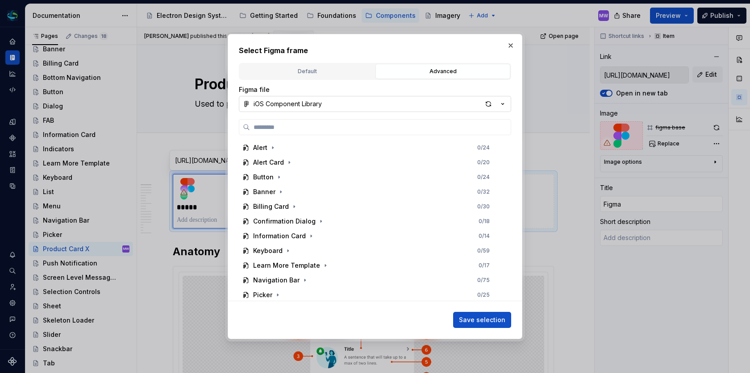
click at [363, 104] on button "iOS Component Library" at bounding box center [375, 104] width 272 height 16
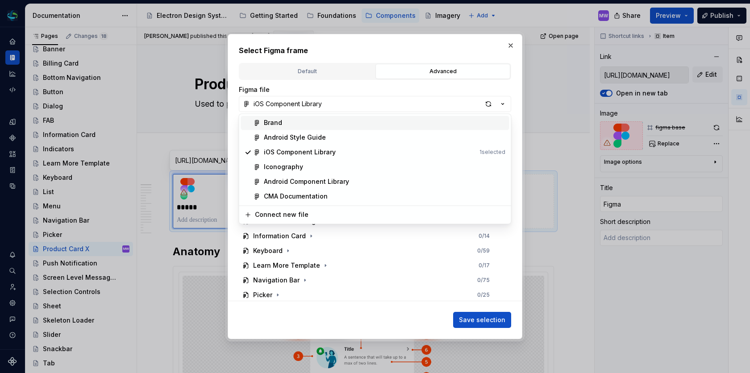
click at [426, 88] on div "Select Figma frame Default Advanced Import Figma frame as image We’ll keep this…" at bounding box center [375, 186] width 750 height 373
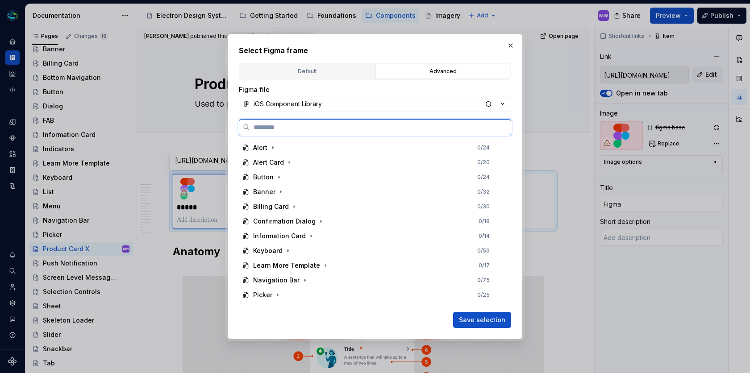
click at [393, 124] on input "search" at bounding box center [380, 127] width 261 height 9
type input "***"
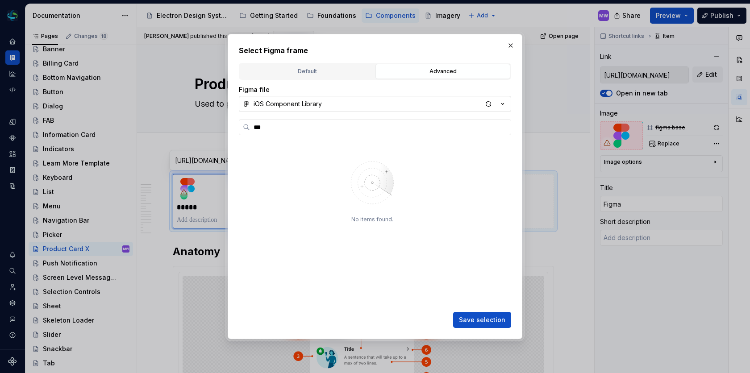
click at [383, 105] on button "iOS Component Library" at bounding box center [375, 104] width 272 height 16
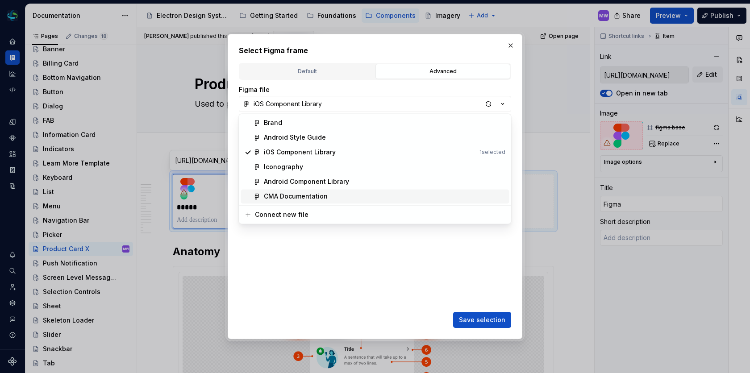
click at [320, 192] on div "CMA Documentation" at bounding box center [296, 196] width 64 height 9
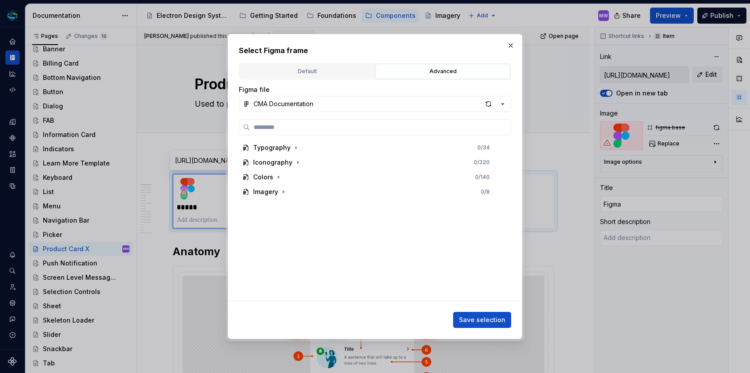
type textarea "*"
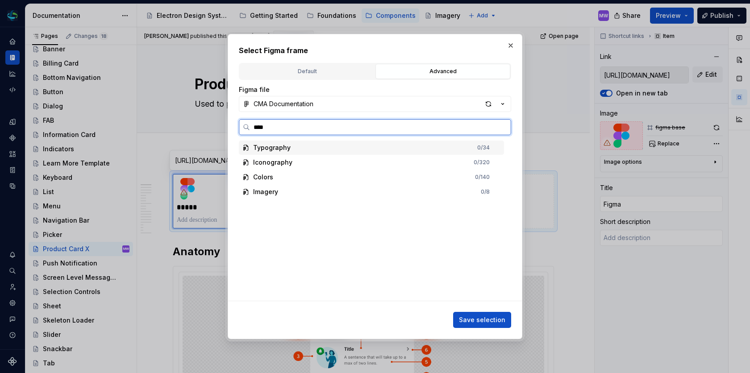
type input "*****"
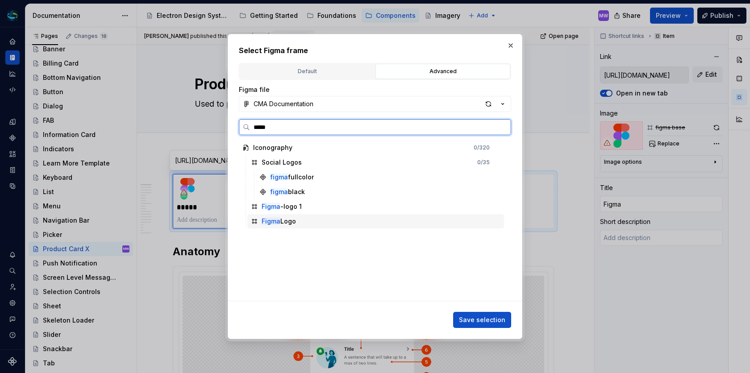
click at [288, 220] on div "Figma Logo" at bounding box center [279, 221] width 34 height 9
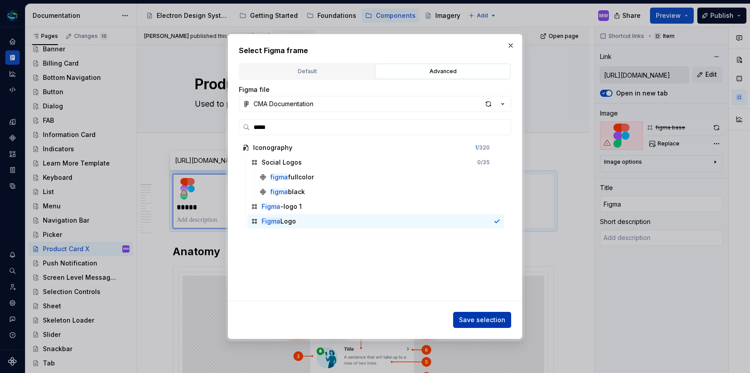
click at [494, 317] on span "Save selection" at bounding box center [482, 320] width 46 height 9
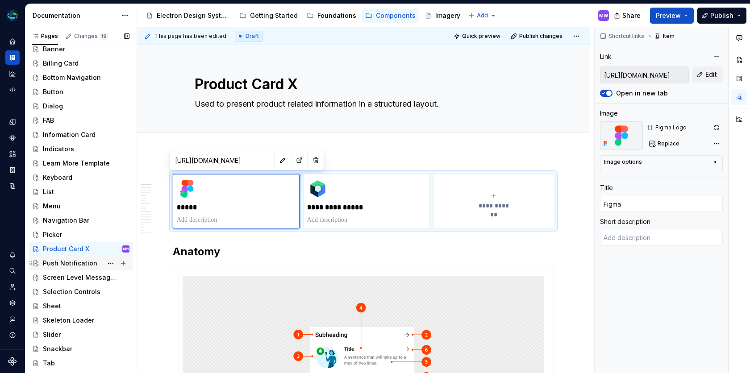
click at [85, 265] on div "Push Notification" at bounding box center [70, 263] width 54 height 9
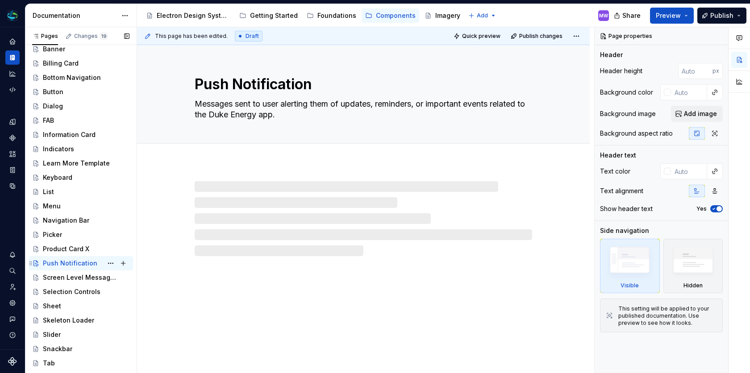
click at [85, 265] on div "Push Notification" at bounding box center [70, 263] width 54 height 9
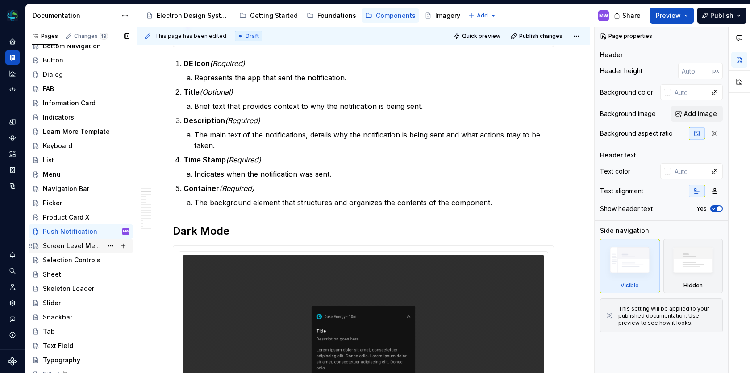
scroll to position [132, 0]
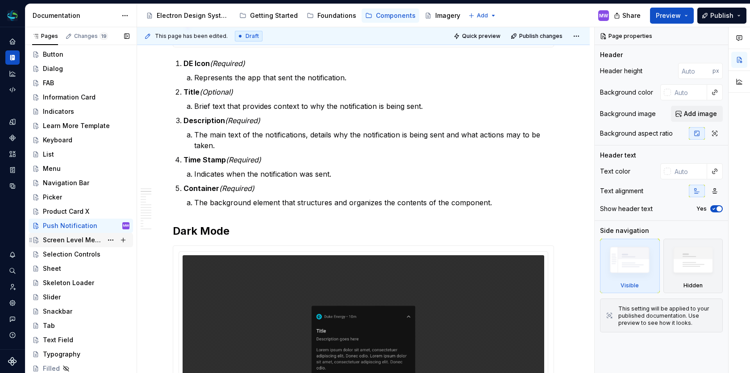
click at [81, 240] on div "Screen Level Message X" at bounding box center [73, 240] width 60 height 9
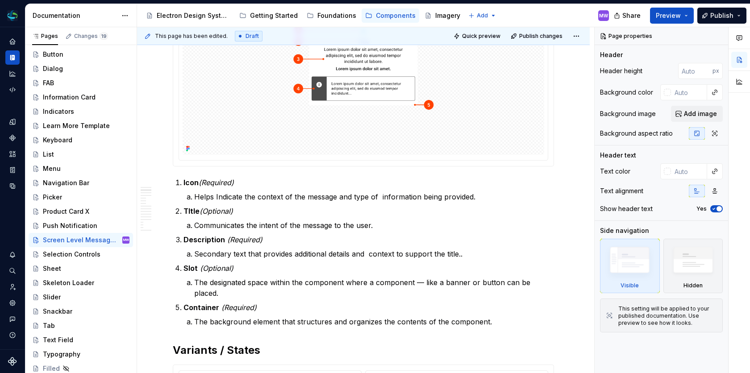
scroll to position [302, 0]
click at [716, 17] on span "Publish" at bounding box center [721, 15] width 23 height 9
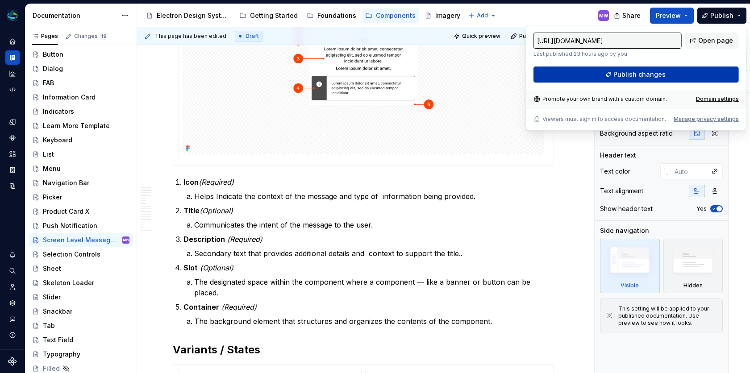
click at [639, 74] on span "Publish changes" at bounding box center [640, 74] width 52 height 9
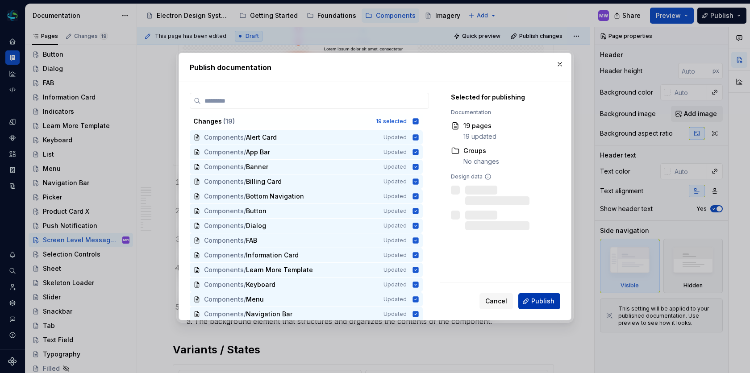
click at [542, 299] on span "Publish" at bounding box center [542, 301] width 23 height 9
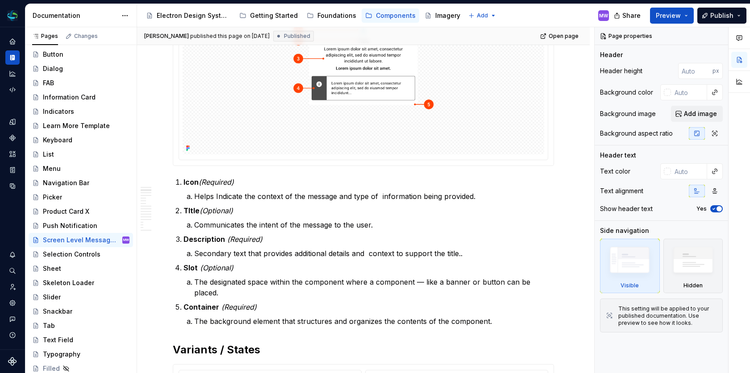
type textarea "*"
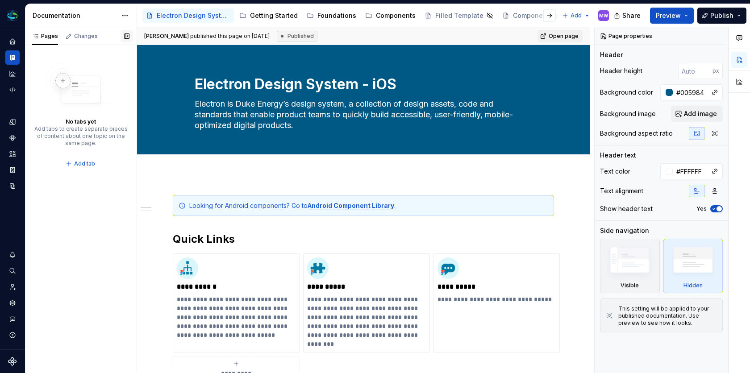
click at [123, 38] on button "button" at bounding box center [127, 36] width 13 height 13
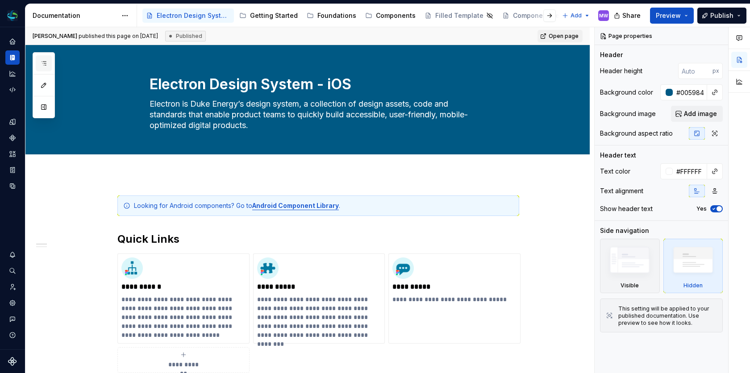
click at [44, 62] on icon "button" at bounding box center [43, 63] width 7 height 7
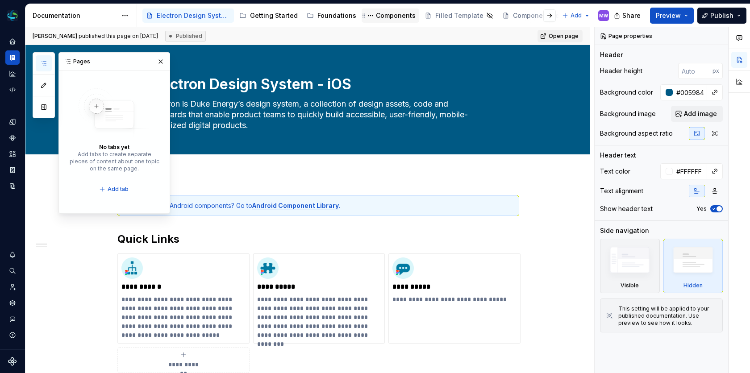
click at [384, 20] on div "Components" at bounding box center [390, 15] width 50 height 11
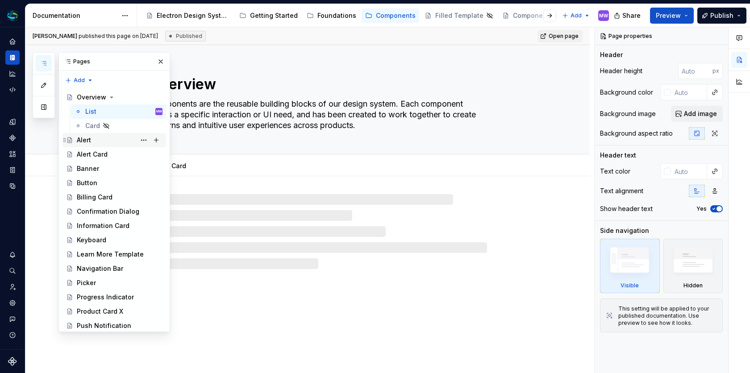
click at [83, 140] on div "Alert" at bounding box center [84, 140] width 14 height 9
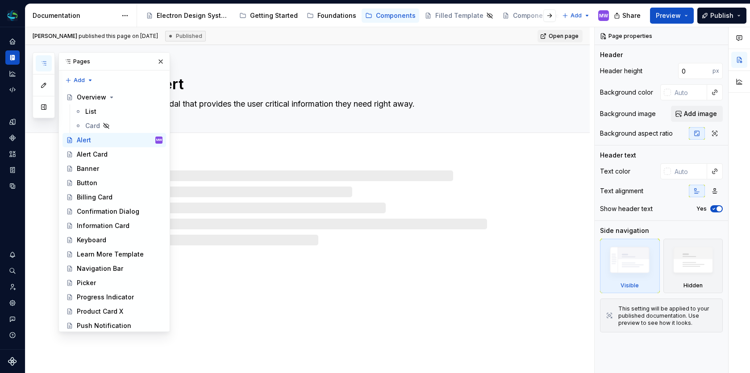
click at [505, 155] on div at bounding box center [307, 199] width 564 height 93
click at [42, 104] on button "button" at bounding box center [44, 107] width 16 height 16
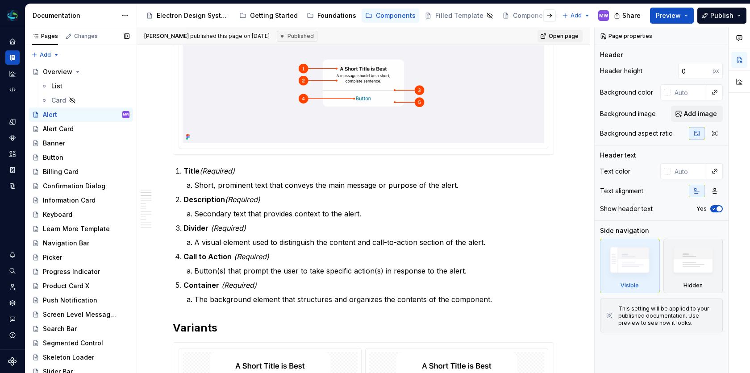
scroll to position [276, 0]
click at [81, 131] on div "Alert Card" at bounding box center [86, 129] width 87 height 13
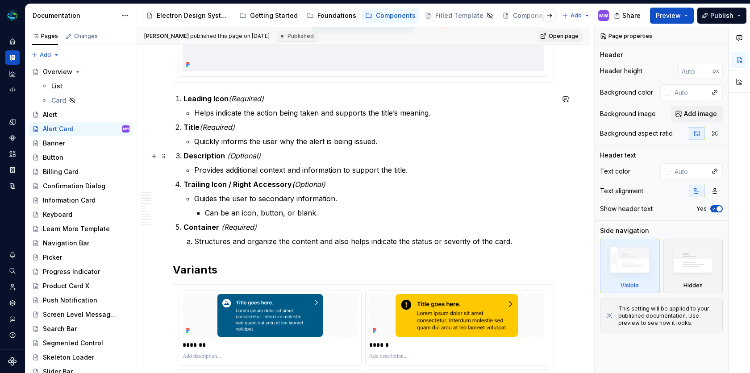
scroll to position [342, 0]
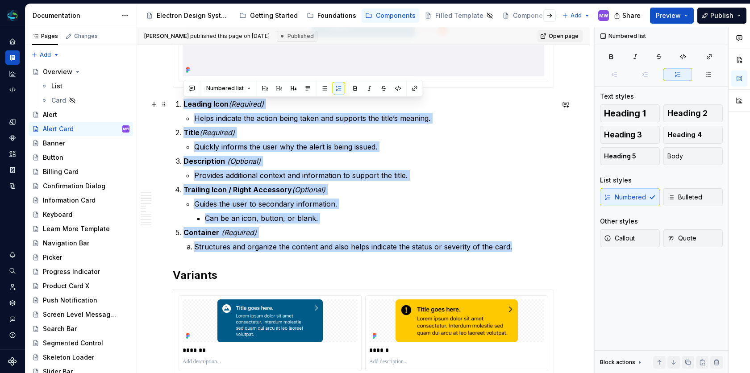
drag, startPoint x: 512, startPoint y: 246, endPoint x: 180, endPoint y: 104, distance: 361.5
click at [184, 104] on ol "Leading Icon (Required) Helps indicate the action being taken and supports the …" at bounding box center [369, 176] width 371 height 154
click at [681, 199] on span "Bulleted" at bounding box center [685, 197] width 35 height 9
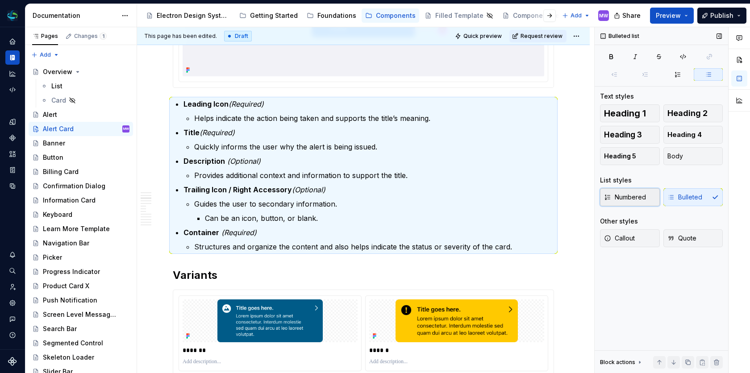
click at [642, 199] on span "Numbered" at bounding box center [625, 197] width 42 height 9
click at [52, 141] on div "Banner" at bounding box center [54, 143] width 22 height 9
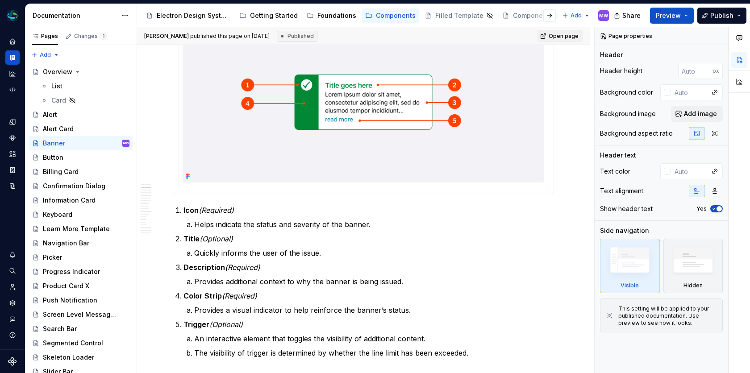
scroll to position [338, 0]
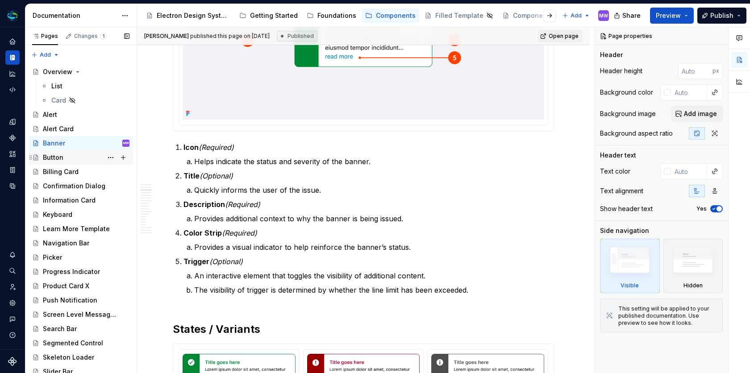
click at [72, 162] on div "Button" at bounding box center [86, 157] width 87 height 13
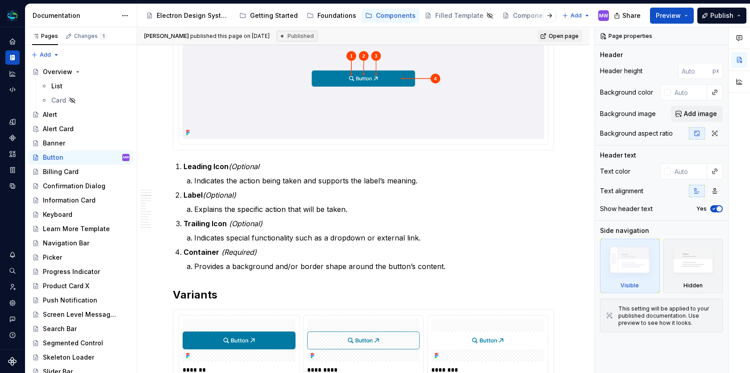
scroll to position [296, 0]
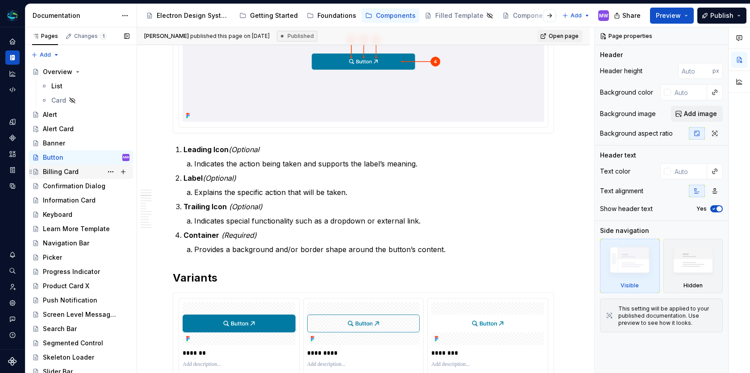
click at [66, 173] on div "Billing Card" at bounding box center [61, 171] width 36 height 9
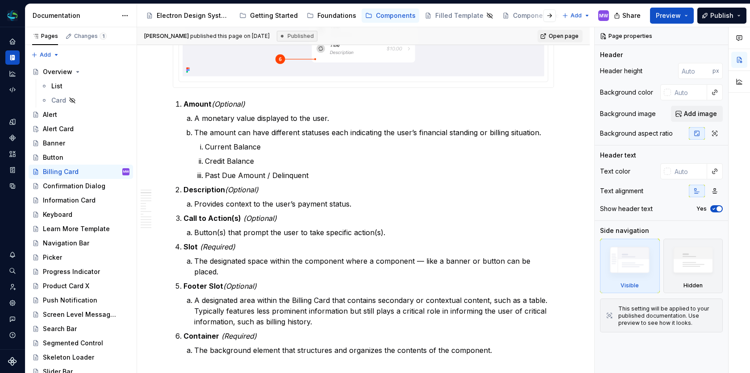
scroll to position [502, 0]
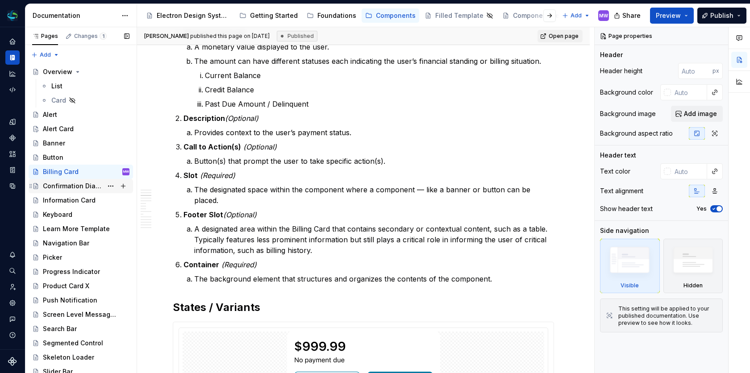
click at [87, 185] on div "Confirmation Dialog" at bounding box center [73, 186] width 60 height 9
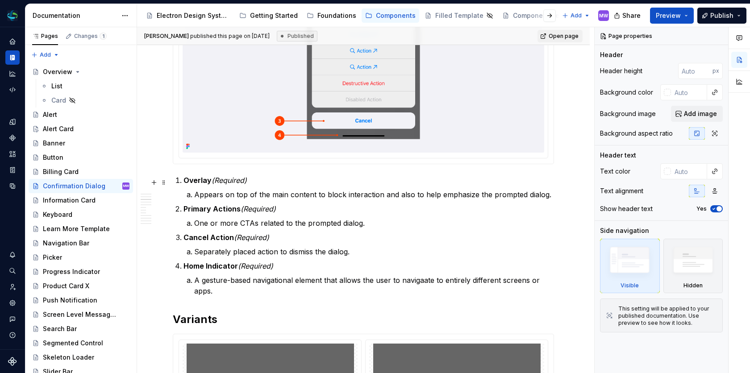
scroll to position [472, 0]
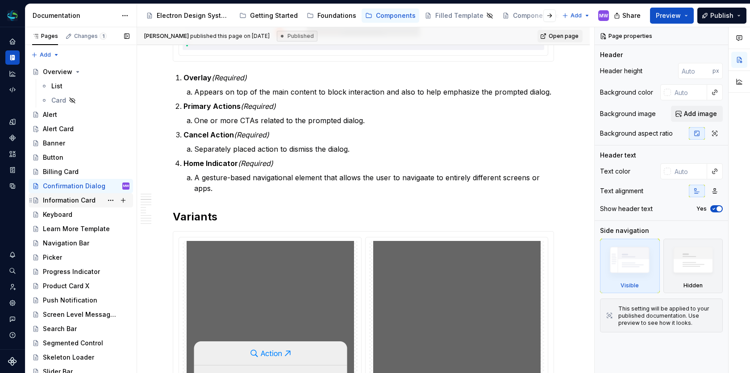
click at [78, 203] on div "Information Card" at bounding box center [69, 200] width 53 height 9
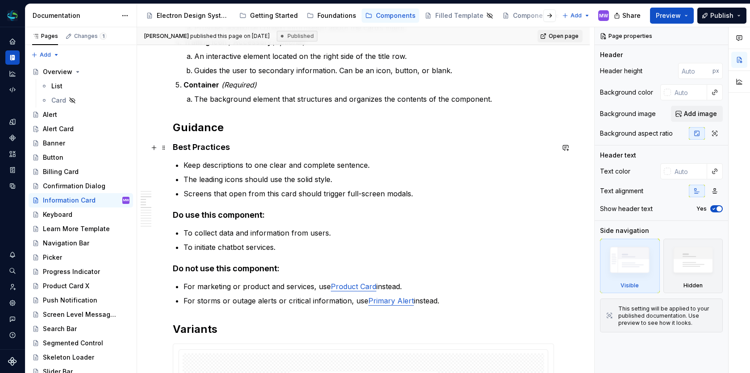
scroll to position [493, 0]
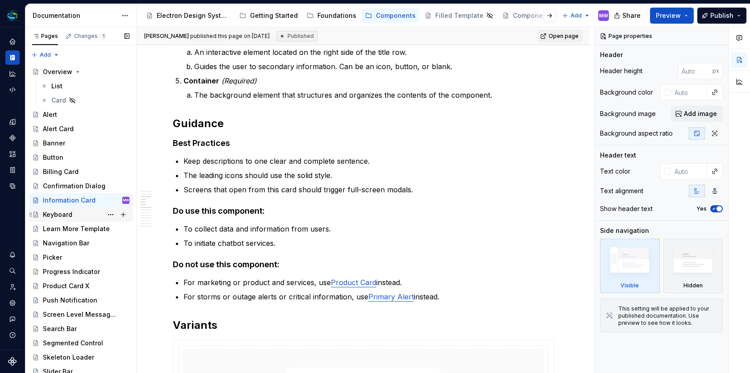
click at [52, 213] on div "Keyboard" at bounding box center [57, 214] width 29 height 9
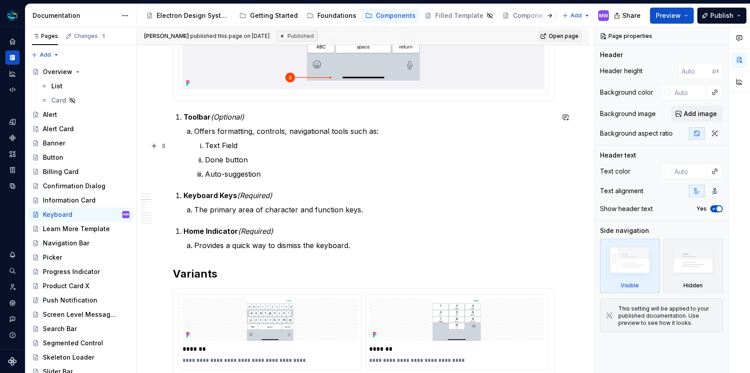
scroll to position [341, 0]
click at [53, 227] on div "Learn More Template" at bounding box center [73, 229] width 60 height 9
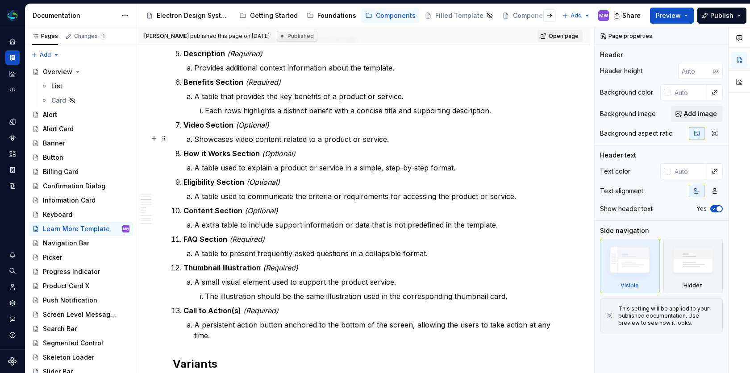
scroll to position [1419, 0]
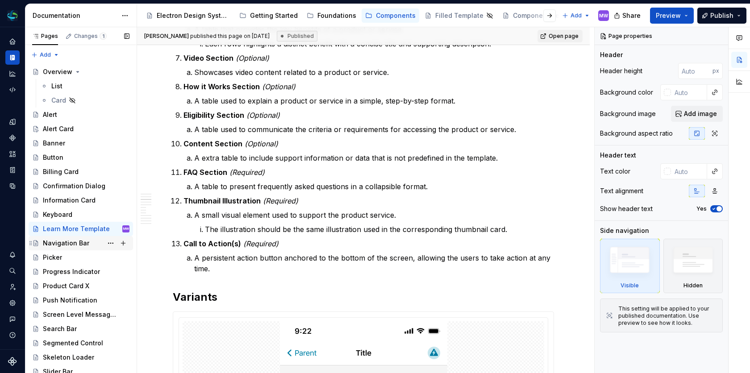
click at [58, 248] on div "Navigation Bar" at bounding box center [86, 243] width 87 height 13
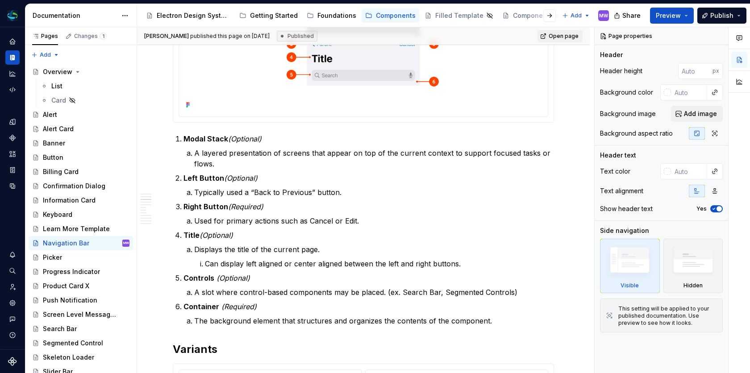
scroll to position [385, 0]
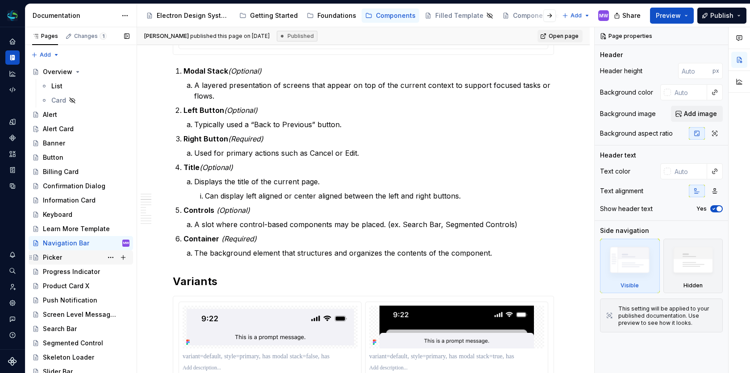
click at [66, 256] on div "Picker" at bounding box center [86, 257] width 87 height 13
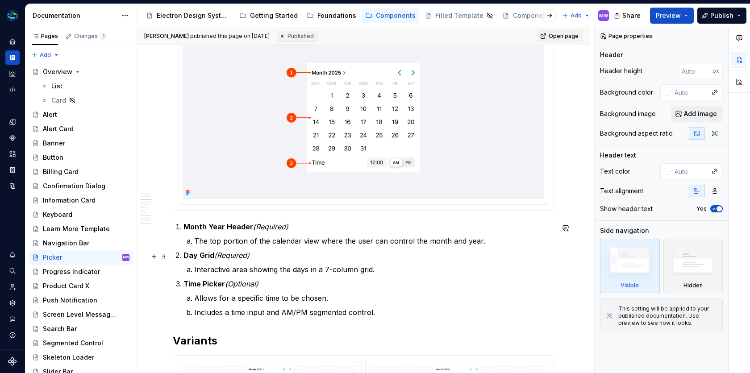
scroll to position [401, 0]
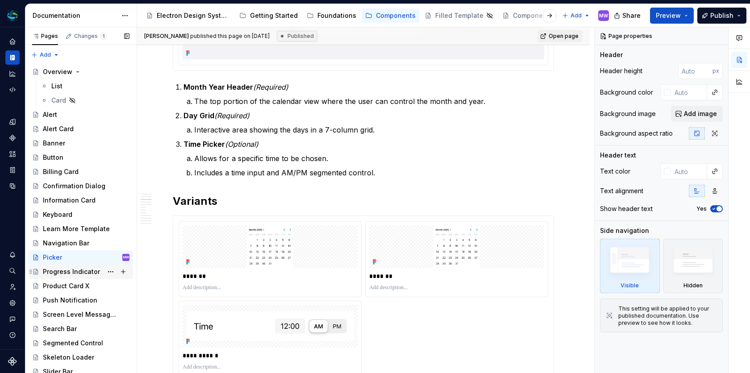
click at [67, 271] on div "Progress Indicator" at bounding box center [71, 271] width 57 height 9
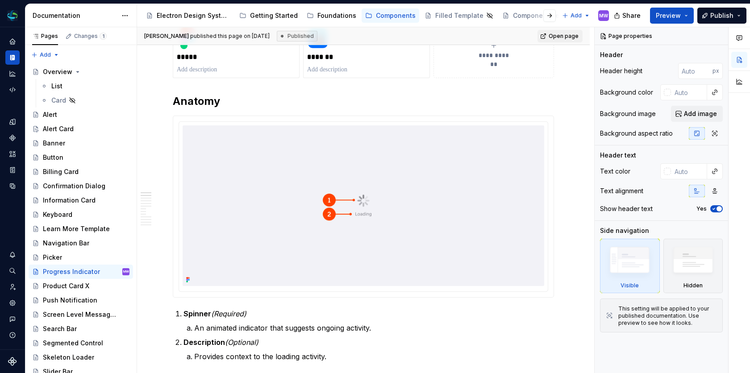
scroll to position [323, 0]
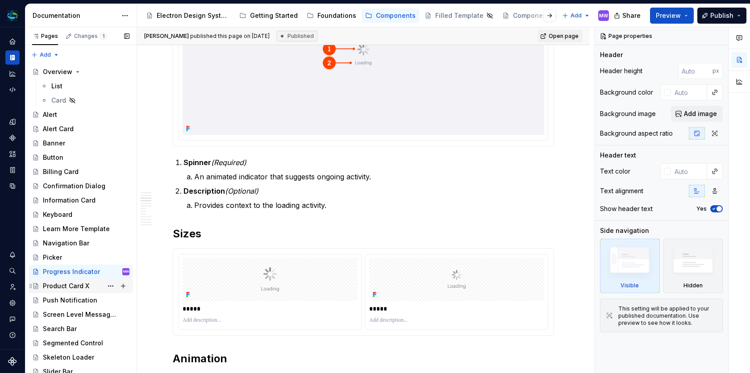
click at [70, 284] on div "Product Card X" at bounding box center [66, 286] width 46 height 9
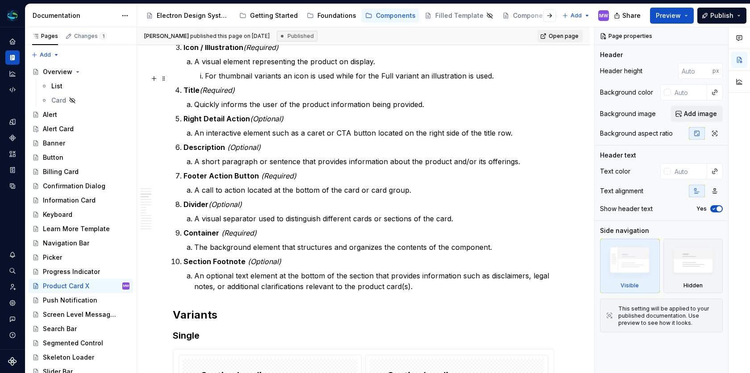
scroll to position [716, 0]
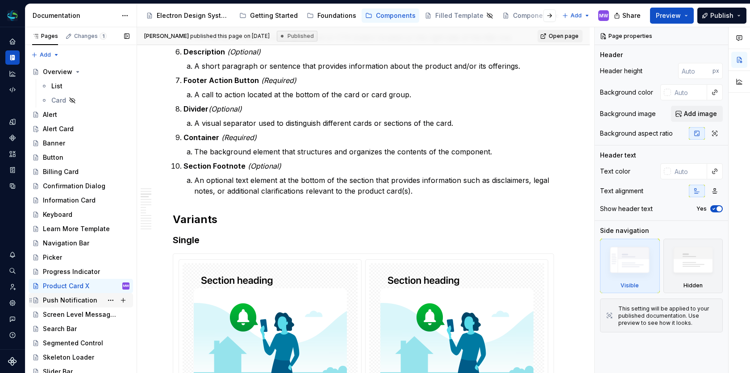
click at [62, 296] on div "Push Notification" at bounding box center [70, 300] width 54 height 9
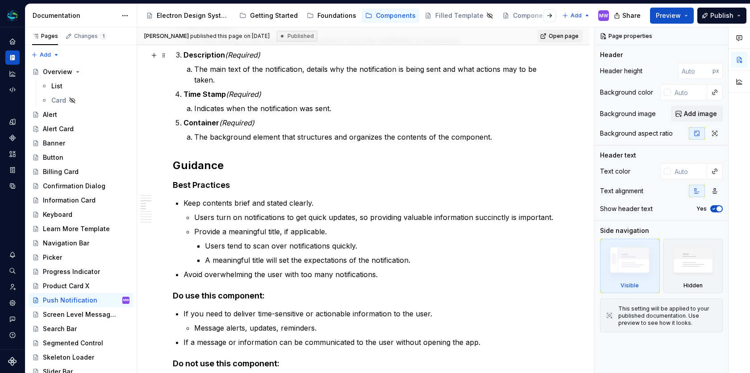
scroll to position [464, 0]
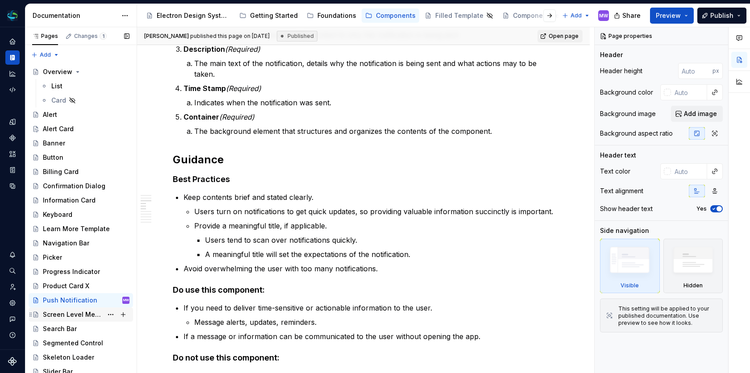
click at [87, 313] on div "Screen Level Message X" at bounding box center [73, 314] width 60 height 9
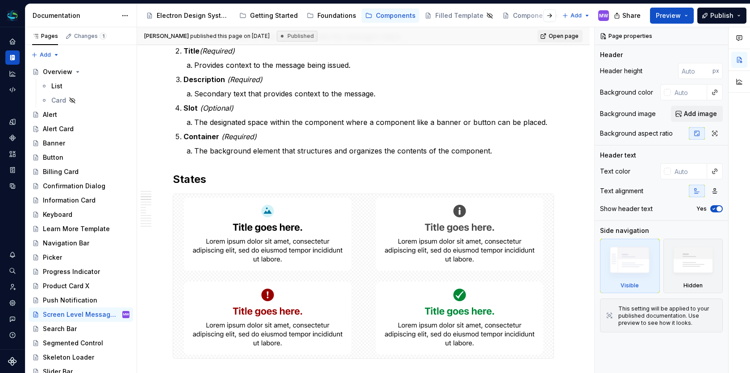
scroll to position [516, 0]
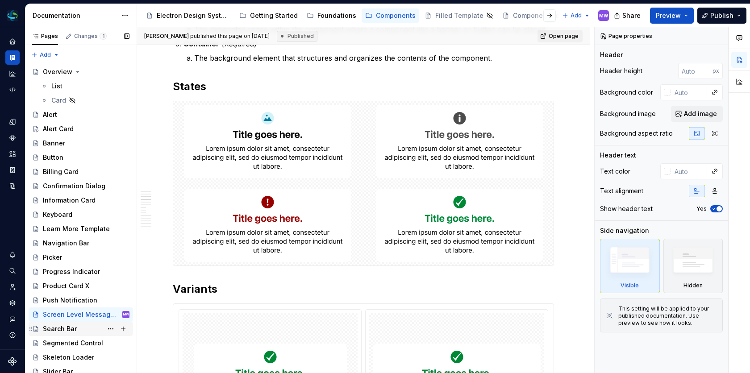
click at [63, 333] on div "Search Bar" at bounding box center [86, 329] width 87 height 13
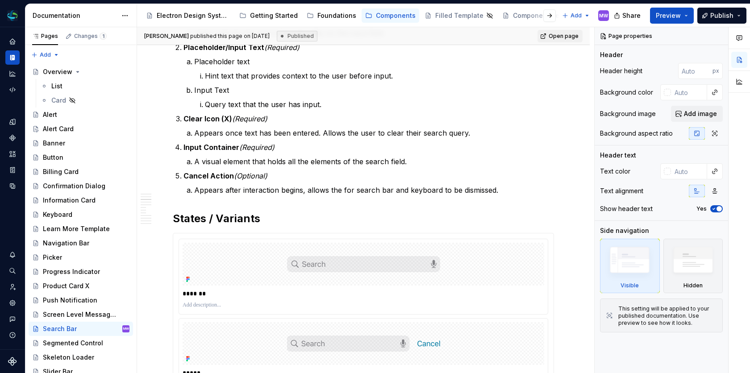
scroll to position [429, 0]
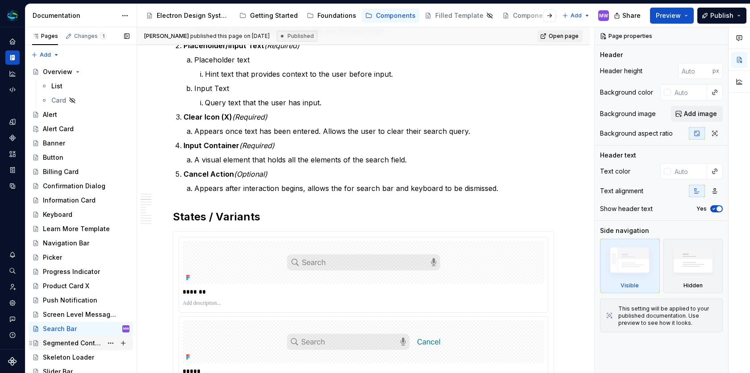
click at [64, 340] on div "Segmented Control" at bounding box center [73, 343] width 60 height 9
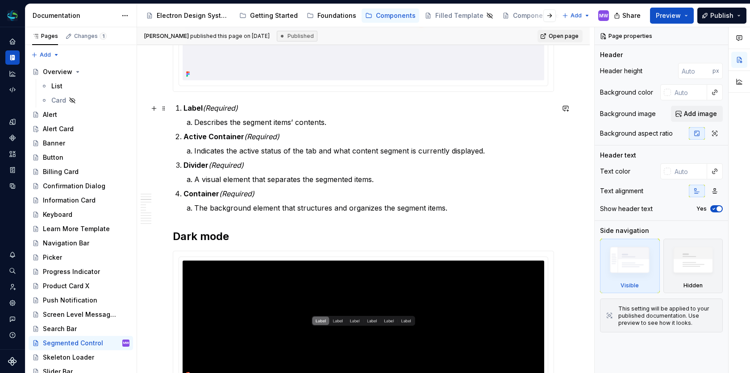
scroll to position [348, 0]
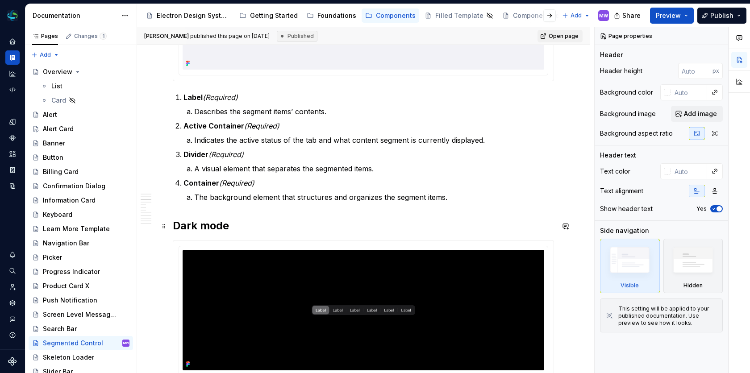
type textarea "*"
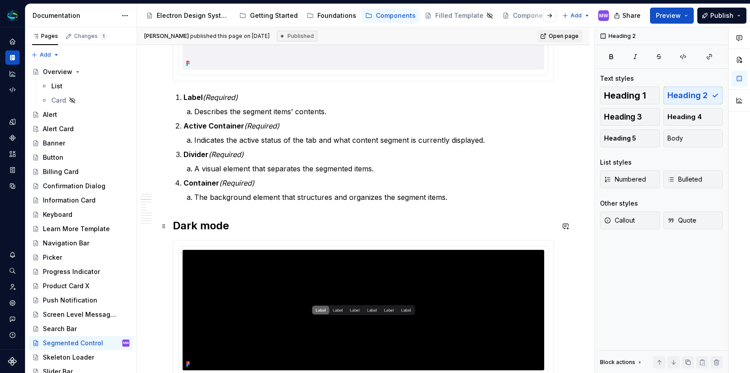
click at [209, 227] on h2 "Dark mode" at bounding box center [363, 226] width 381 height 14
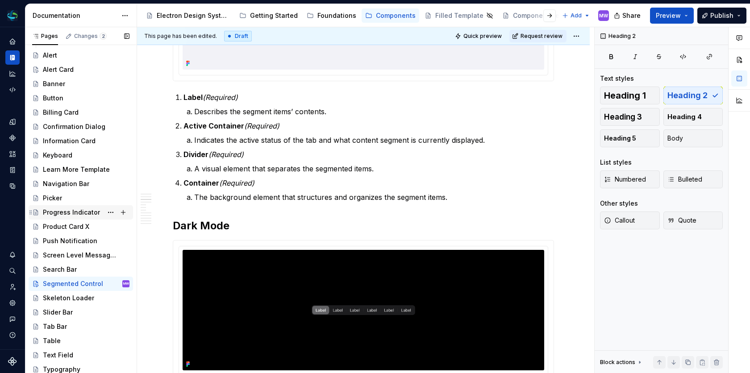
scroll to position [60, 0]
click at [64, 298] on div "Skeleton Loader" at bounding box center [68, 297] width 51 height 9
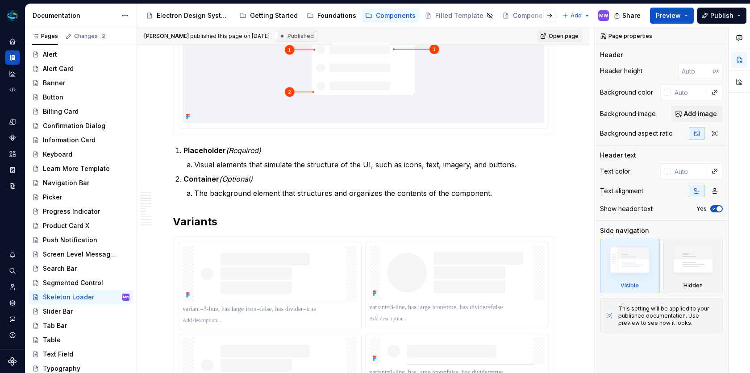
scroll to position [182, 0]
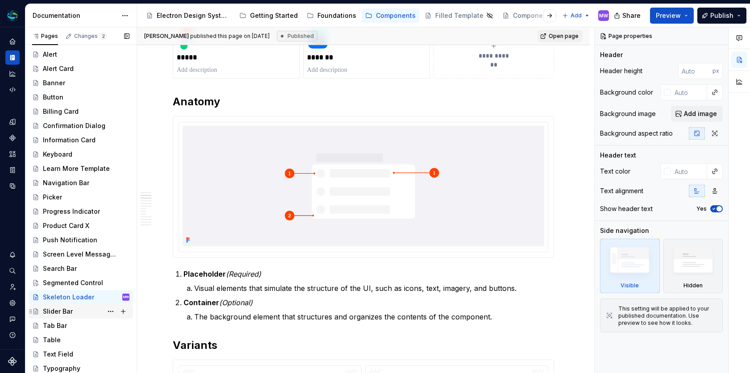
click at [59, 311] on div "Slider Bar" at bounding box center [58, 311] width 30 height 9
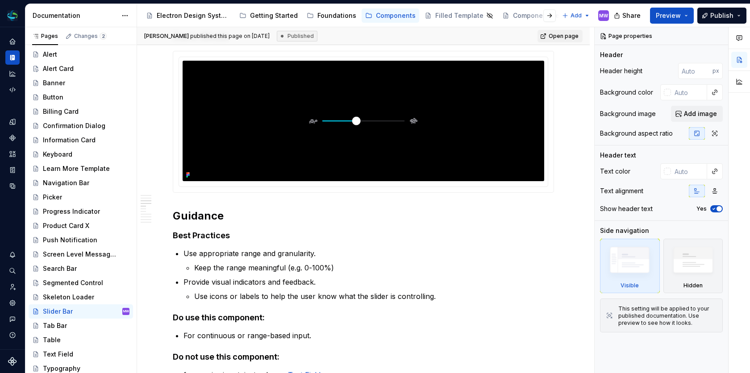
scroll to position [689, 0]
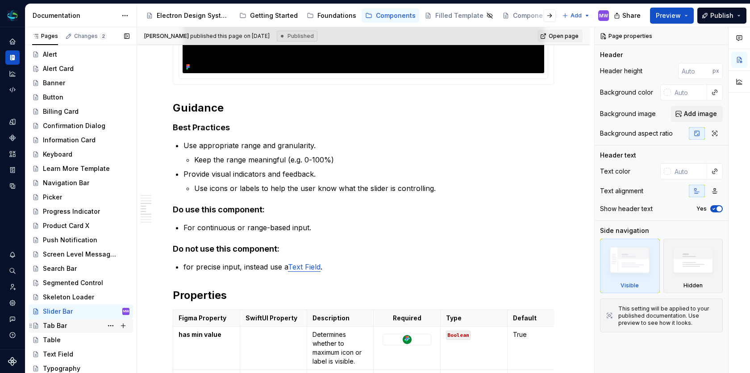
click at [50, 323] on div "Tab Bar" at bounding box center [55, 326] width 24 height 9
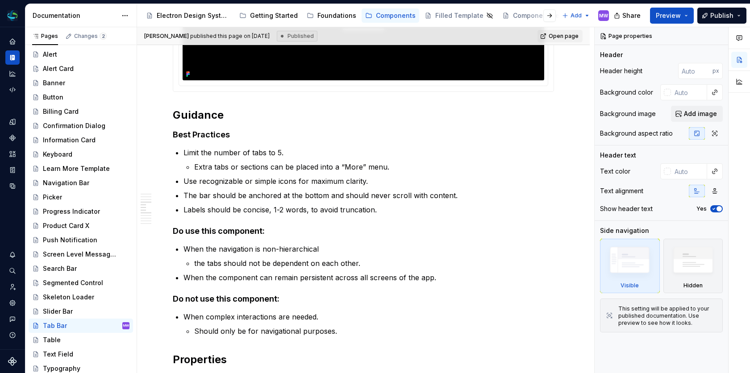
scroll to position [684, 0]
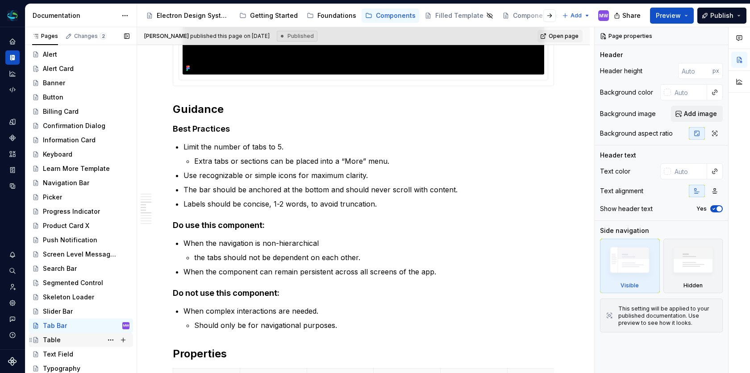
click at [58, 341] on div "Table" at bounding box center [52, 340] width 18 height 9
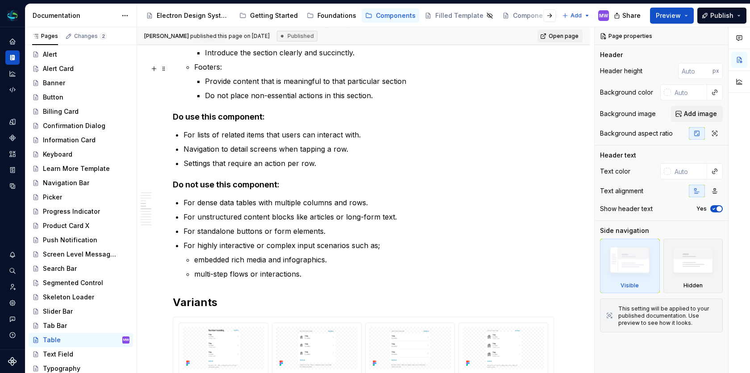
scroll to position [1015, 0]
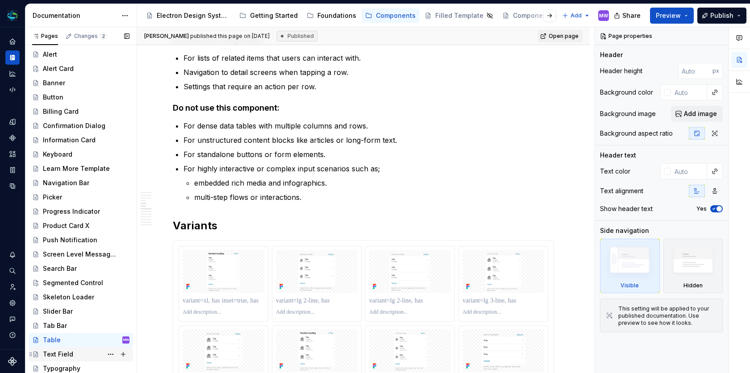
click at [64, 352] on div "Text Field" at bounding box center [58, 354] width 30 height 9
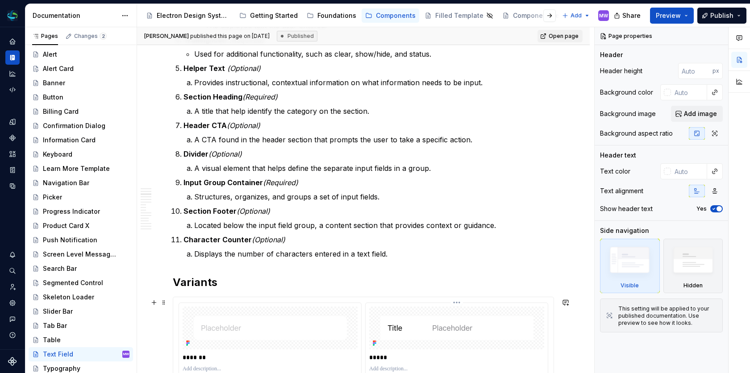
scroll to position [600, 0]
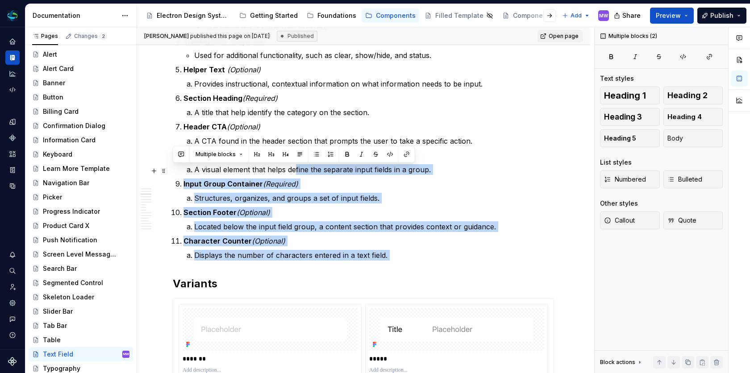
drag, startPoint x: 410, startPoint y: 263, endPoint x: 294, endPoint y: 168, distance: 150.4
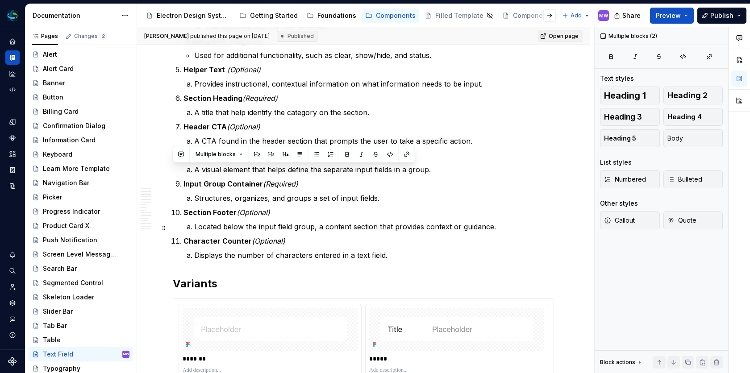
click at [484, 231] on p "Located below the input field group, a content section that provides context or…" at bounding box center [374, 226] width 360 height 11
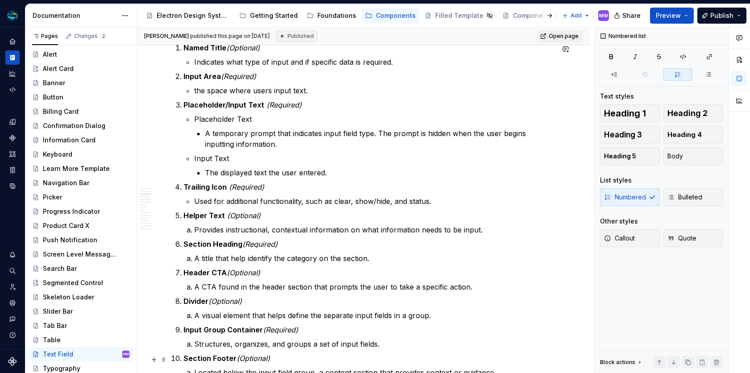
scroll to position [399, 0]
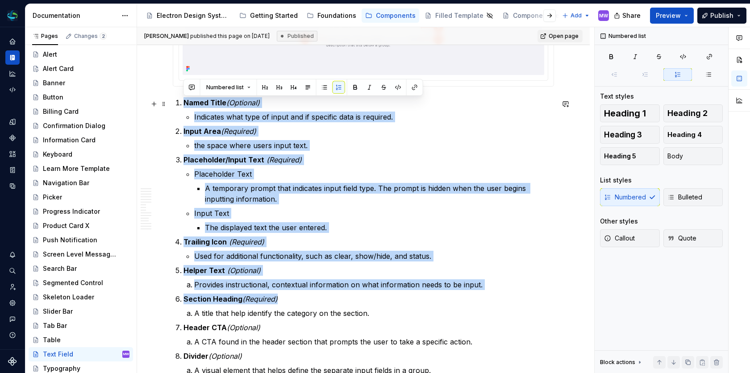
drag, startPoint x: 504, startPoint y: 299, endPoint x: 181, endPoint y: 100, distance: 379.1
click at [184, 100] on ol "Named Title (Optional) Indicates what type of input and if specific data is req…" at bounding box center [369, 279] width 371 height 364
click at [694, 199] on span "Bulleted" at bounding box center [685, 197] width 35 height 9
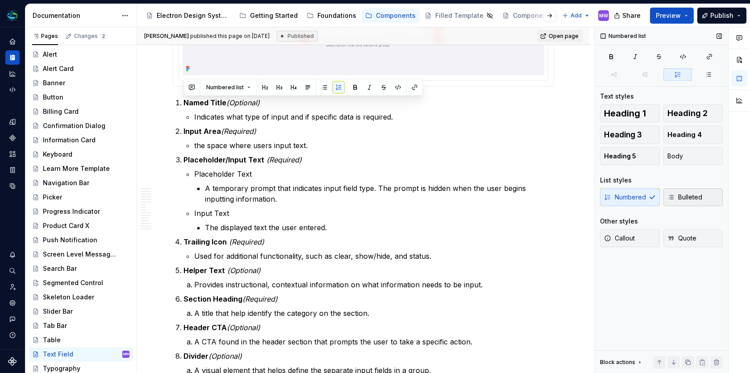
scroll to position [470, 0]
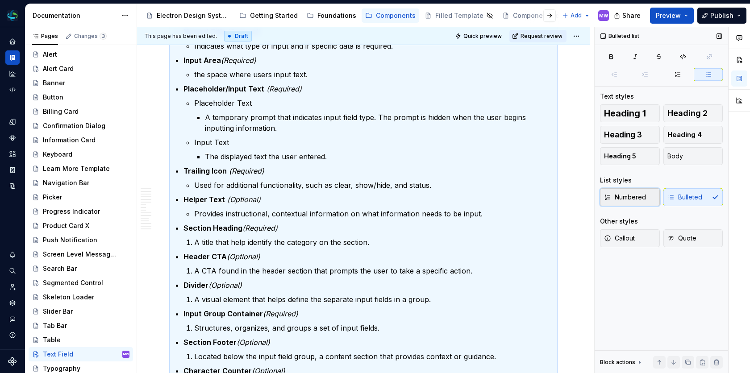
click at [637, 199] on span "Numbered" at bounding box center [625, 197] width 42 height 9
click at [483, 203] on p "Helper Text (Optional)" at bounding box center [369, 199] width 371 height 11
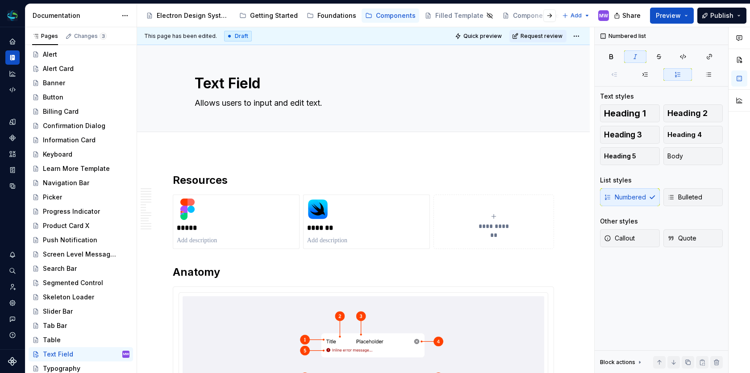
scroll to position [0, 0]
click at [729, 14] on span "Publish" at bounding box center [721, 15] width 23 height 9
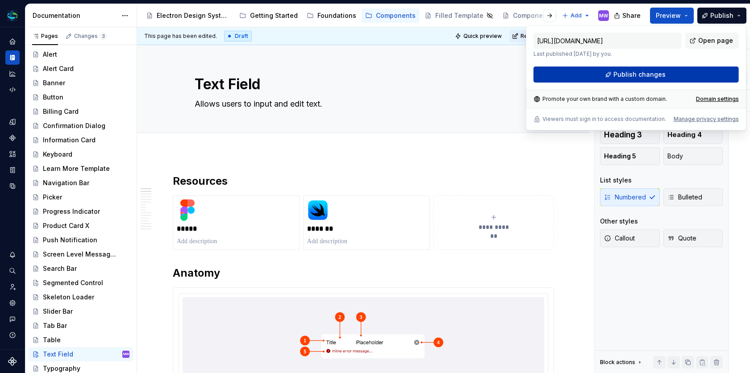
click at [651, 69] on button "Publish changes" at bounding box center [636, 75] width 205 height 16
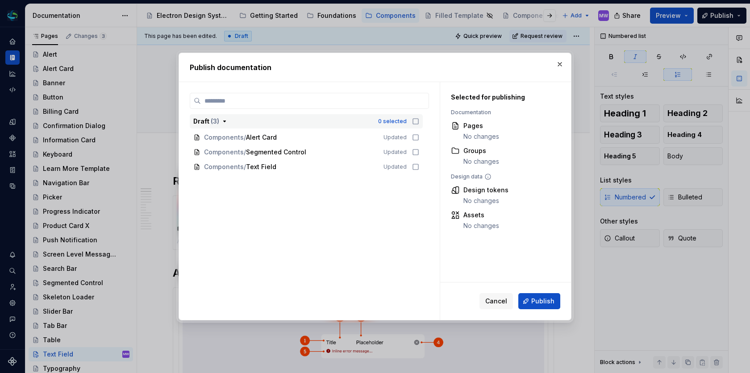
click at [416, 121] on div "0 selected" at bounding box center [398, 121] width 41 height 9
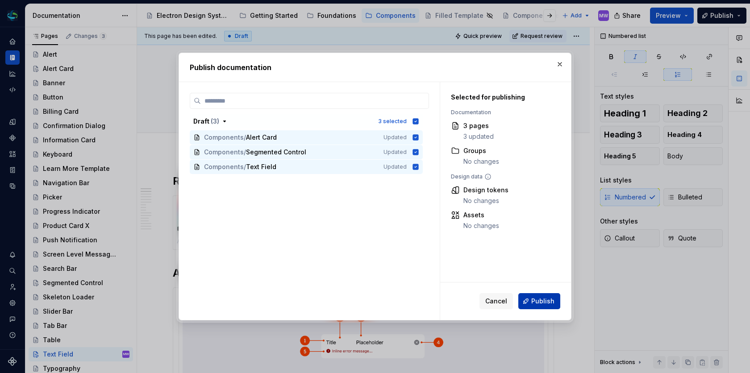
click at [539, 303] on span "Publish" at bounding box center [542, 301] width 23 height 9
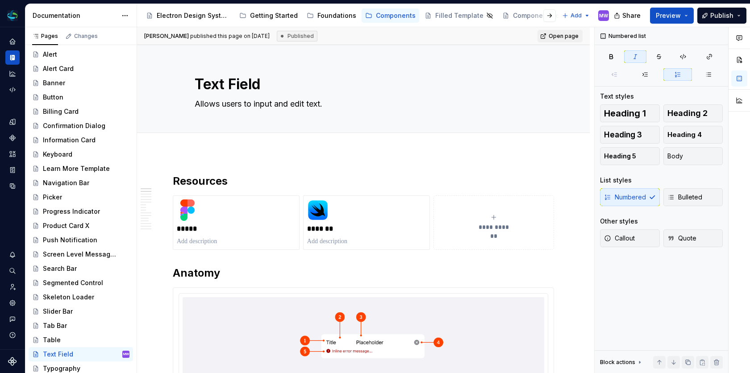
type textarea "*"
